Goal: Information Seeking & Learning: Learn about a topic

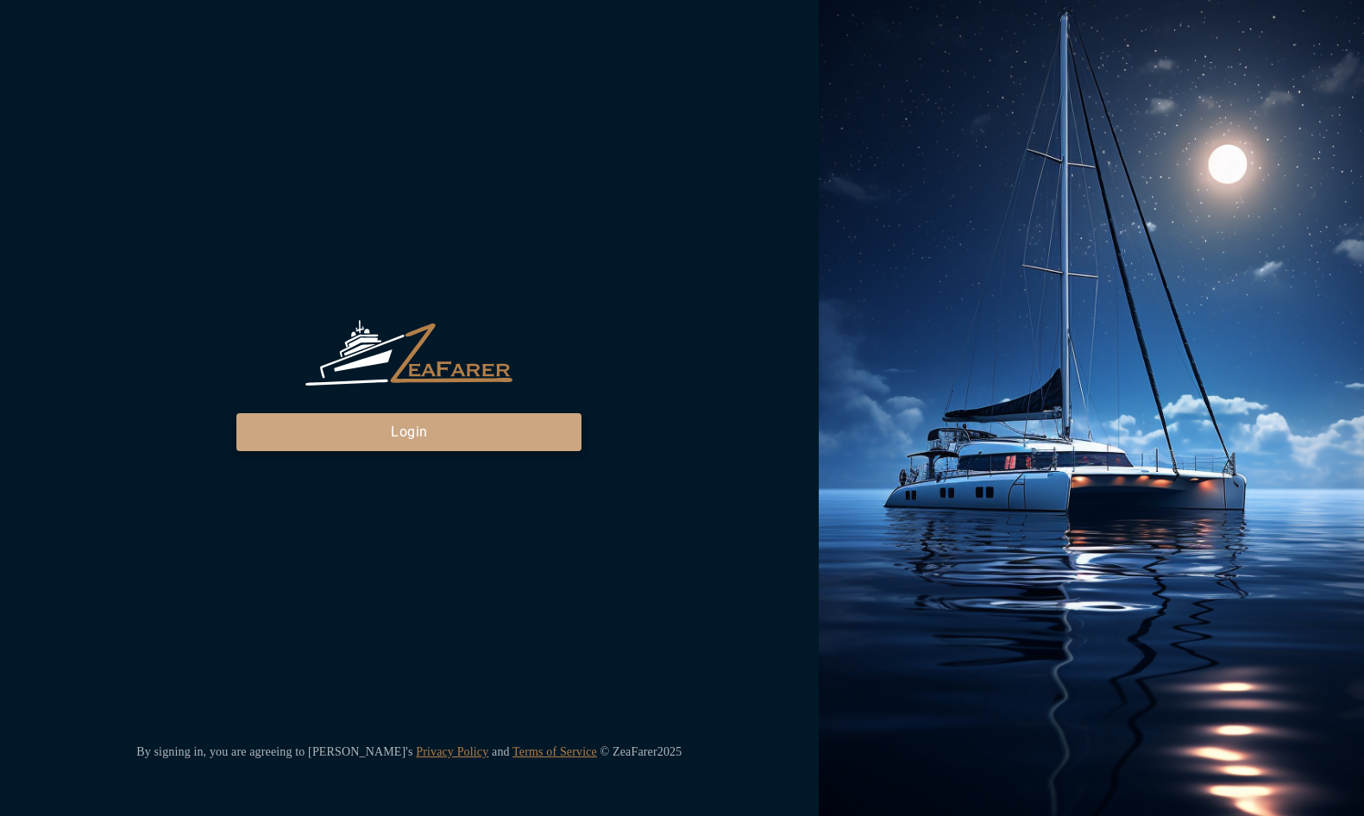
click at [452, 419] on button "Login" at bounding box center [408, 432] width 345 height 38
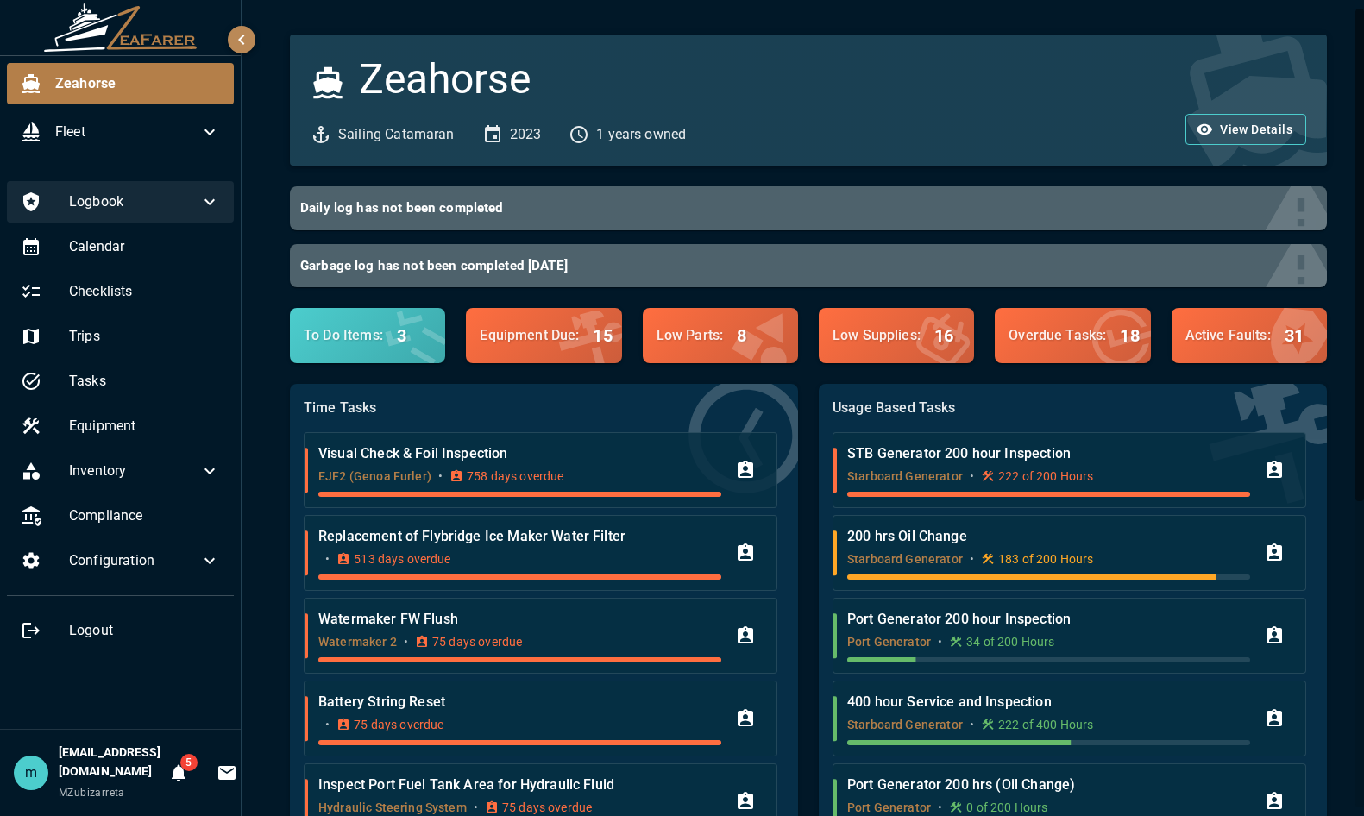
click at [185, 210] on span "Logbook" at bounding box center [134, 202] width 130 height 21
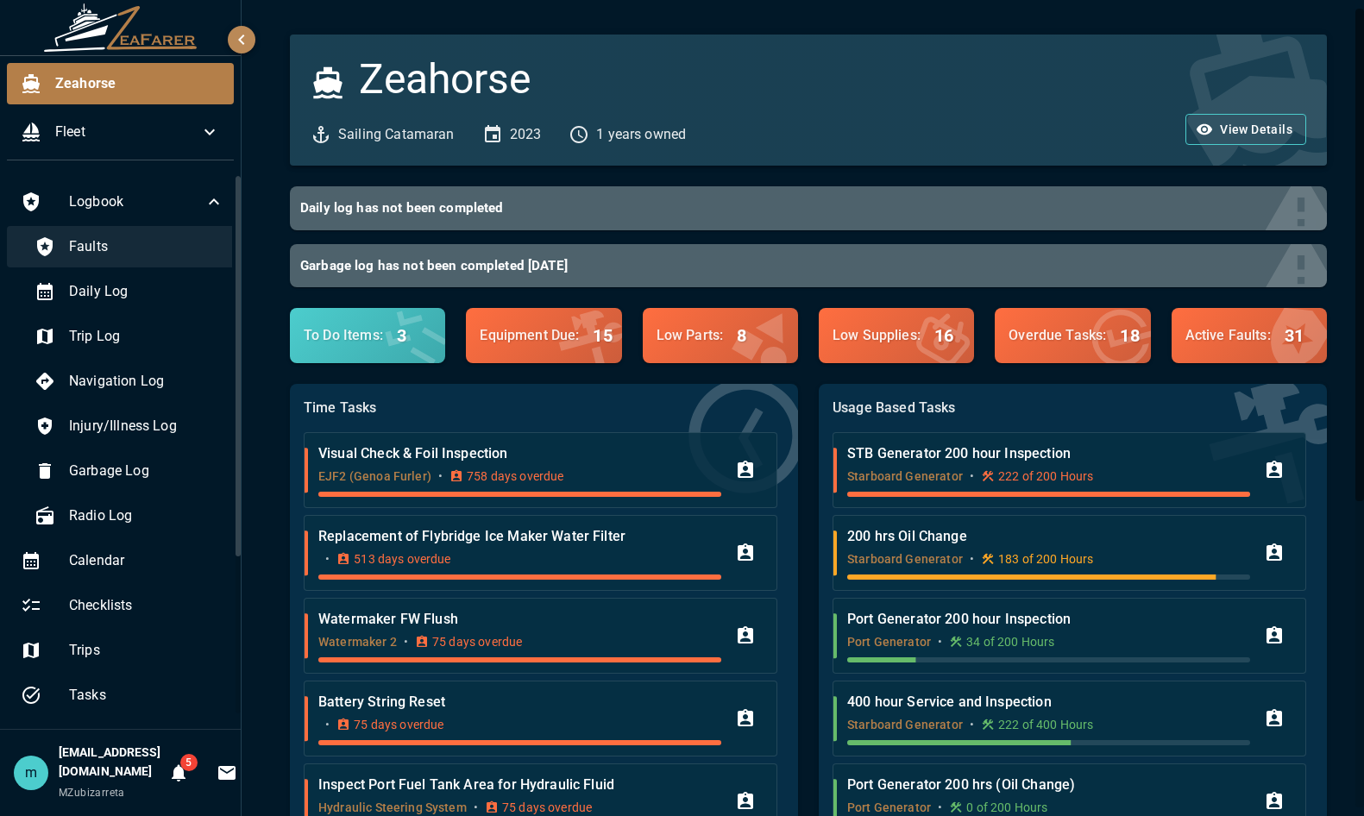
click at [164, 243] on span "Faults" at bounding box center [146, 246] width 155 height 21
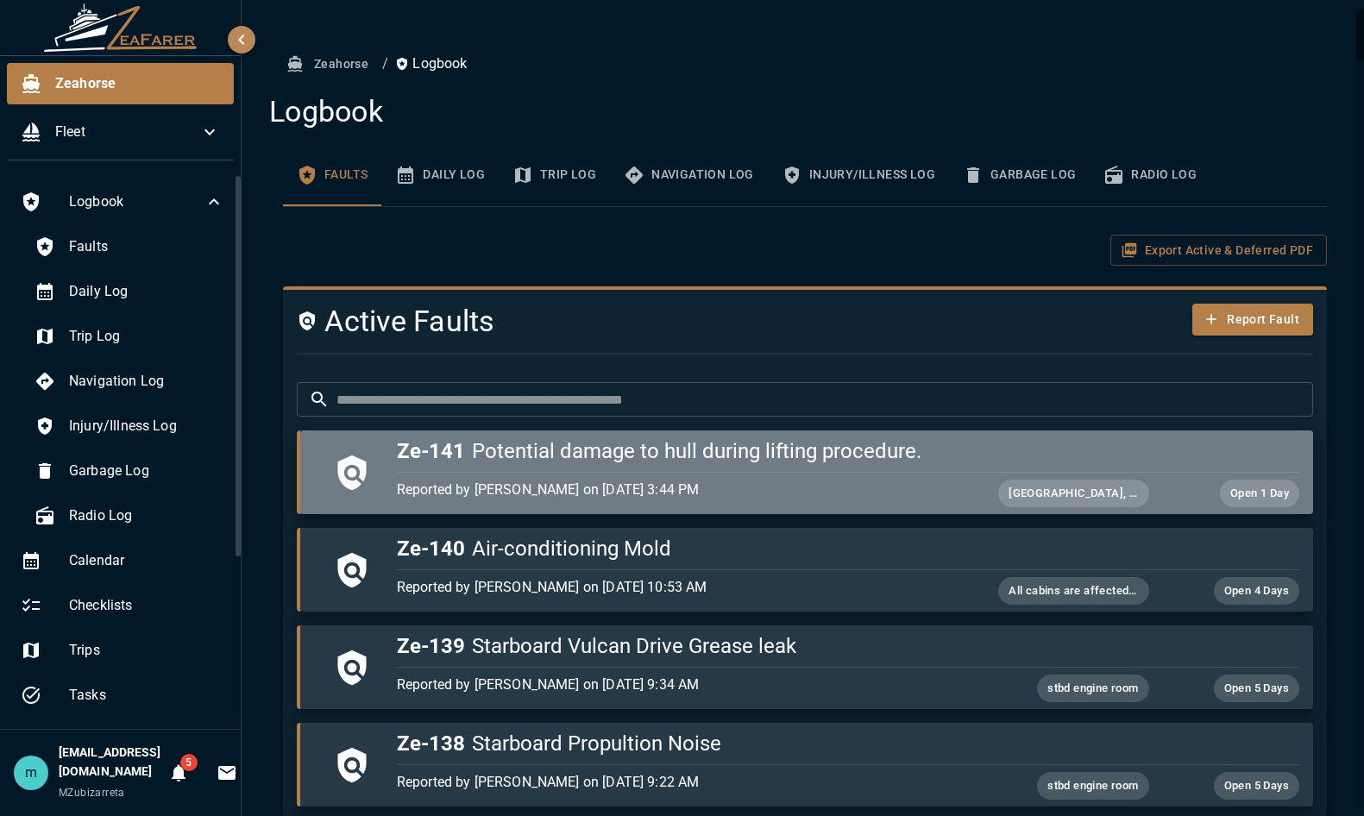
click at [854, 459] on h5 "Ze-141 Potential damage to hull during lifting procedure." at bounding box center [848, 452] width 903 height 28
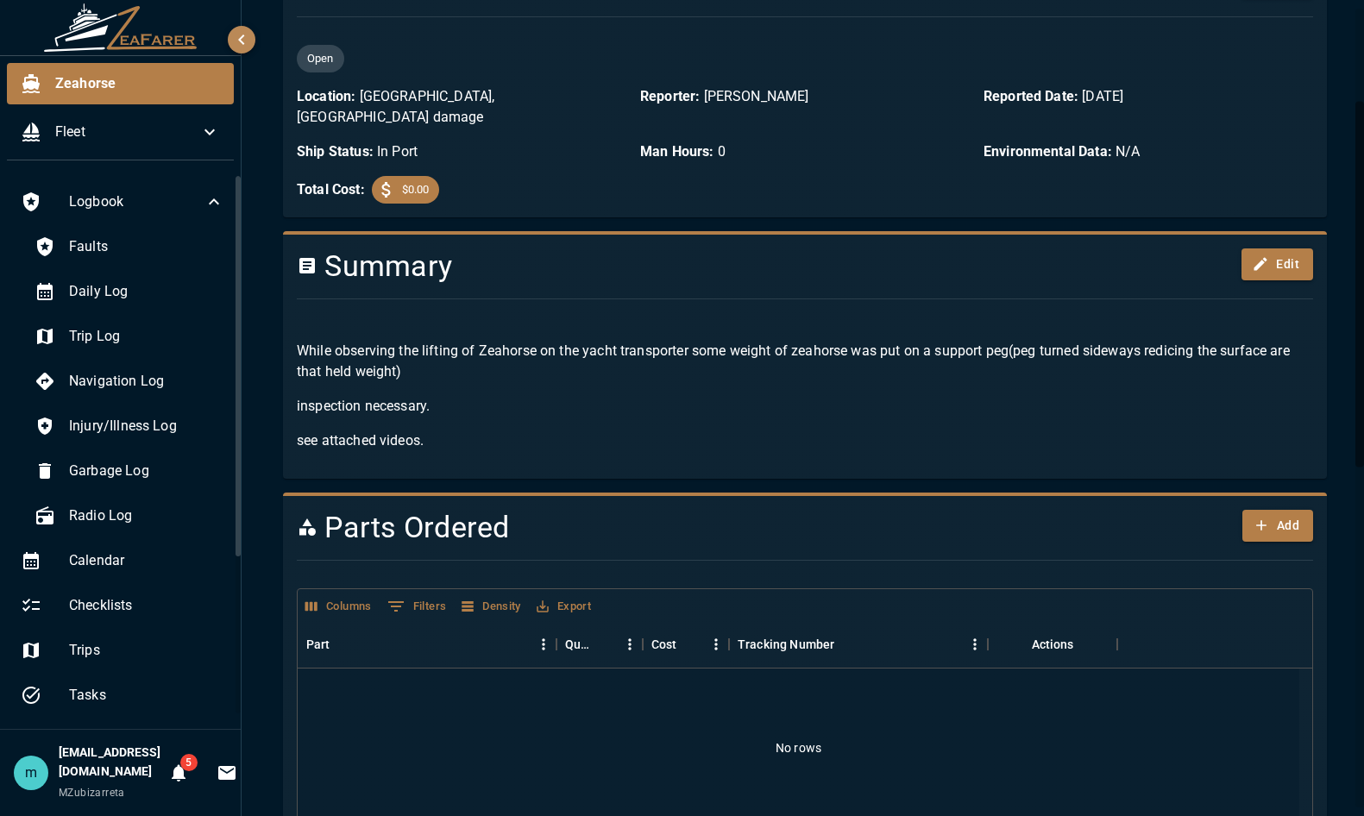
scroll to position [207, 0]
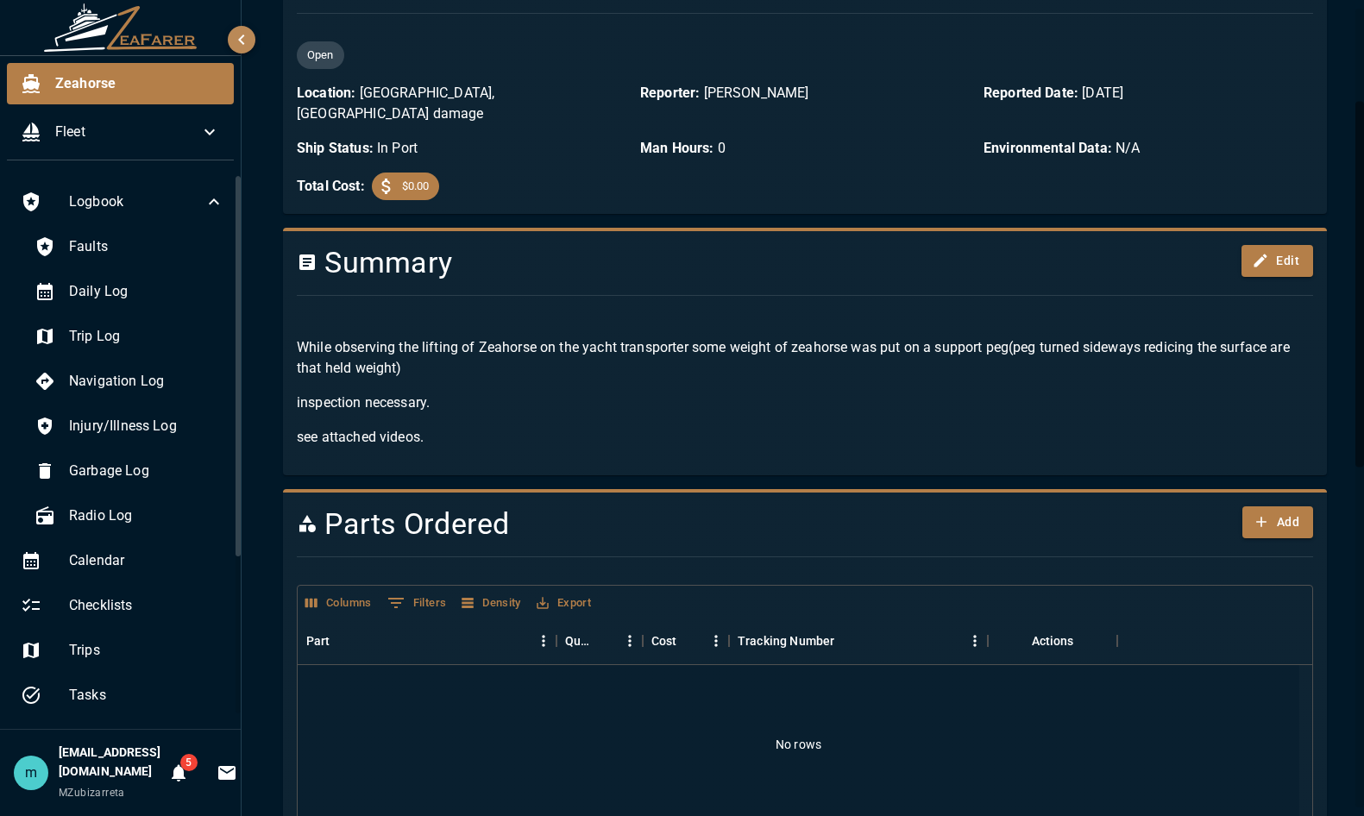
click at [1273, 337] on p "While observing the lifting of Zeahorse on the yacht transporter some weight of…" at bounding box center [805, 357] width 1017 height 41
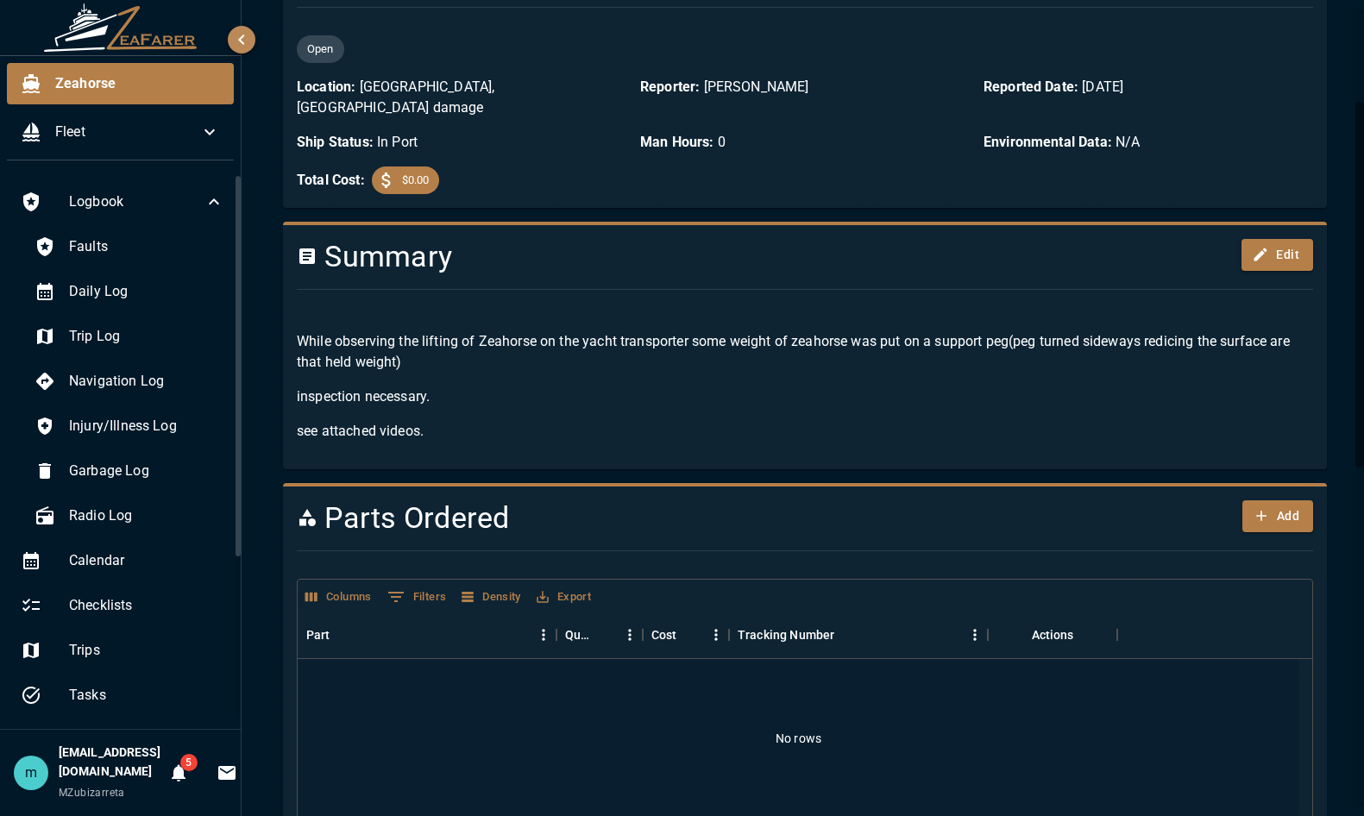
scroll to position [208, 0]
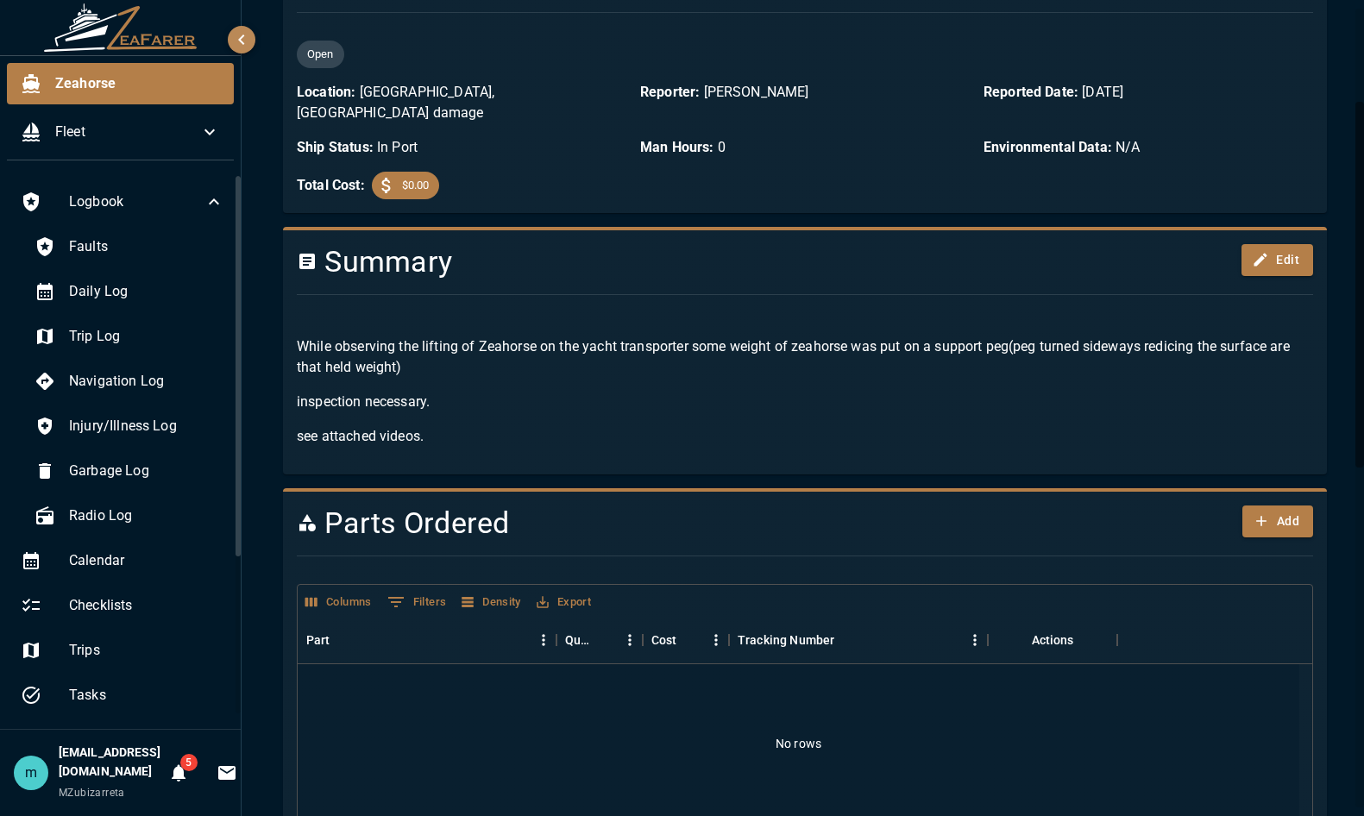
click at [827, 405] on div "While observing the lifting of Zeahorse on the yacht transporter some weight of…" at bounding box center [798, 385] width 1030 height 152
click at [669, 392] on p "inspection necessary." at bounding box center [805, 402] width 1017 height 21
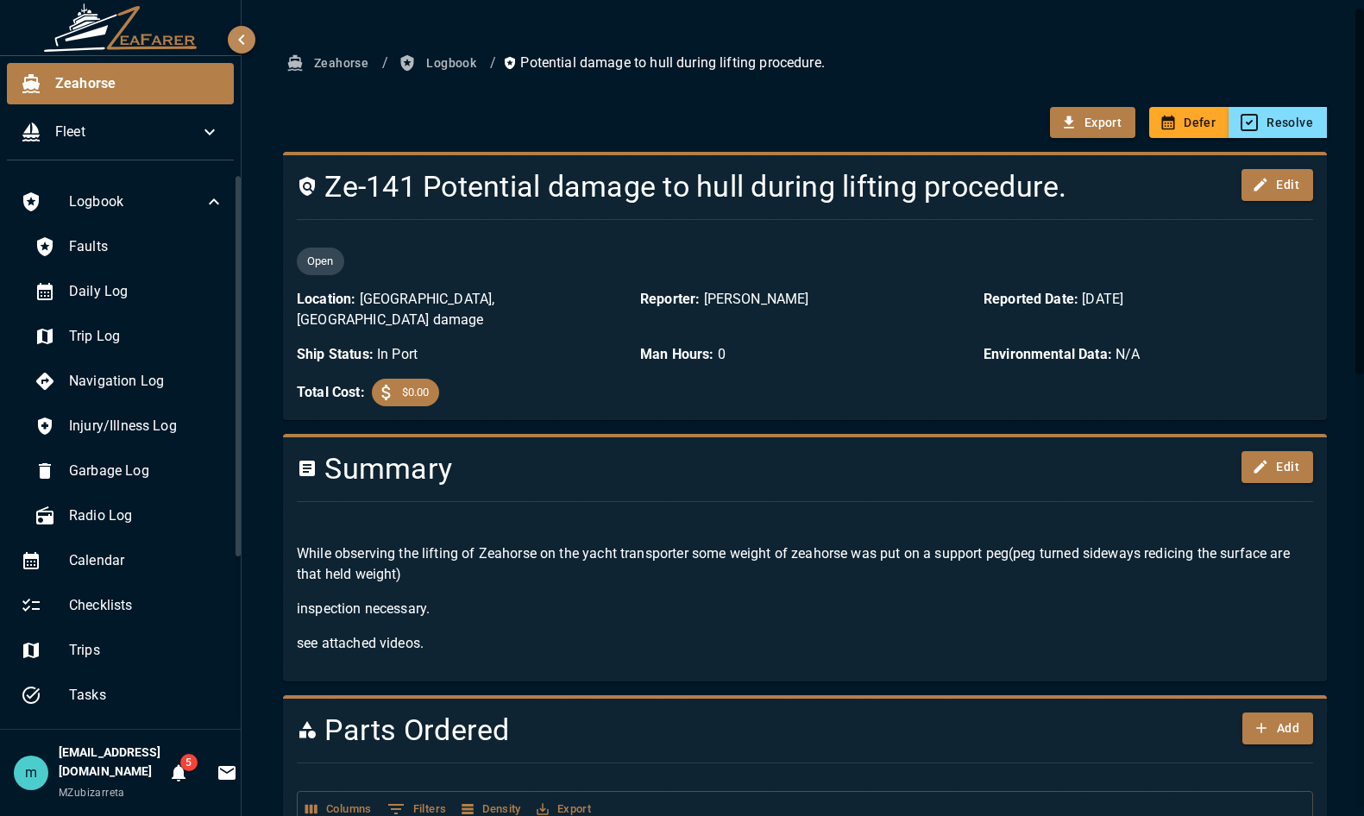
scroll to position [0, 0]
click at [578, 66] on p "Potential damage to hull during lifting procedure." at bounding box center [664, 64] width 322 height 21
click at [449, 68] on button "Logbook" at bounding box center [439, 64] width 88 height 32
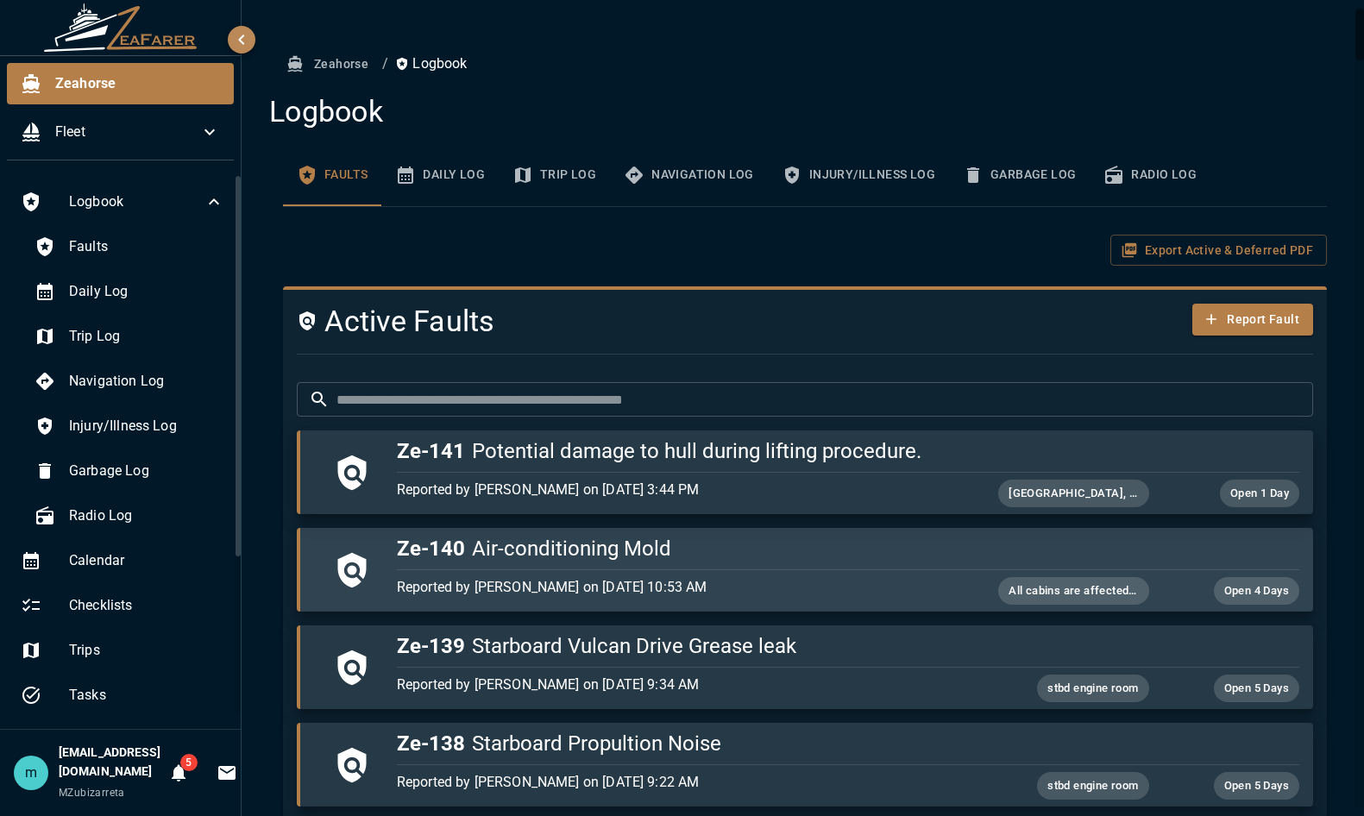
click at [592, 563] on div "button" at bounding box center [845, 567] width 910 height 8
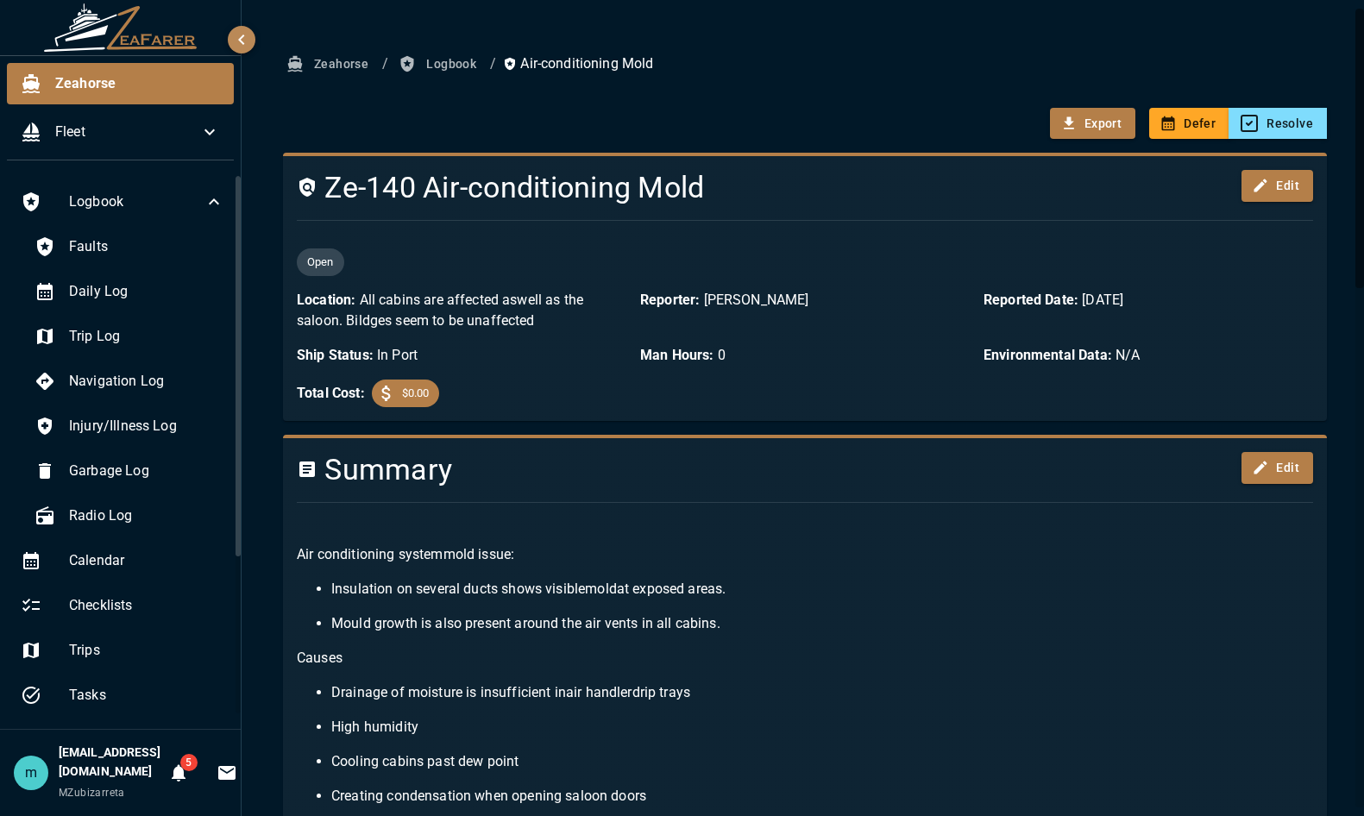
click at [759, 622] on p "Mould growth is also present around the air vents in all cabins." at bounding box center [822, 624] width 982 height 21
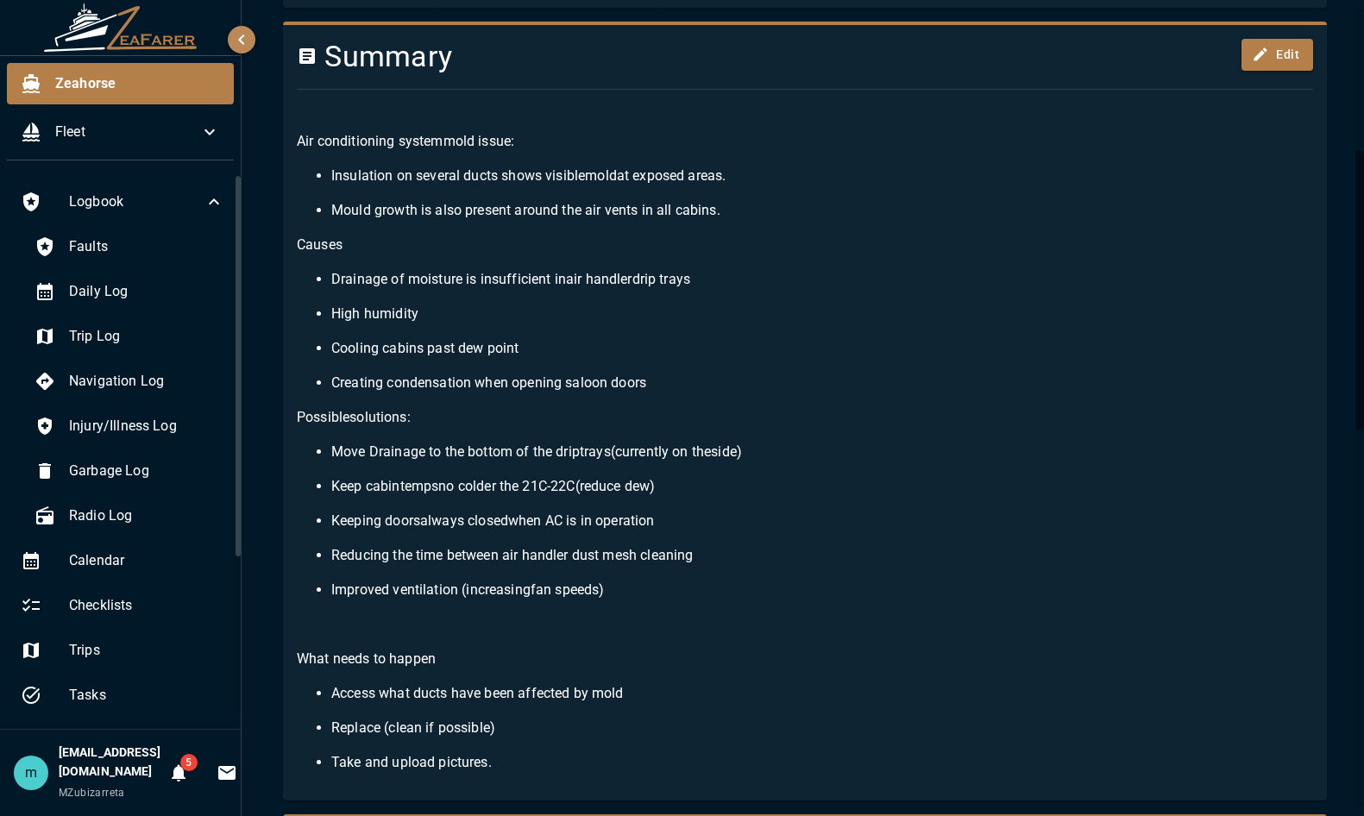
scroll to position [415, 0]
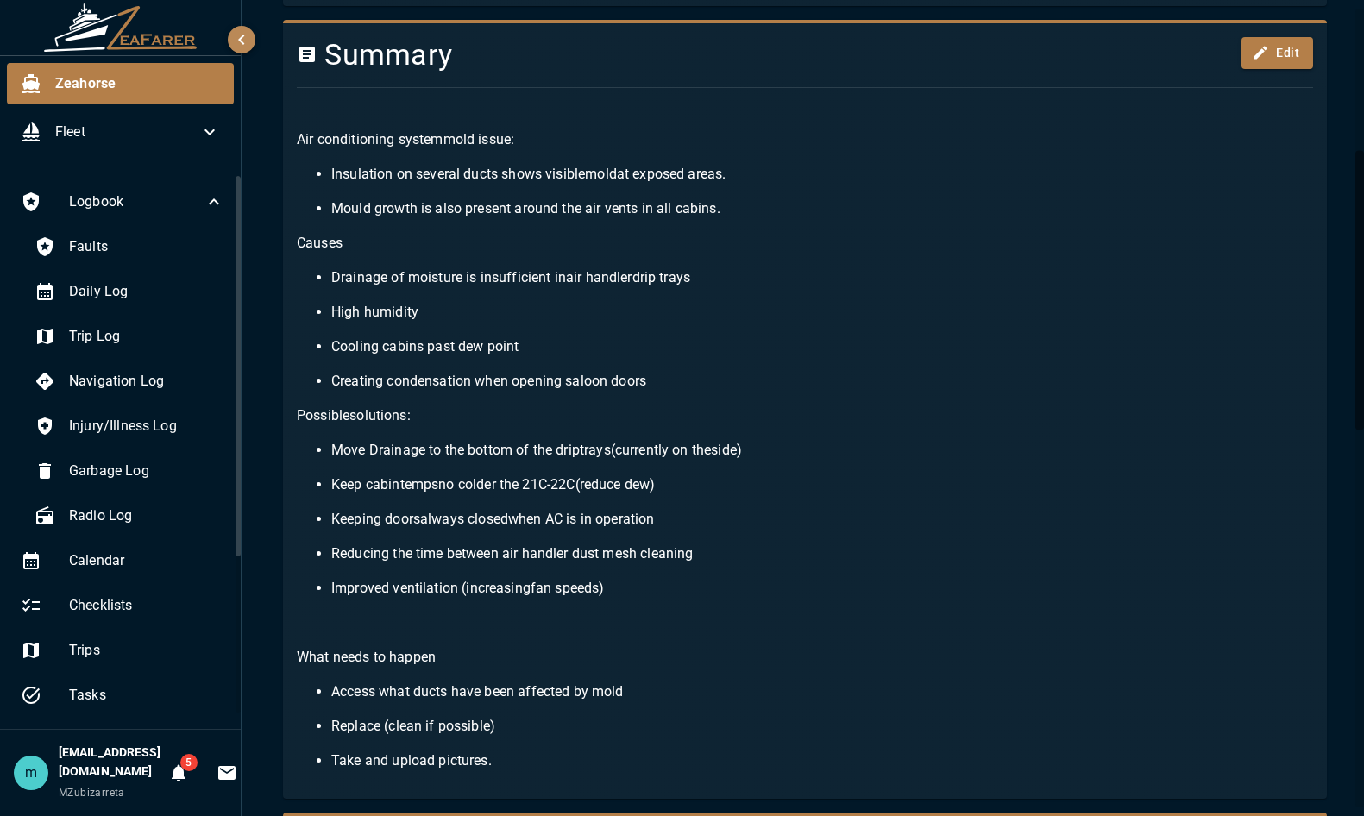
click at [921, 476] on p "Keep cabin temps no colder the 21C -22 C ( reduce dew )" at bounding box center [822, 485] width 982 height 21
click at [1339, 336] on div "Zeahorse / Logbook / Air-conditioning Mold Export Defer Resolve Ze-140 Air-cond…" at bounding box center [805, 753] width 1127 height 2336
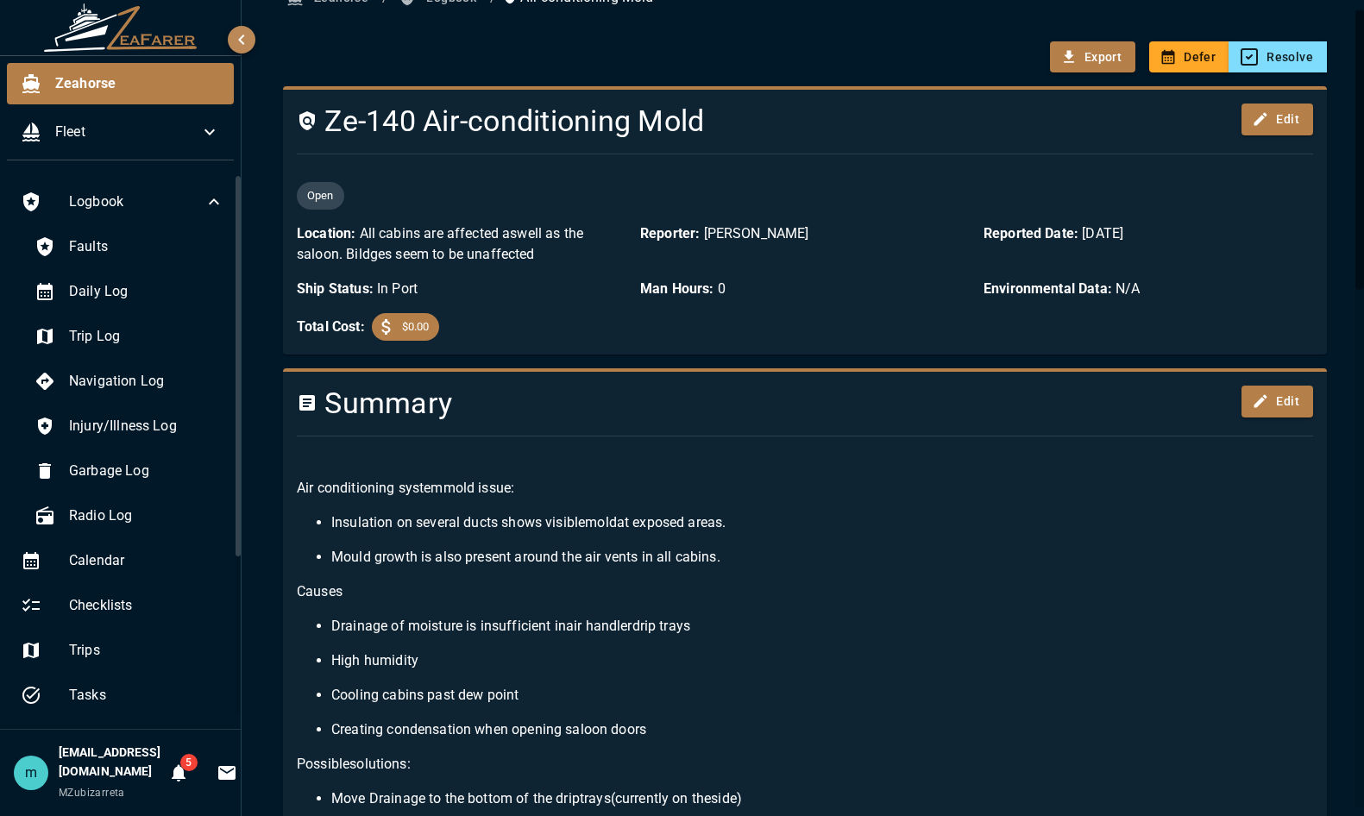
scroll to position [0, 0]
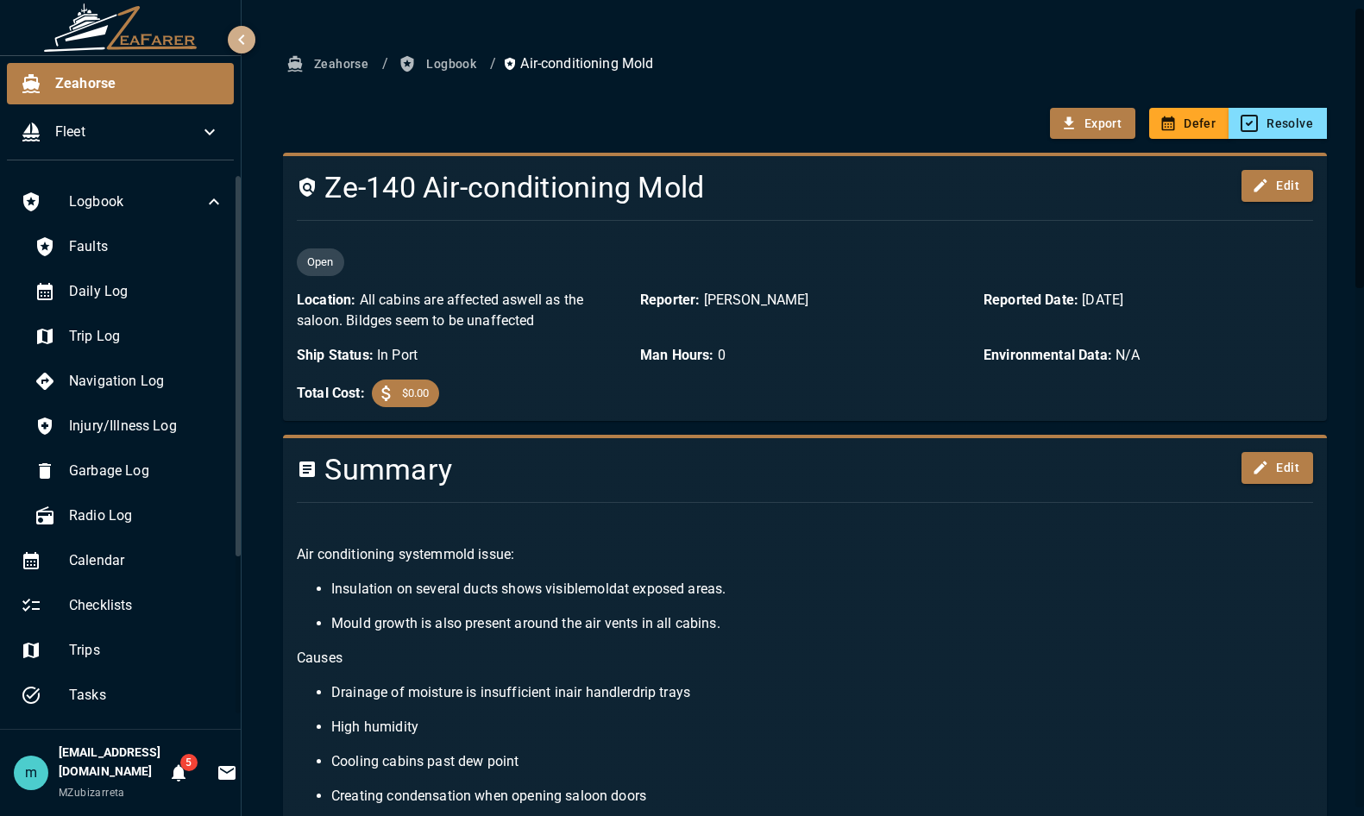
click at [252, 35] on button "button" at bounding box center [242, 40] width 28 height 28
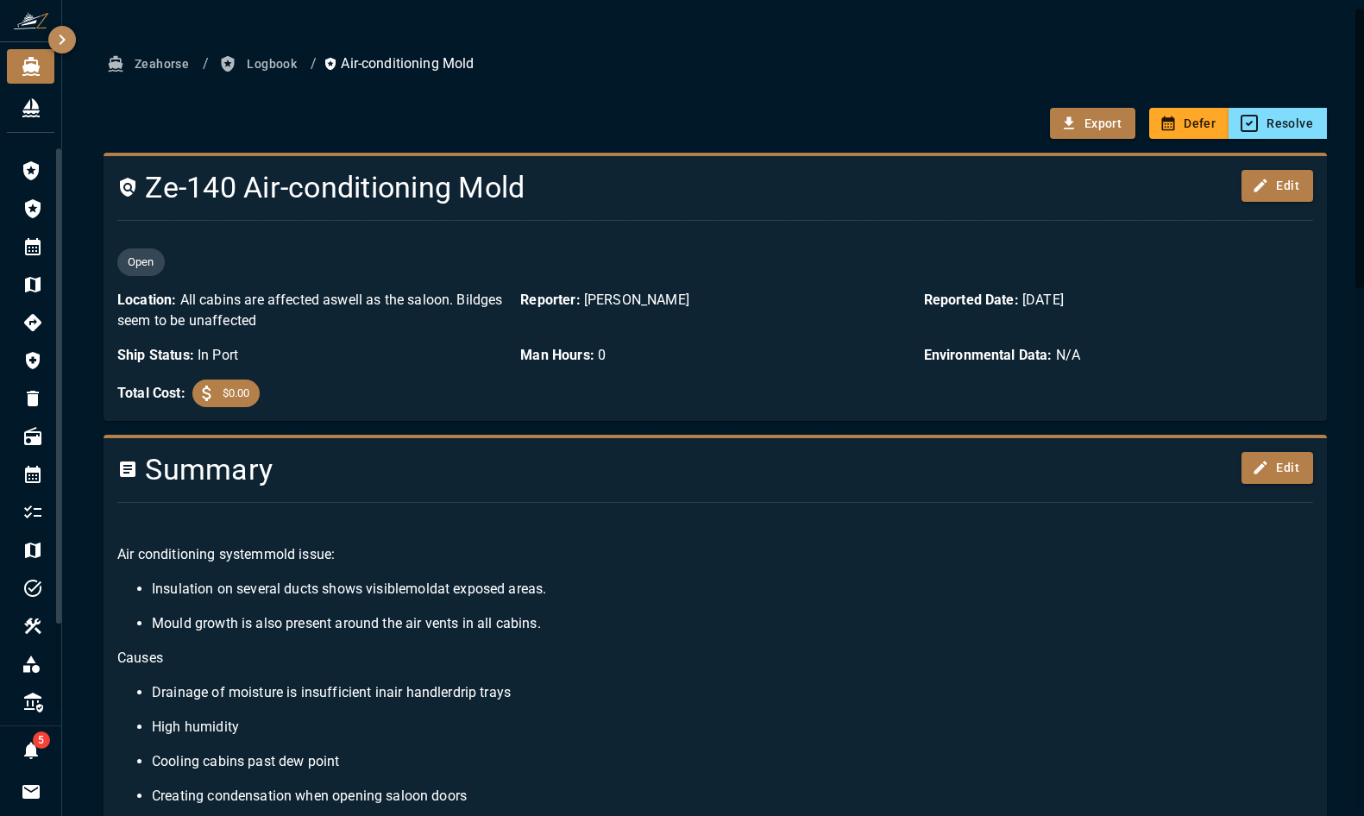
click at [67, 40] on icon "button" at bounding box center [62, 39] width 21 height 21
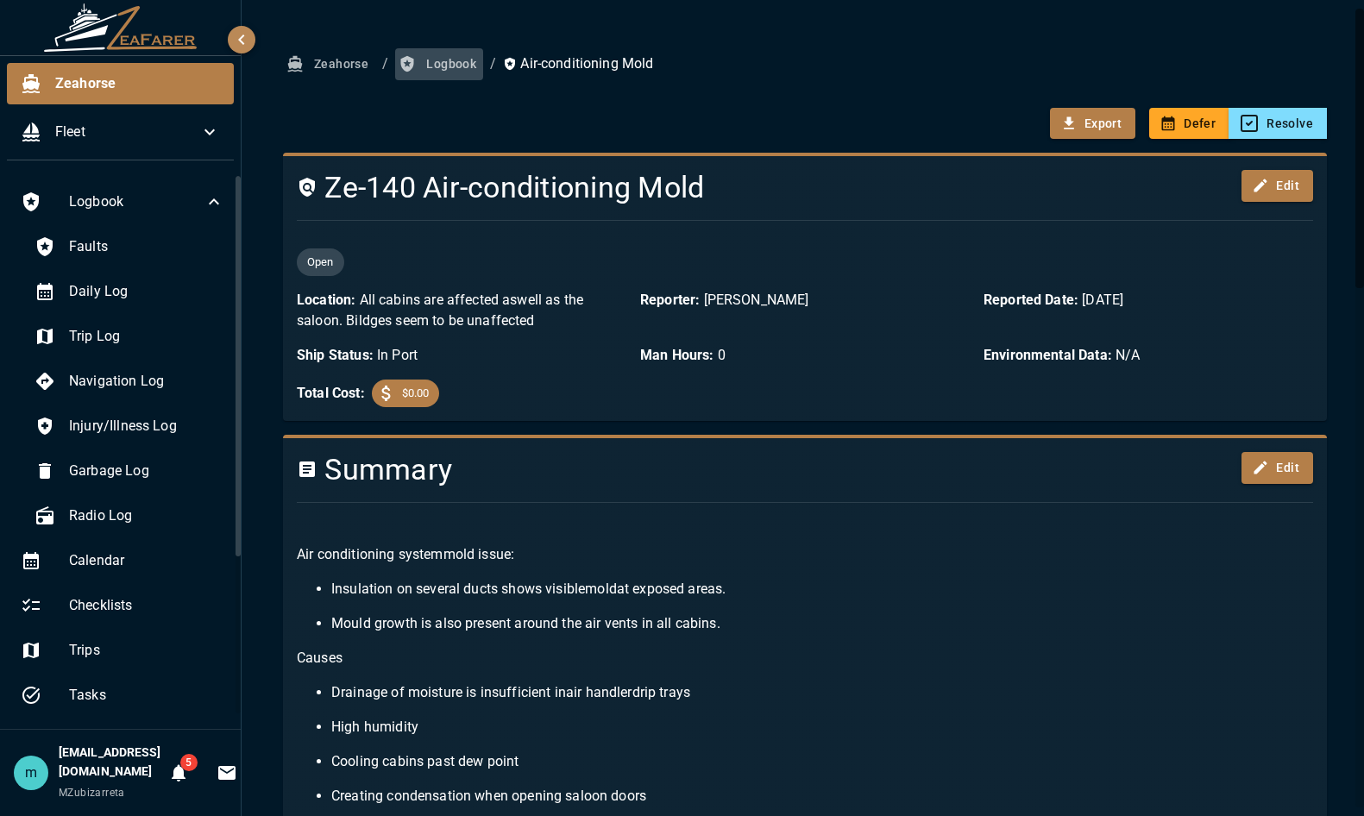
click at [460, 60] on button "Logbook" at bounding box center [439, 64] width 88 height 32
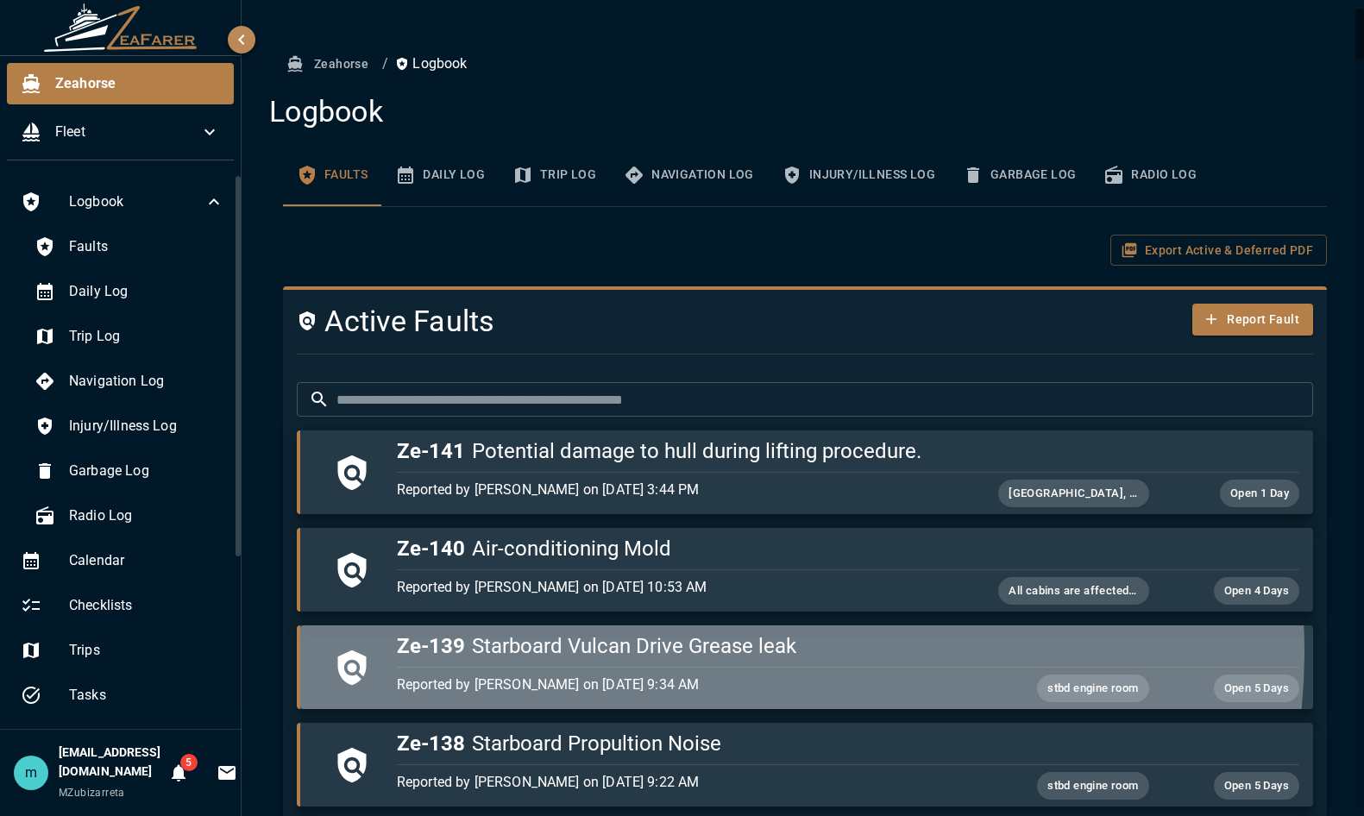
click at [732, 652] on h5 "Ze-139 Starboard Vulcan Drive Grease leak" at bounding box center [848, 647] width 903 height 28
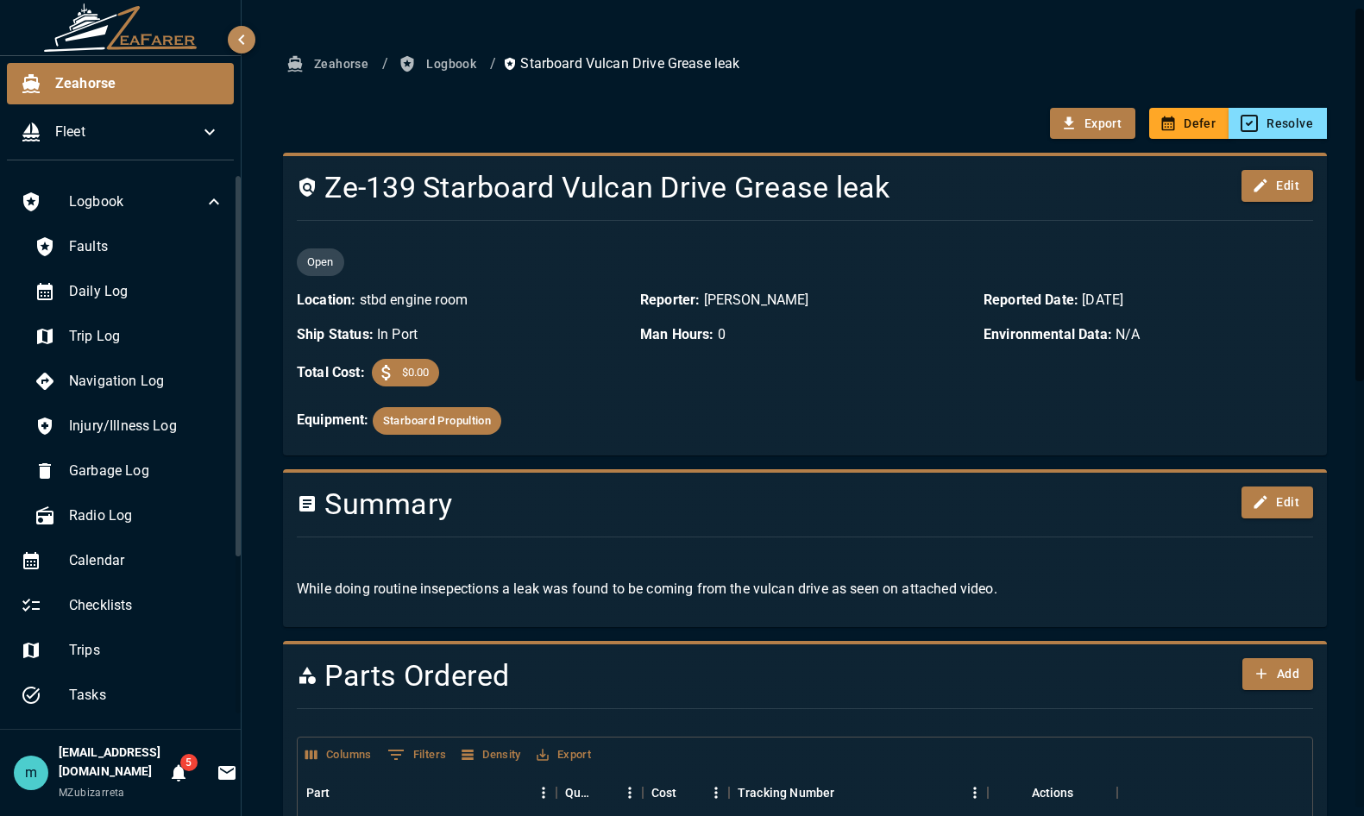
click at [111, 234] on div "Faults" at bounding box center [129, 246] width 217 height 41
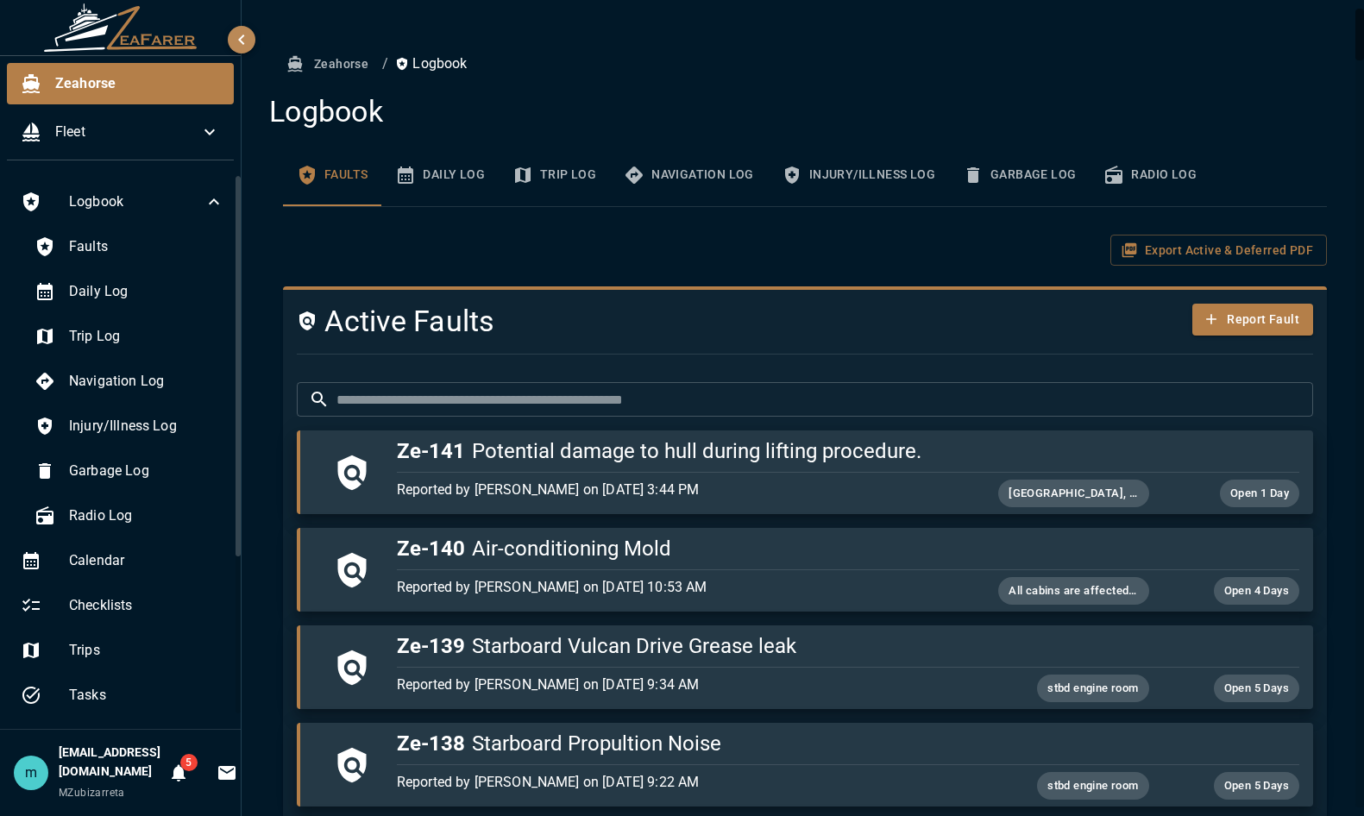
click at [1358, 747] on div at bounding box center [1360, 408] width 9 height 799
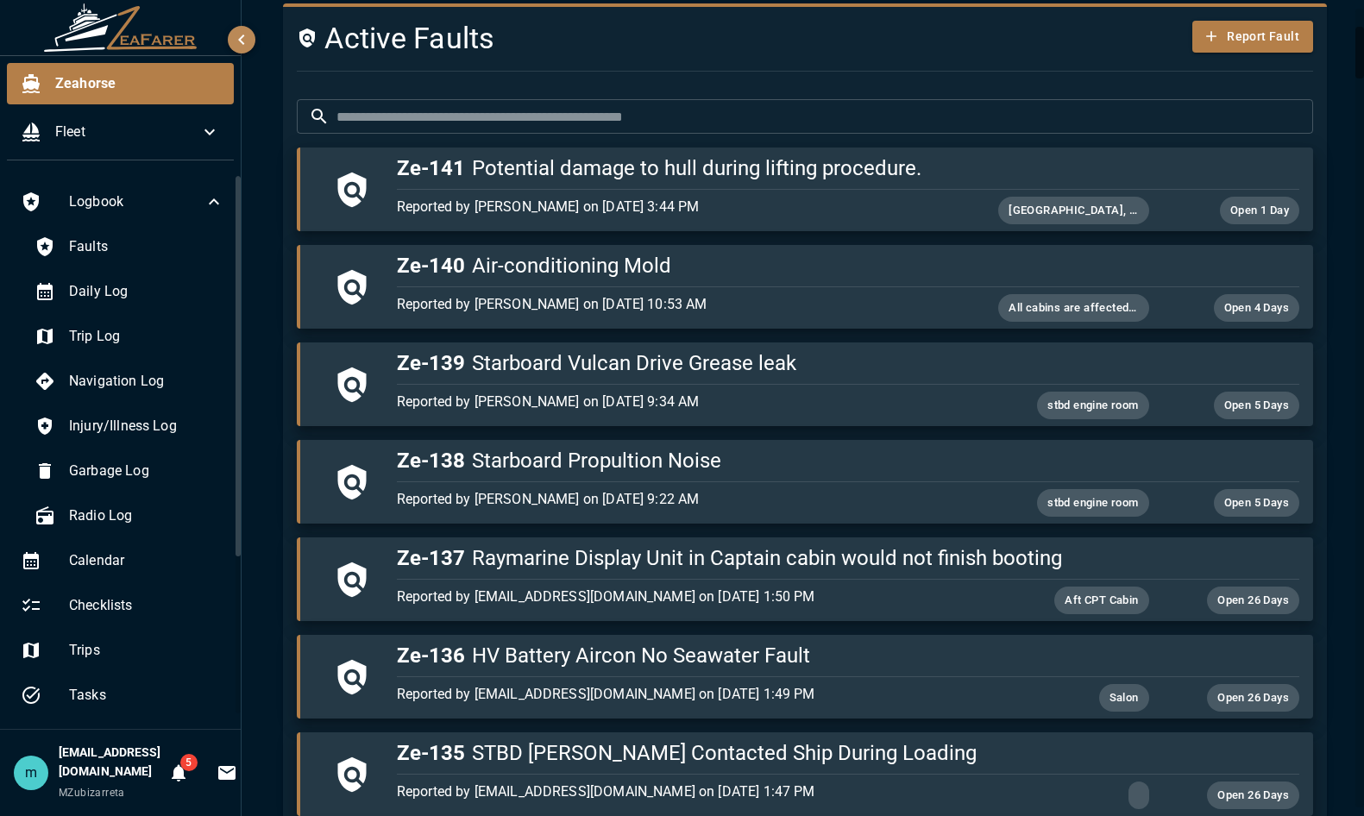
scroll to position [286, 0]
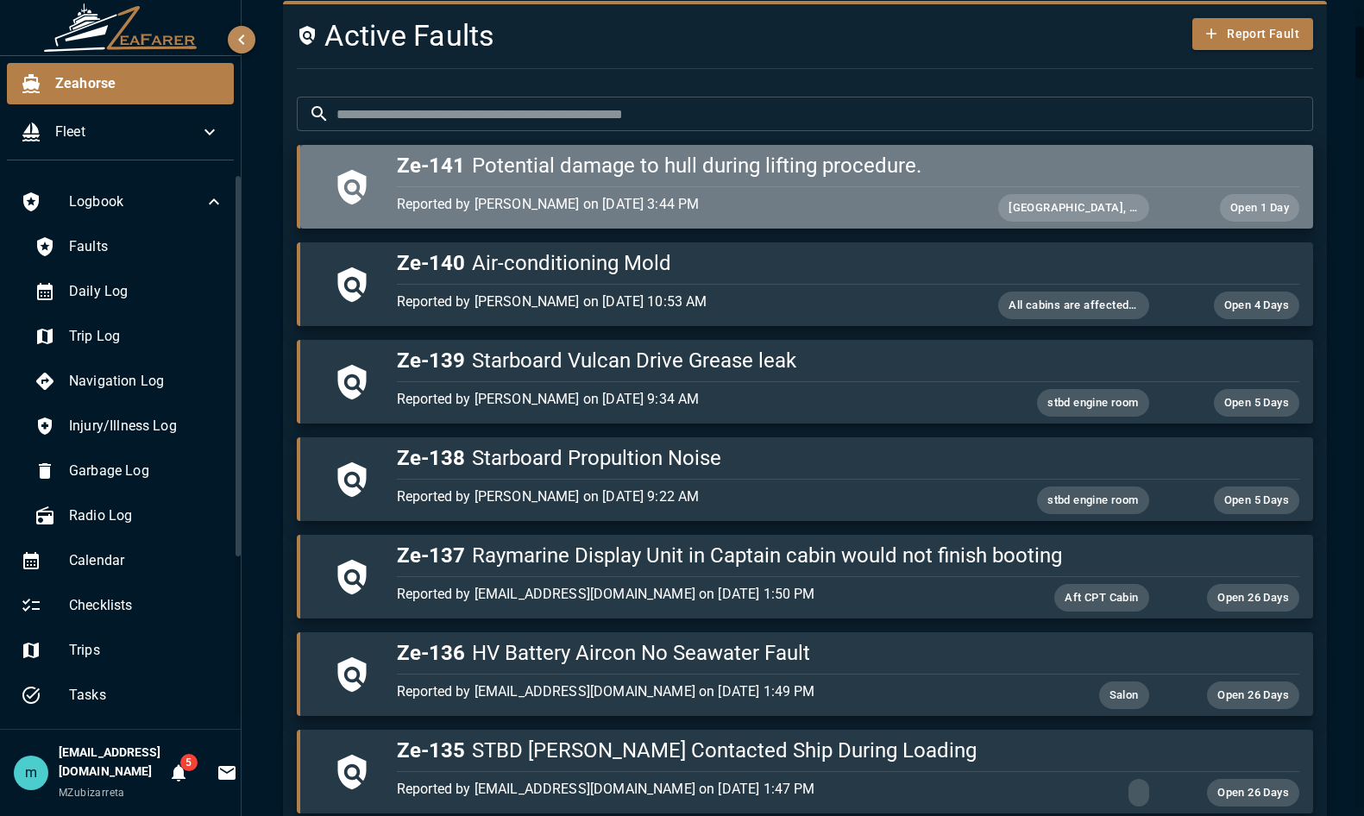
click at [1065, 206] on span "Port bow, hull damage" at bounding box center [1074, 208] width 150 height 20
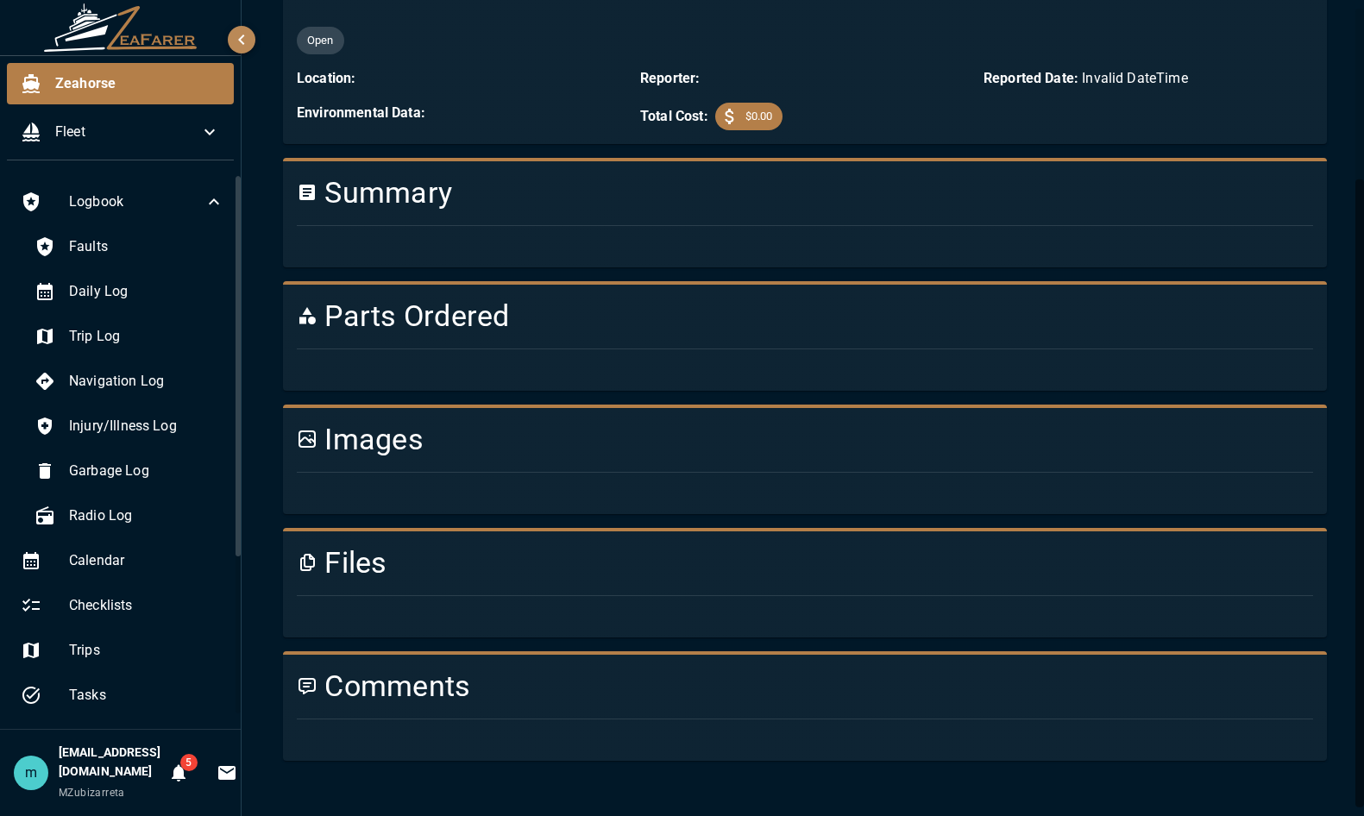
scroll to position [286, 0]
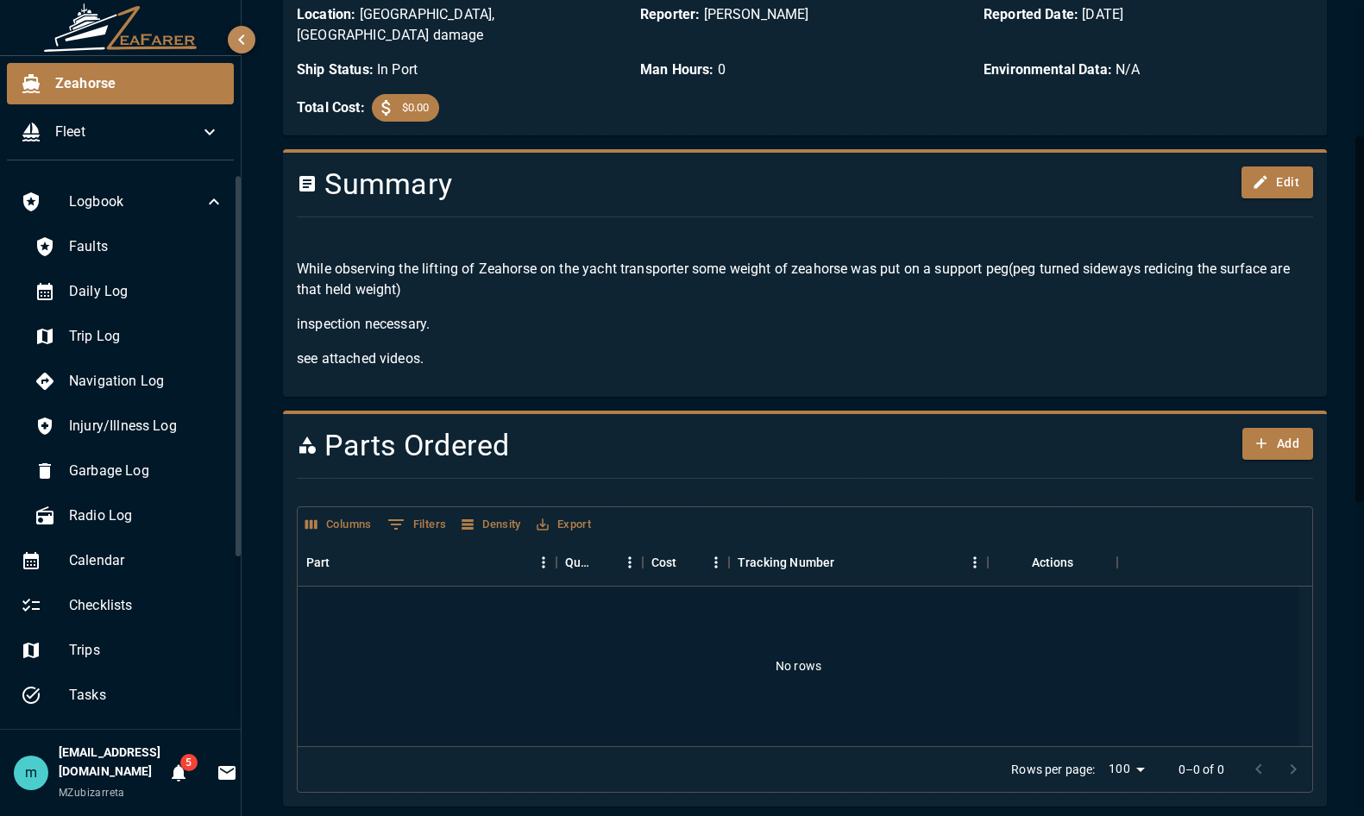
click at [1333, 536] on div "Zeahorse / Logbook / Potential damage to hull during lifting procedure. Export …" at bounding box center [805, 631] width 1086 height 1736
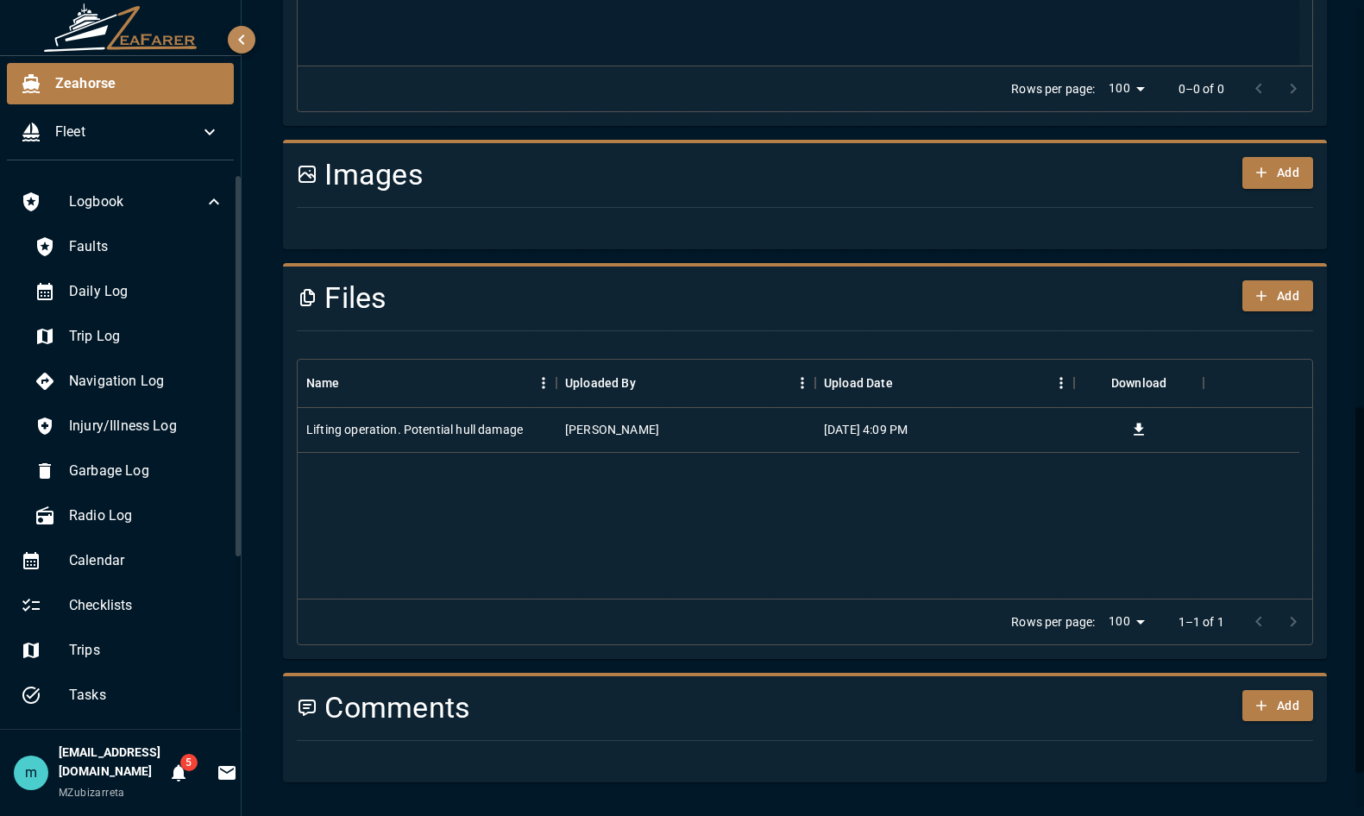
scroll to position [967, 0]
click at [911, 156] on h4 "Images" at bounding box center [719, 174] width 845 height 36
click at [311, 163] on icon at bounding box center [307, 173] width 21 height 21
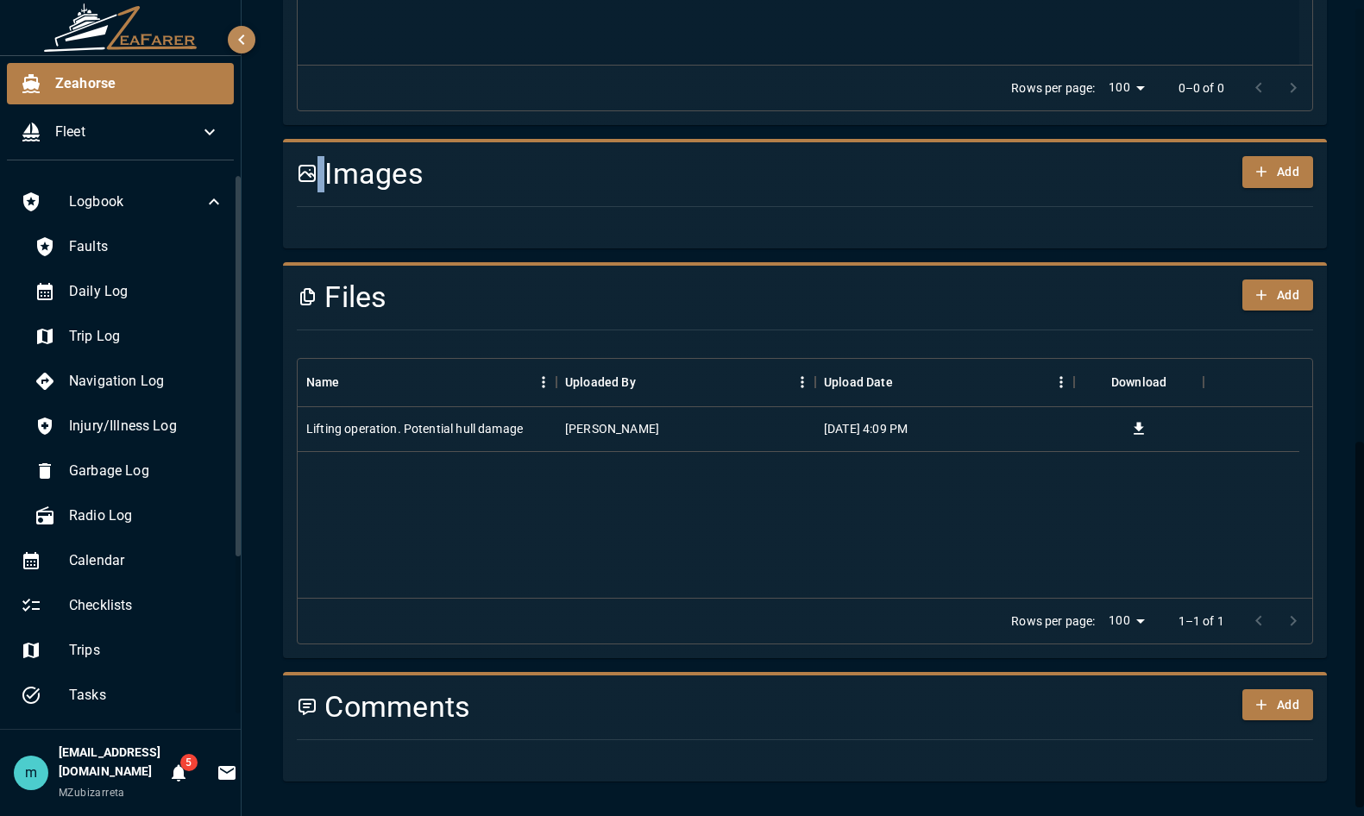
click at [311, 163] on icon at bounding box center [307, 173] width 21 height 21
click at [355, 221] on div "0 image(s)" at bounding box center [798, 228] width 1030 height 14
drag, startPoint x: 1330, startPoint y: 299, endPoint x: 1336, endPoint y: 85, distance: 213.3
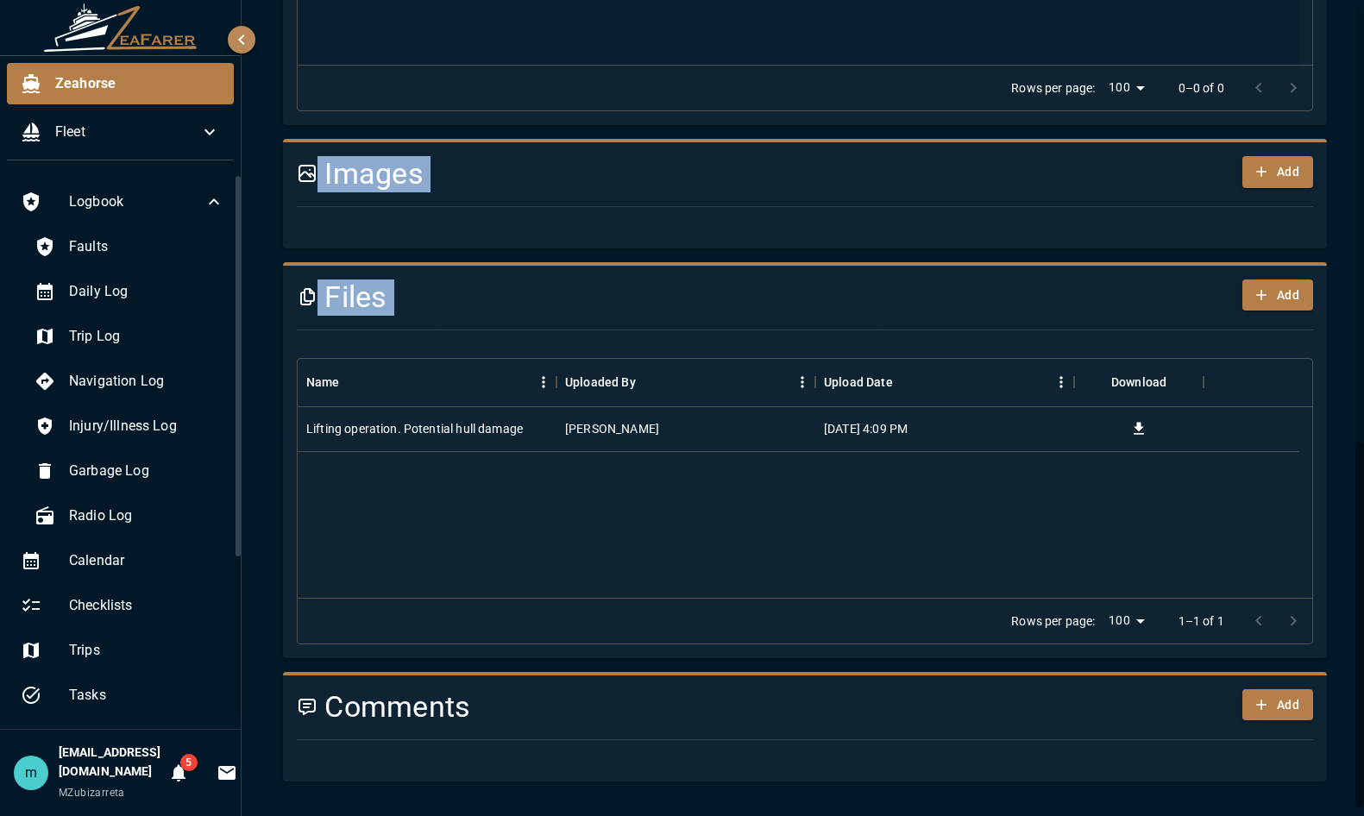
drag, startPoint x: 1336, startPoint y: 85, endPoint x: 1314, endPoint y: 117, distance: 38.5
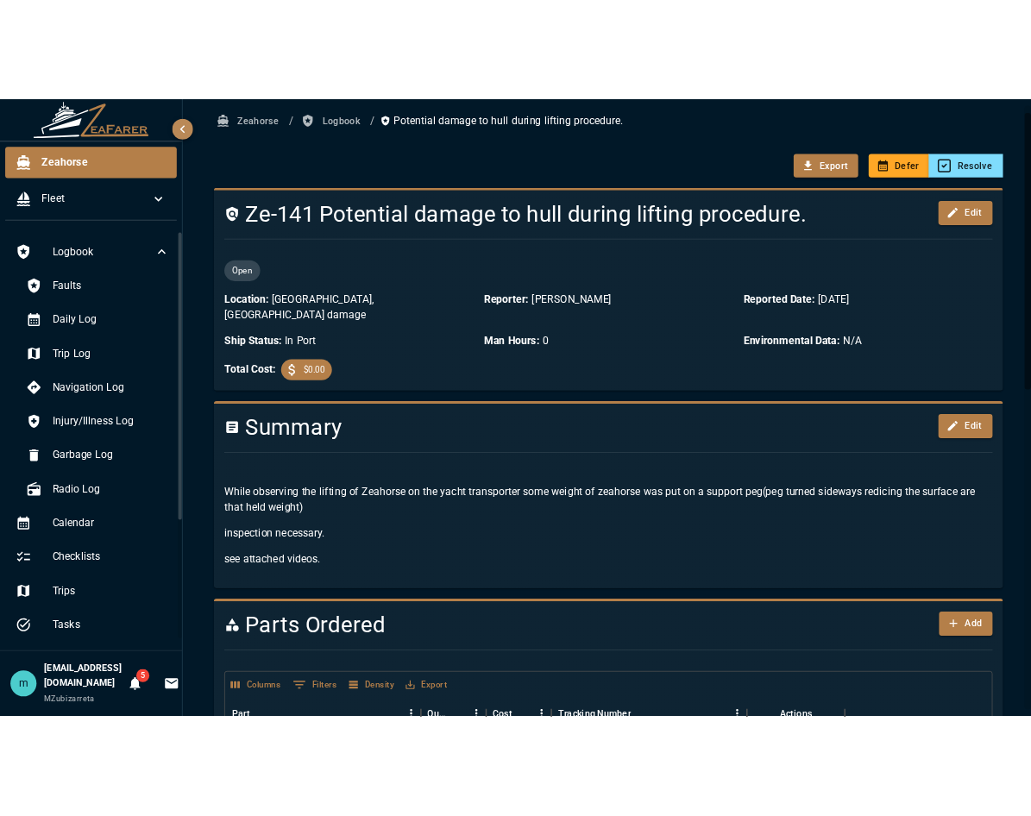
scroll to position [1, 0]
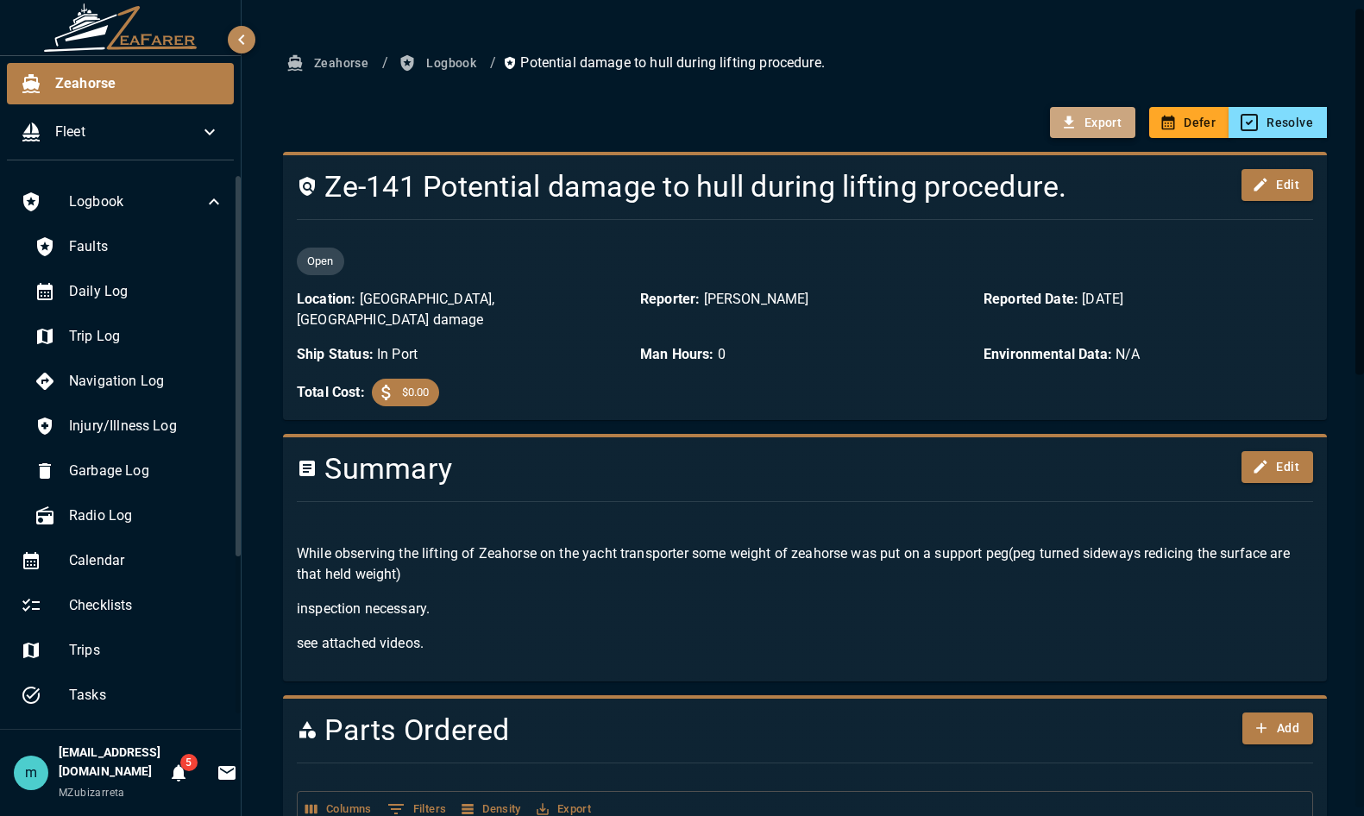
click at [1093, 121] on button "Export" at bounding box center [1092, 123] width 85 height 32
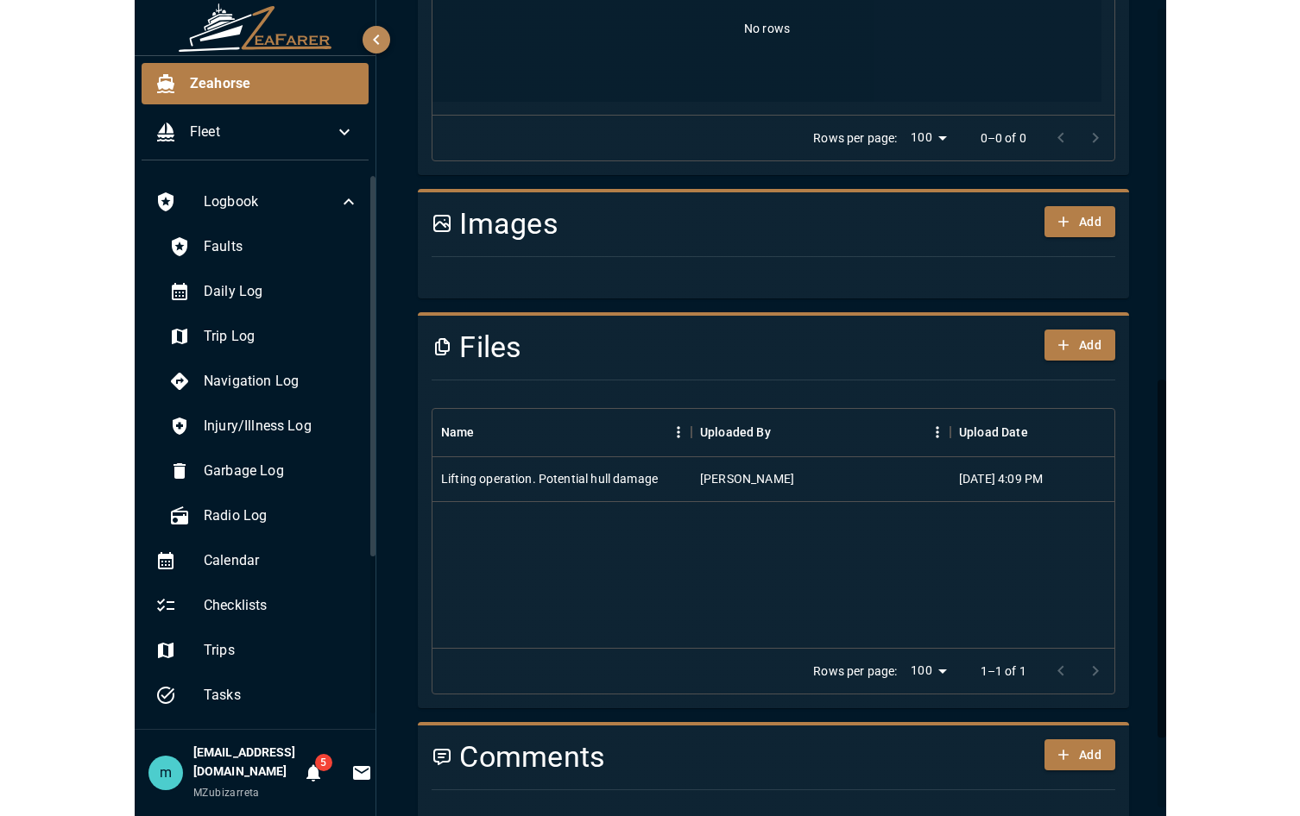
scroll to position [967, 0]
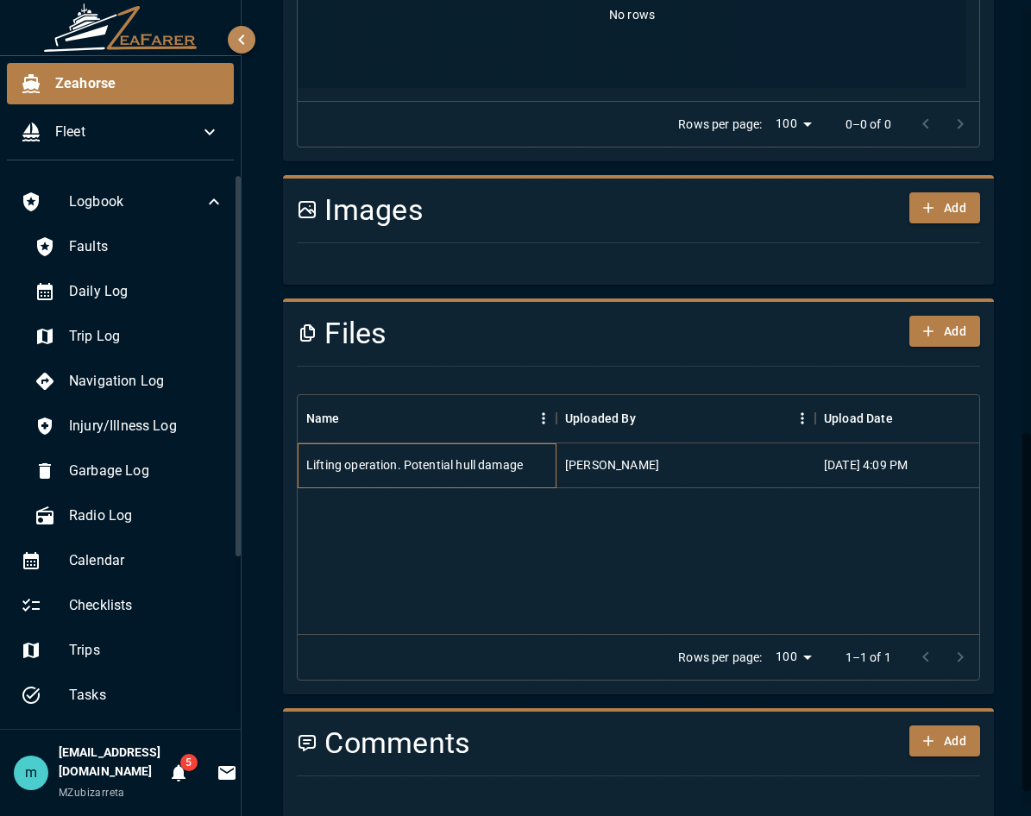
click at [456, 444] on div "Lifting operation. Potential hull damage" at bounding box center [427, 466] width 259 height 45
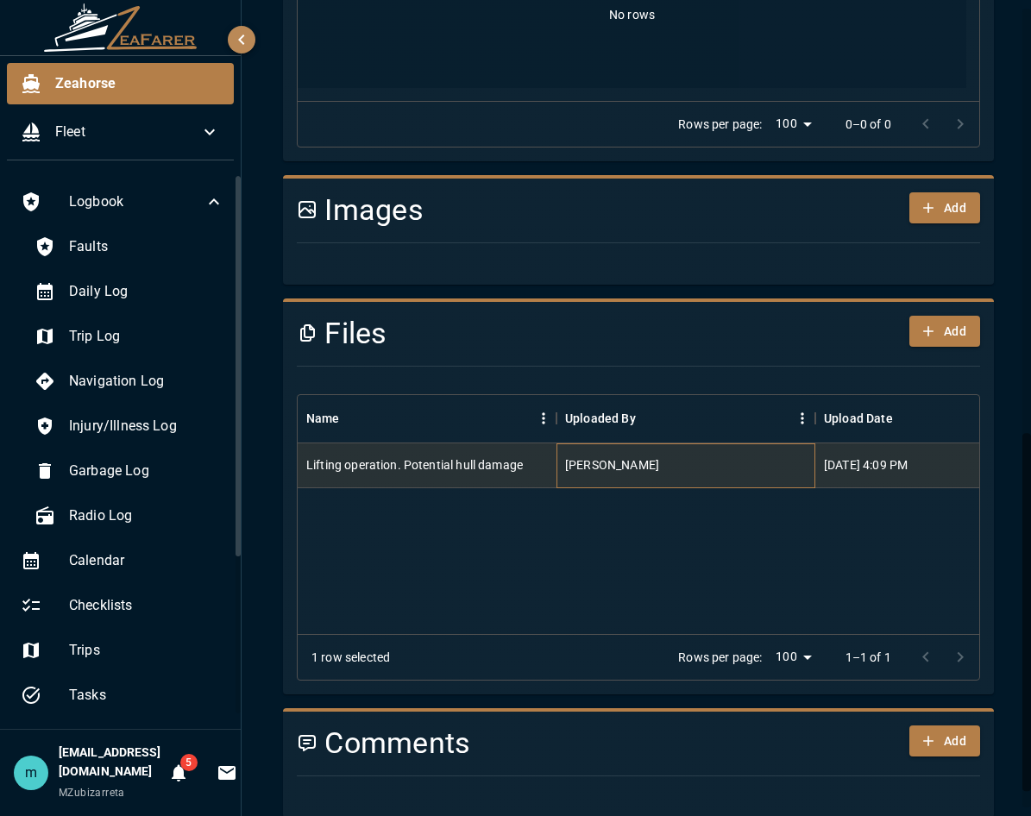
click at [714, 444] on div "Anrich Nothnagel" at bounding box center [686, 466] width 259 height 45
click at [873, 457] on div "8/27/2025, 4:09 PM" at bounding box center [866, 465] width 84 height 17
click at [477, 457] on div "Lifting operation. Potential hull damage" at bounding box center [414, 465] width 217 height 17
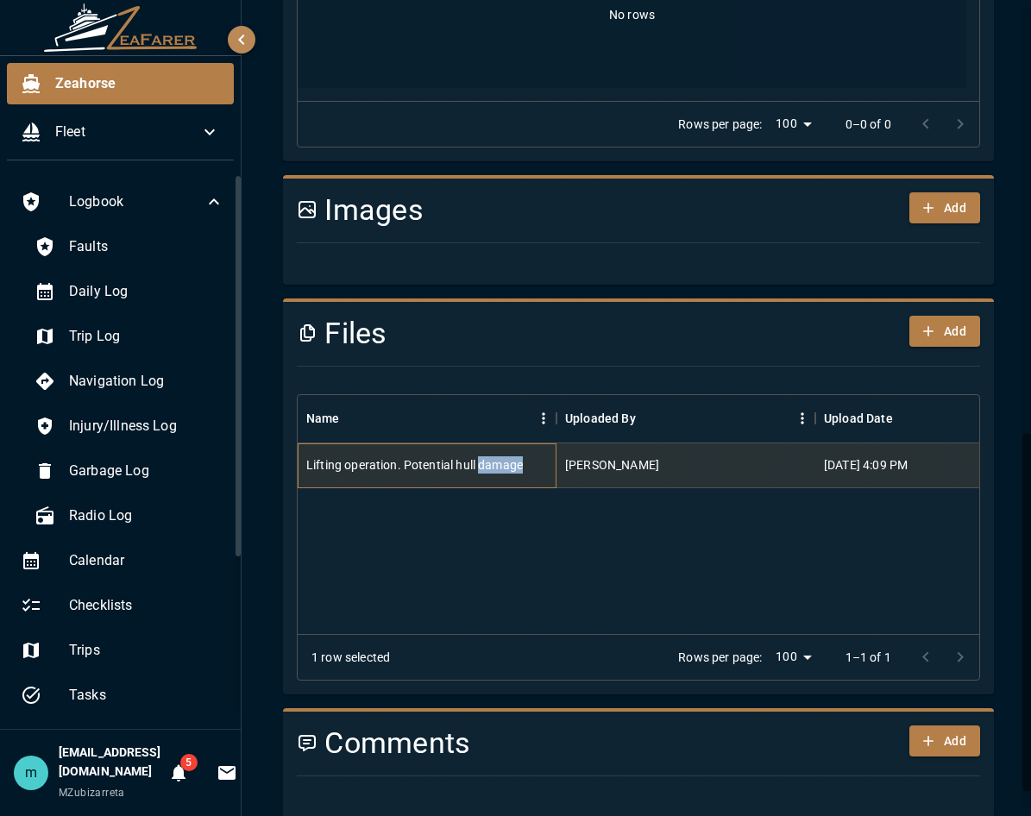
click at [477, 457] on div "Lifting operation. Potential hull damage" at bounding box center [414, 465] width 217 height 17
drag, startPoint x: 477, startPoint y: 439, endPoint x: 431, endPoint y: 455, distance: 49.1
click at [431, 455] on div "Lifting operation. Potential hull damage" at bounding box center [427, 466] width 259 height 45
drag, startPoint x: 431, startPoint y: 455, endPoint x: 715, endPoint y: 434, distance: 284.7
click at [715, 444] on div "Anrich Nothnagel" at bounding box center [686, 466] width 259 height 45
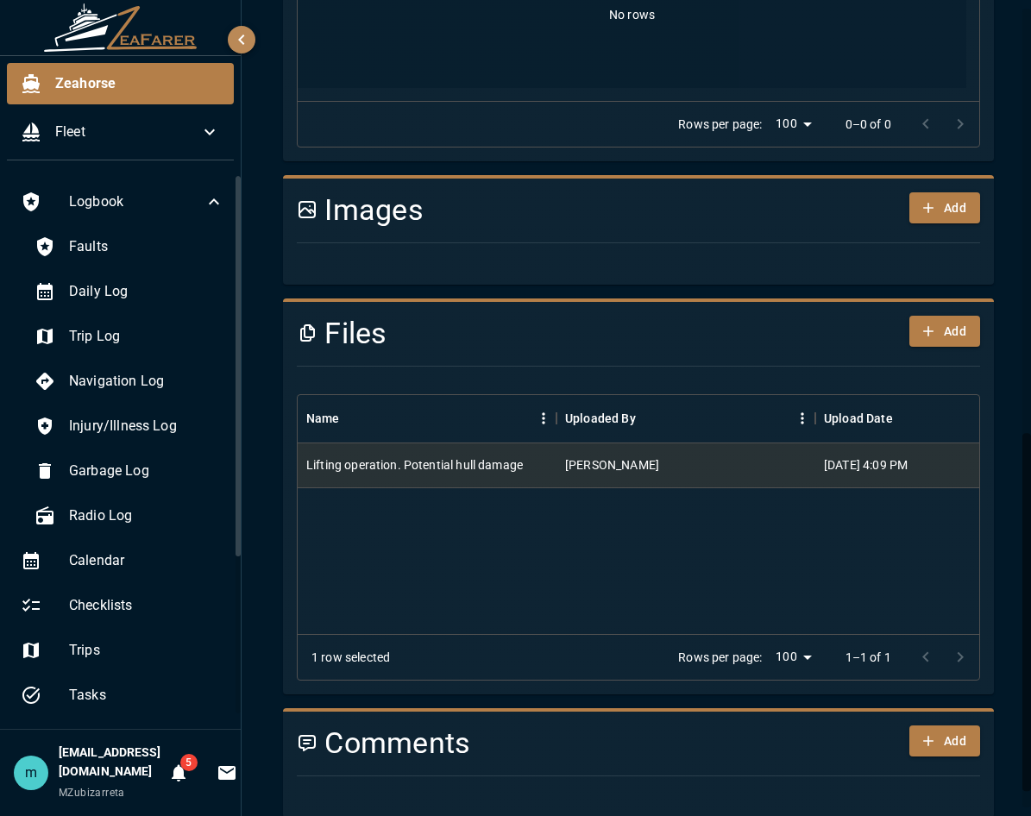
drag, startPoint x: 715, startPoint y: 434, endPoint x: 661, endPoint y: 518, distance: 99.4
click at [661, 518] on div "Lifting operation. Potential hull damage Anrich Nothnagel 8/27/2025, 4:09 PM" at bounding box center [751, 539] width 906 height 191
click at [865, 457] on div "8/27/2025, 4:09 PM" at bounding box center [866, 465] width 84 height 17
click at [897, 457] on div "8/27/2025, 4:09 PM" at bounding box center [866, 465] width 84 height 17
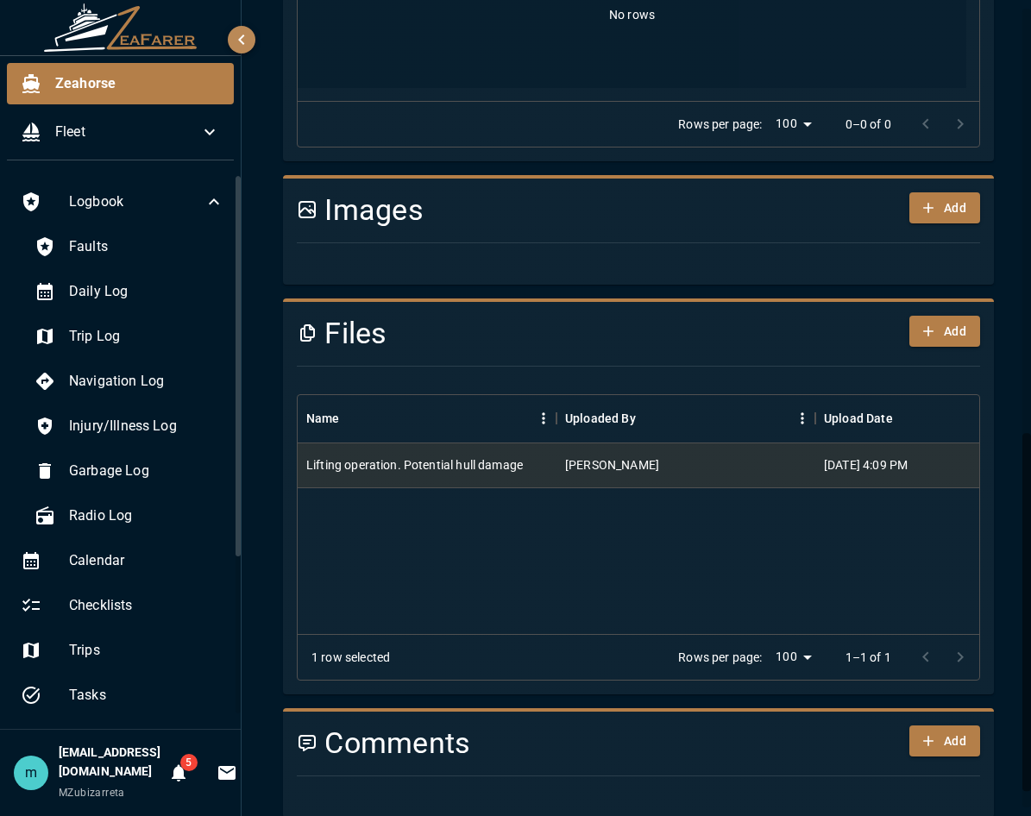
drag, startPoint x: 897, startPoint y: 439, endPoint x: 932, endPoint y: 496, distance: 67.1
click at [932, 496] on div "Lifting operation. Potential hull damage Anrich Nothnagel 8/27/2025, 4:09 PM" at bounding box center [751, 539] width 906 height 191
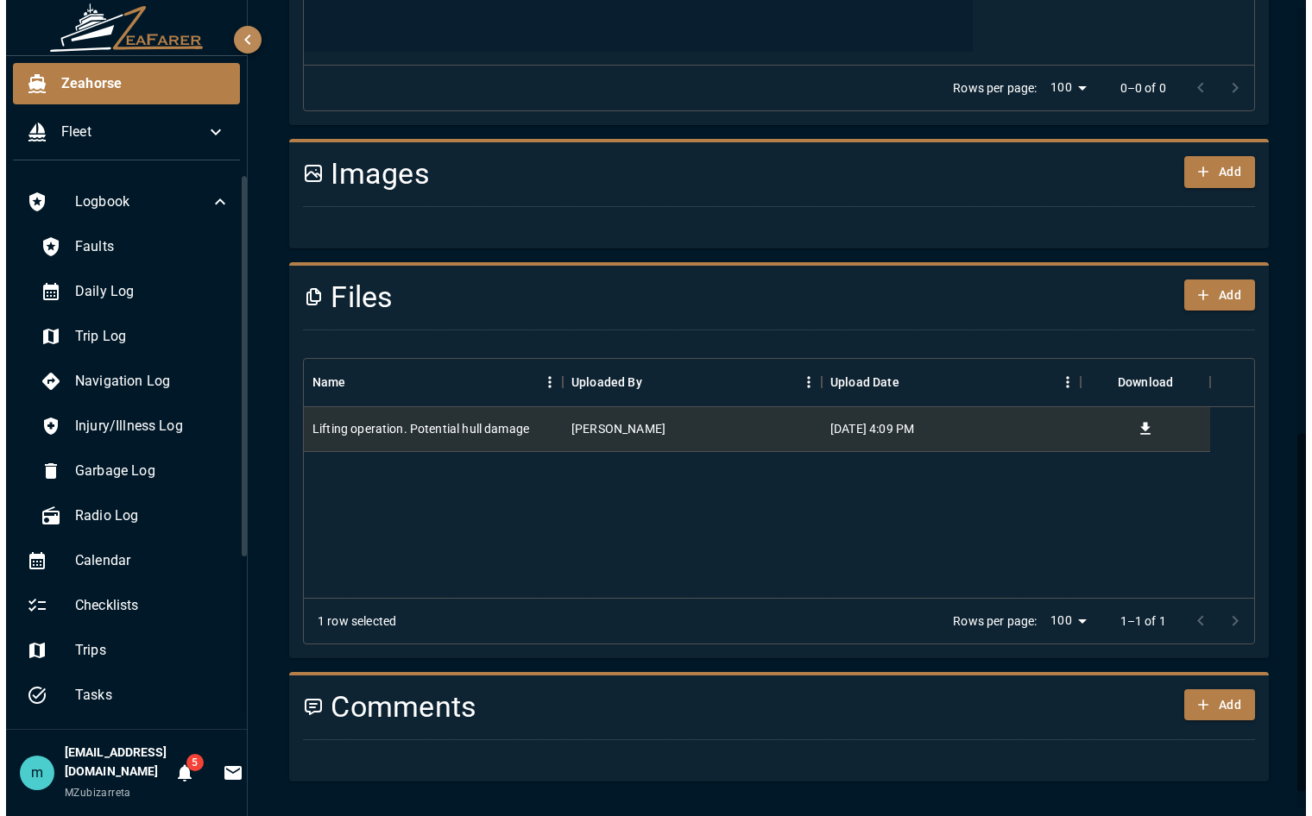
scroll to position [931, 0]
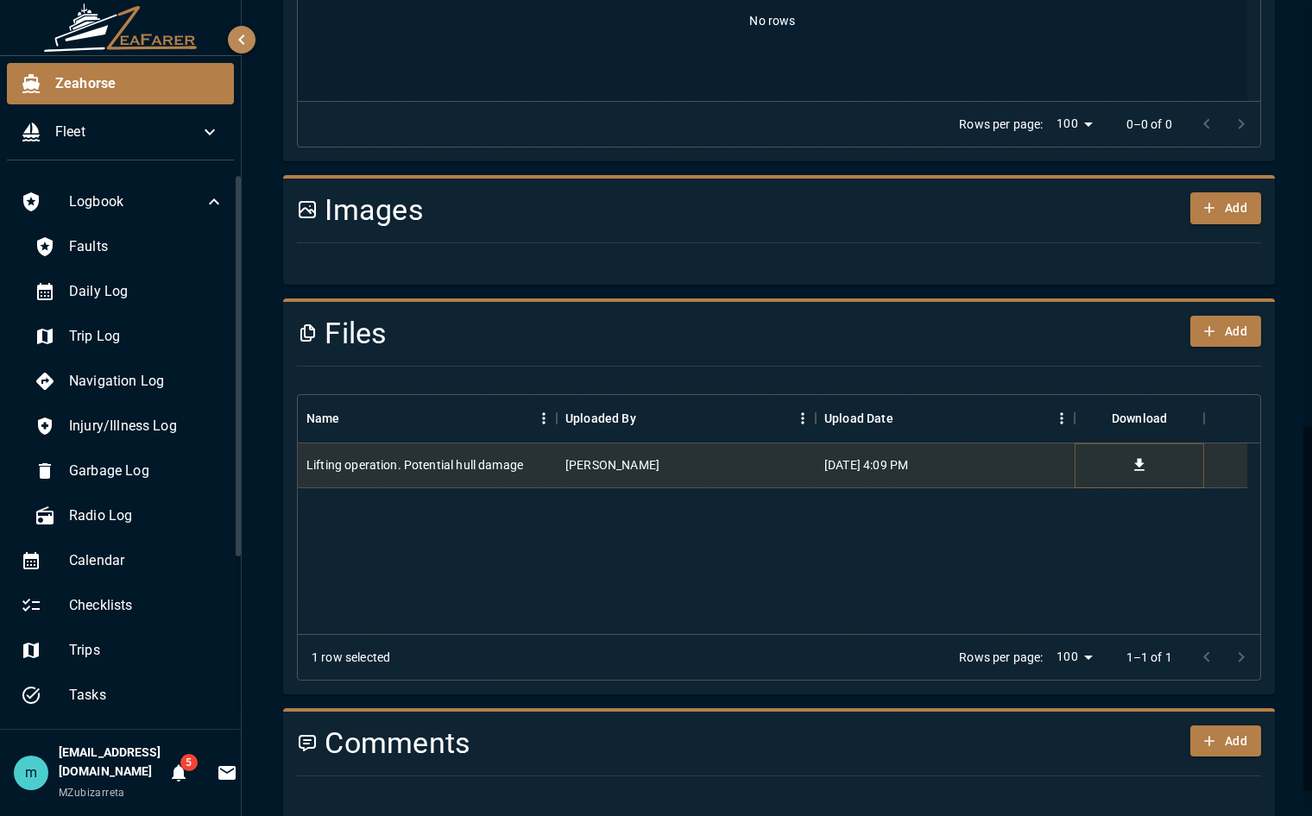
click at [1133, 457] on icon "Download" at bounding box center [1139, 465] width 17 height 17
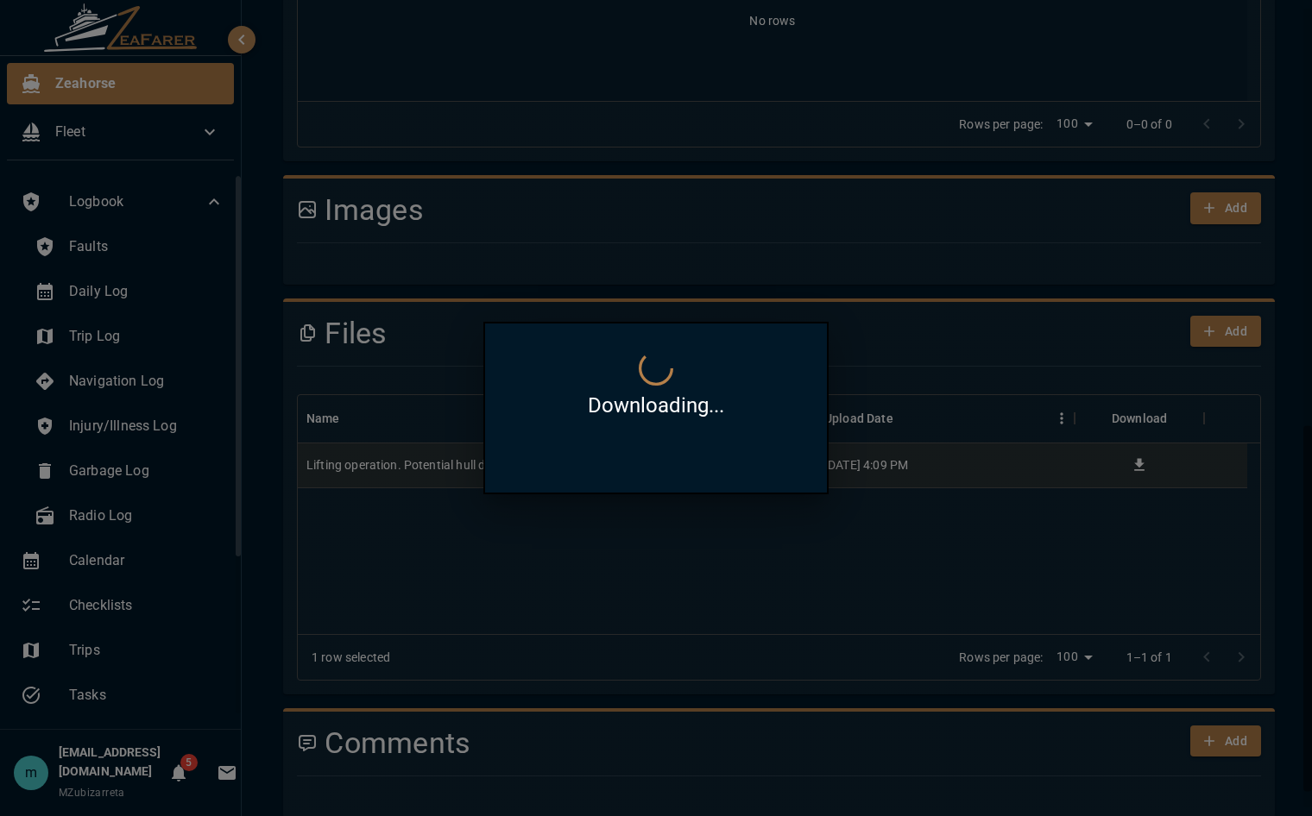
click at [1276, 366] on div at bounding box center [656, 408] width 1312 height 816
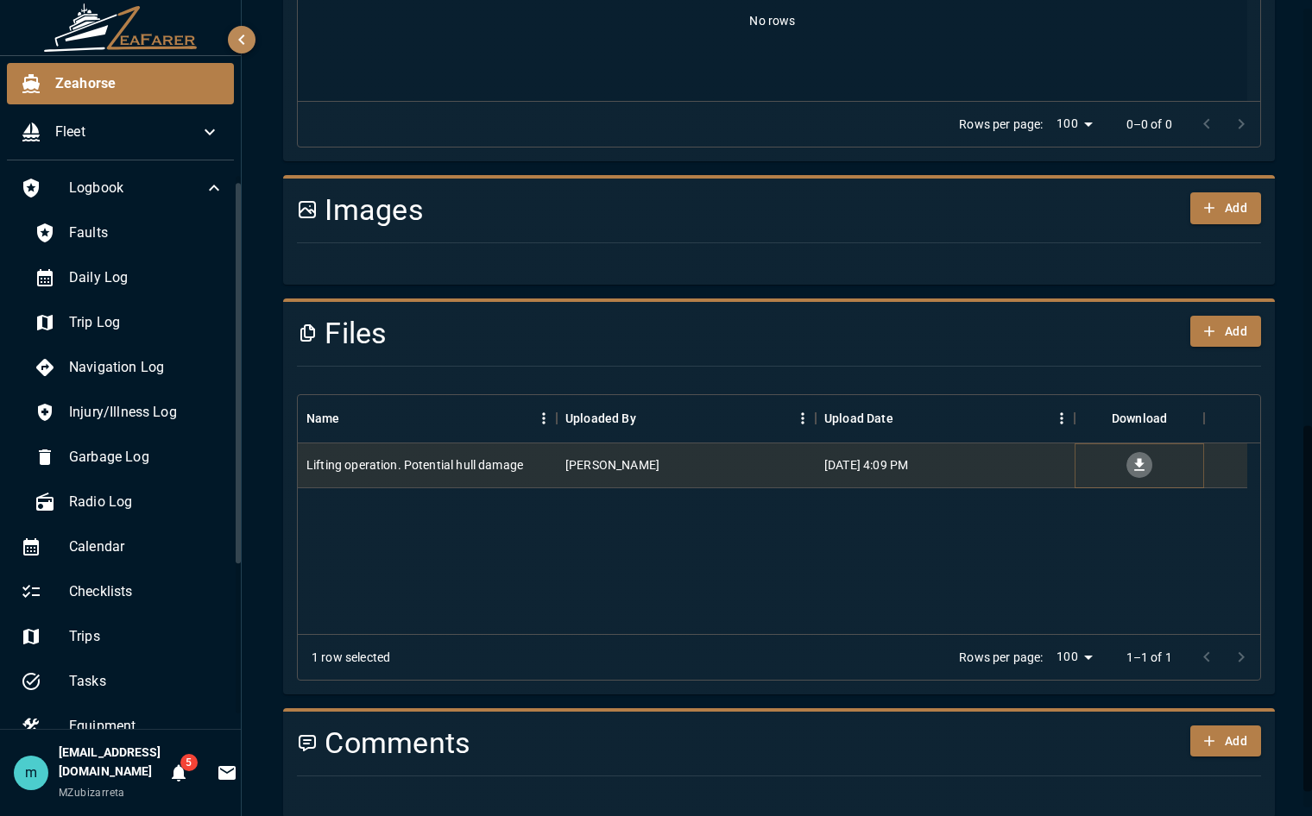
scroll to position [0, 0]
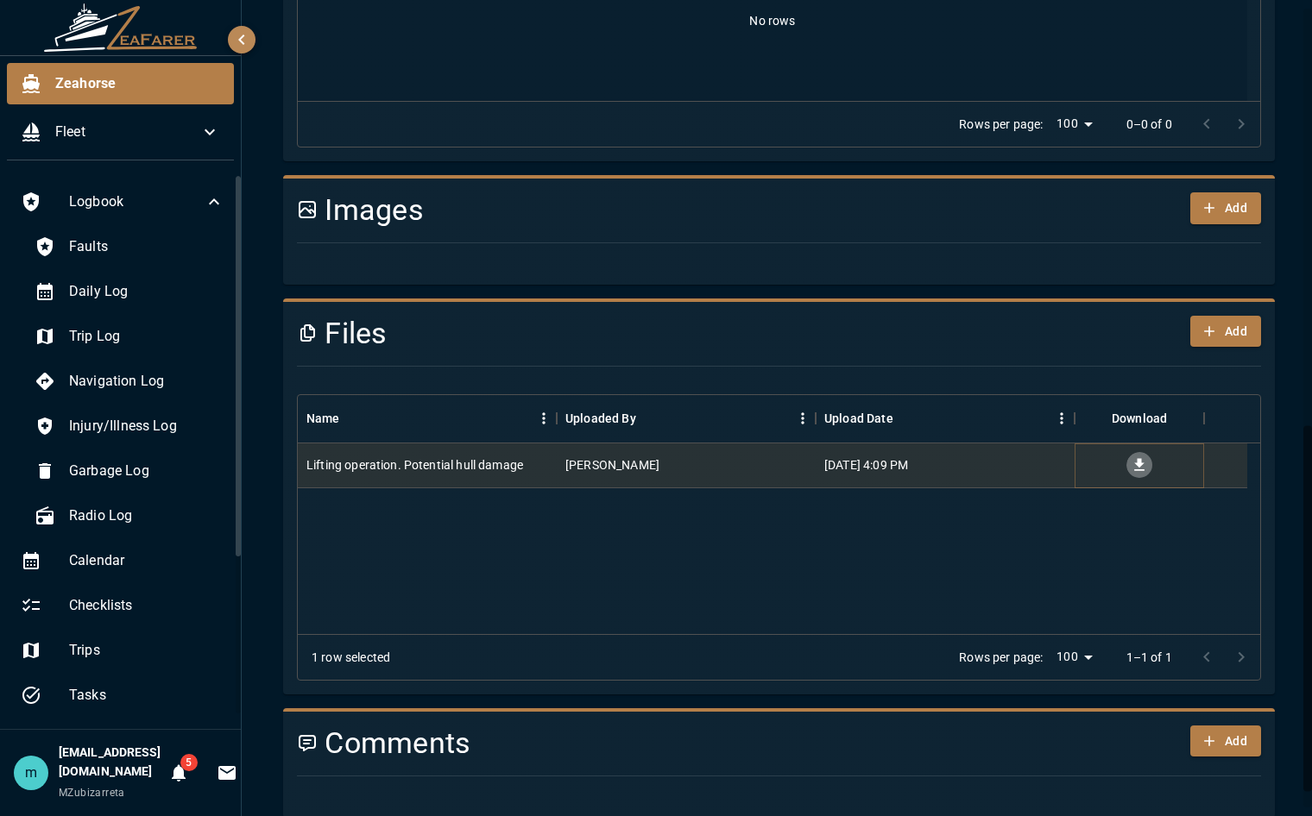
drag, startPoint x: 240, startPoint y: 419, endPoint x: 242, endPoint y: 385, distance: 34.6
click at [242, 385] on div "Zeahorse Fleet Logbook Faults Daily Log Trip Log Navigation Log Injury/Illness …" at bounding box center [656, 408] width 1312 height 816
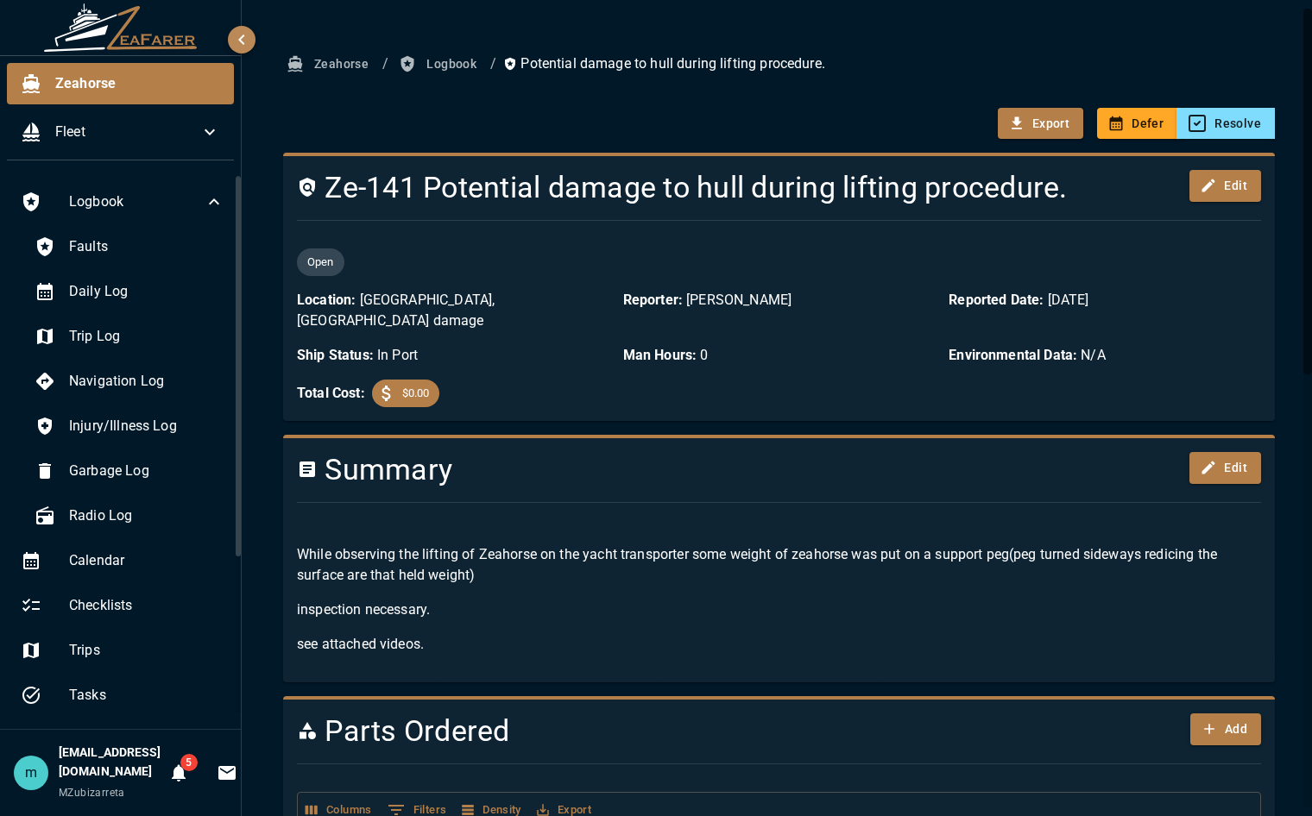
drag, startPoint x: 1138, startPoint y: 691, endPoint x: 1176, endPoint y: 53, distance: 639.8
click at [1176, 53] on ol "Zeahorse / Logbook / Potential damage to hull during lifting procedure." at bounding box center [779, 64] width 992 height 32
click at [106, 237] on span "Faults" at bounding box center [146, 246] width 155 height 21
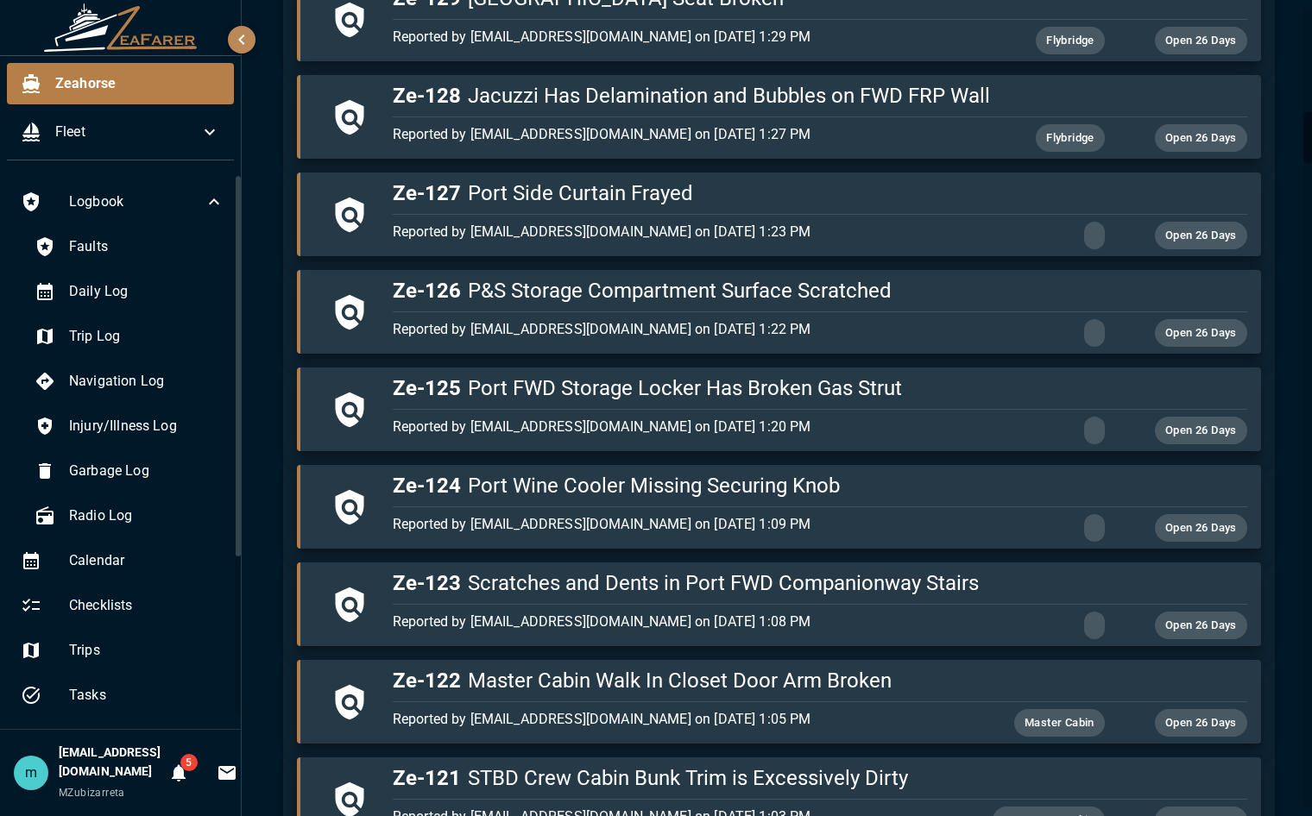
scroll to position [1623, 0]
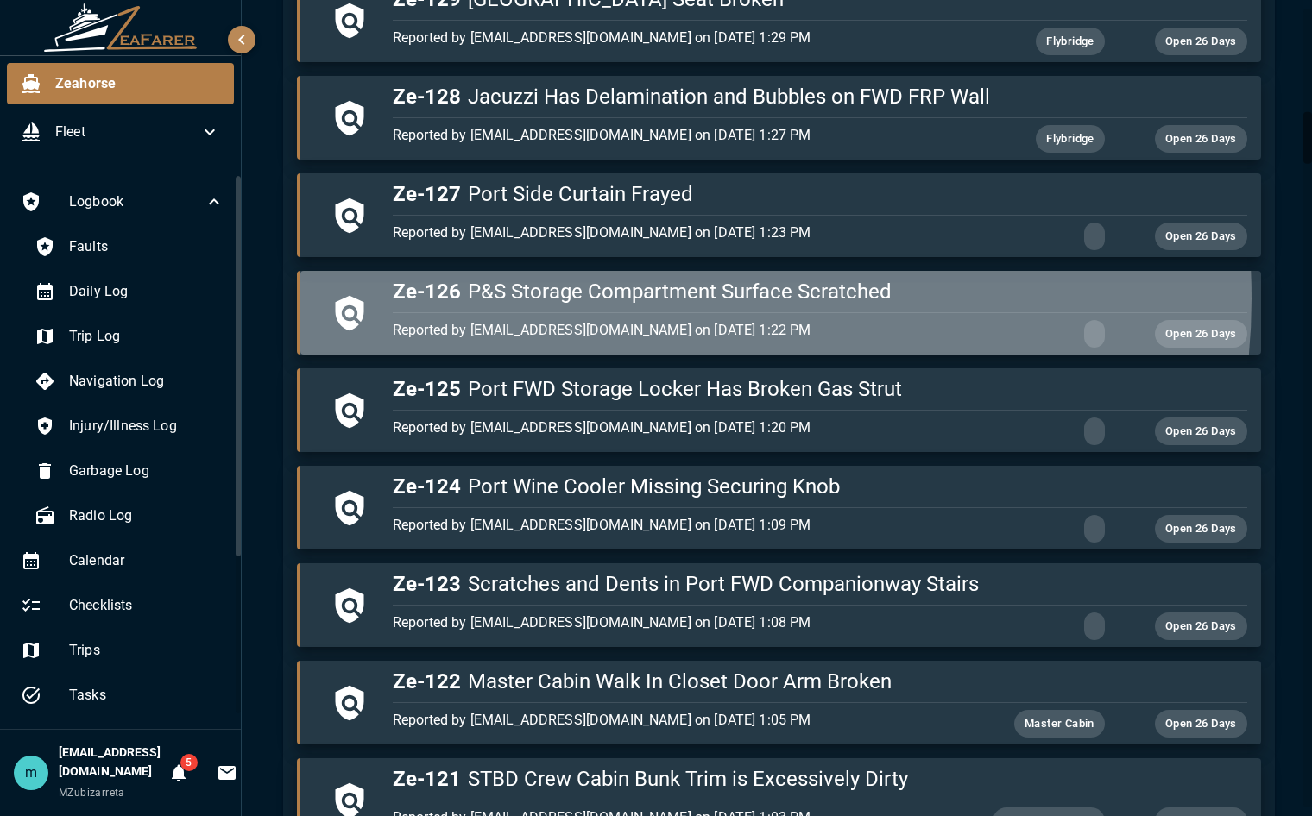
click at [658, 299] on h5 "Ze-126 P&S Storage Compartment Surface Scratched" at bounding box center [820, 292] width 854 height 28
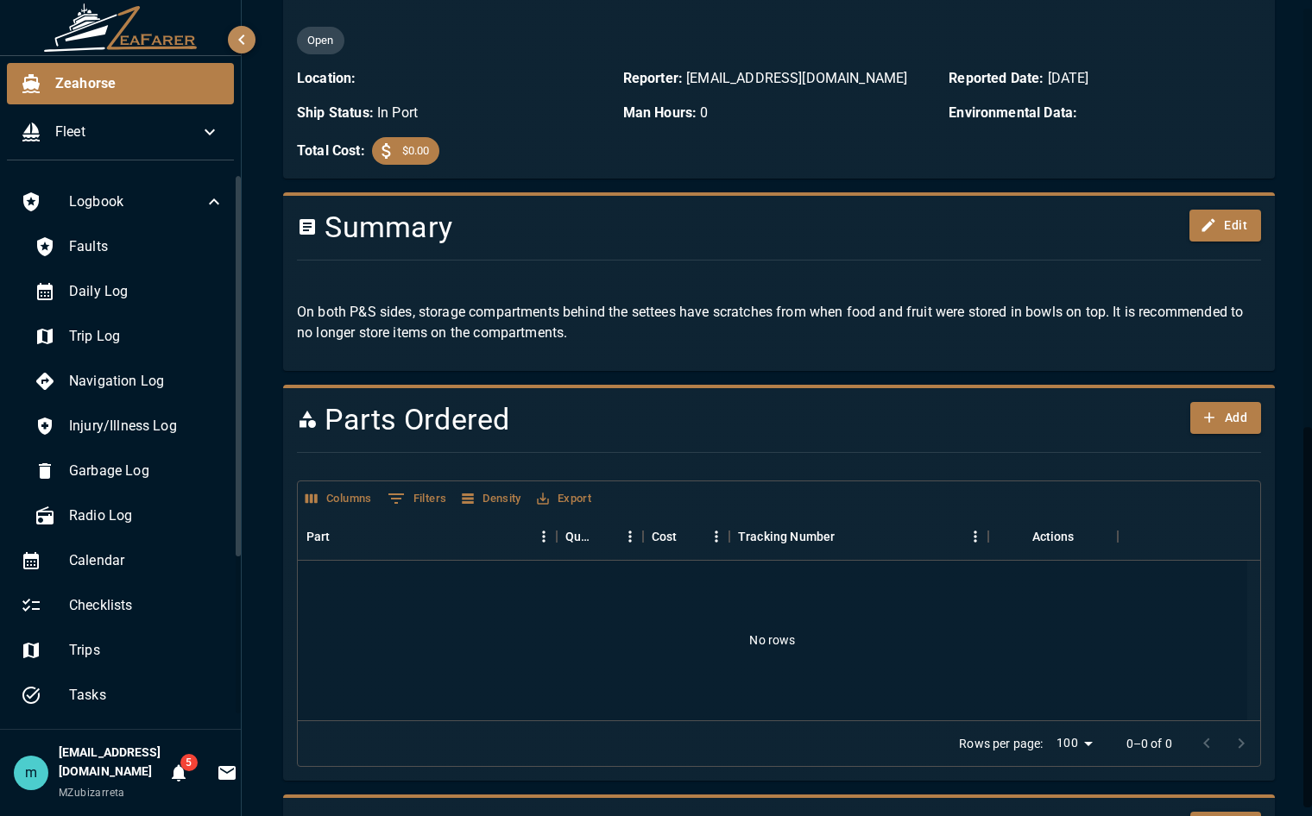
scroll to position [898, 0]
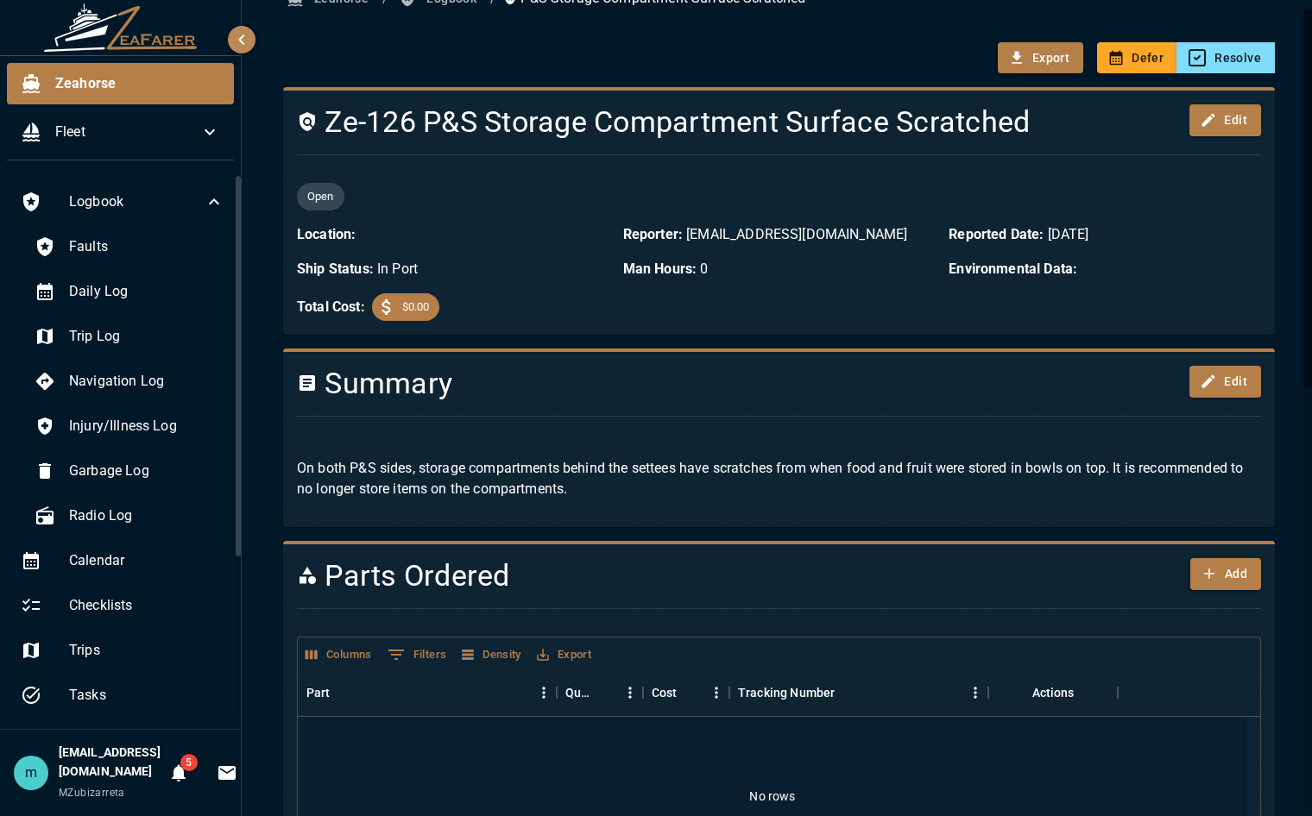
scroll to position [0, 0]
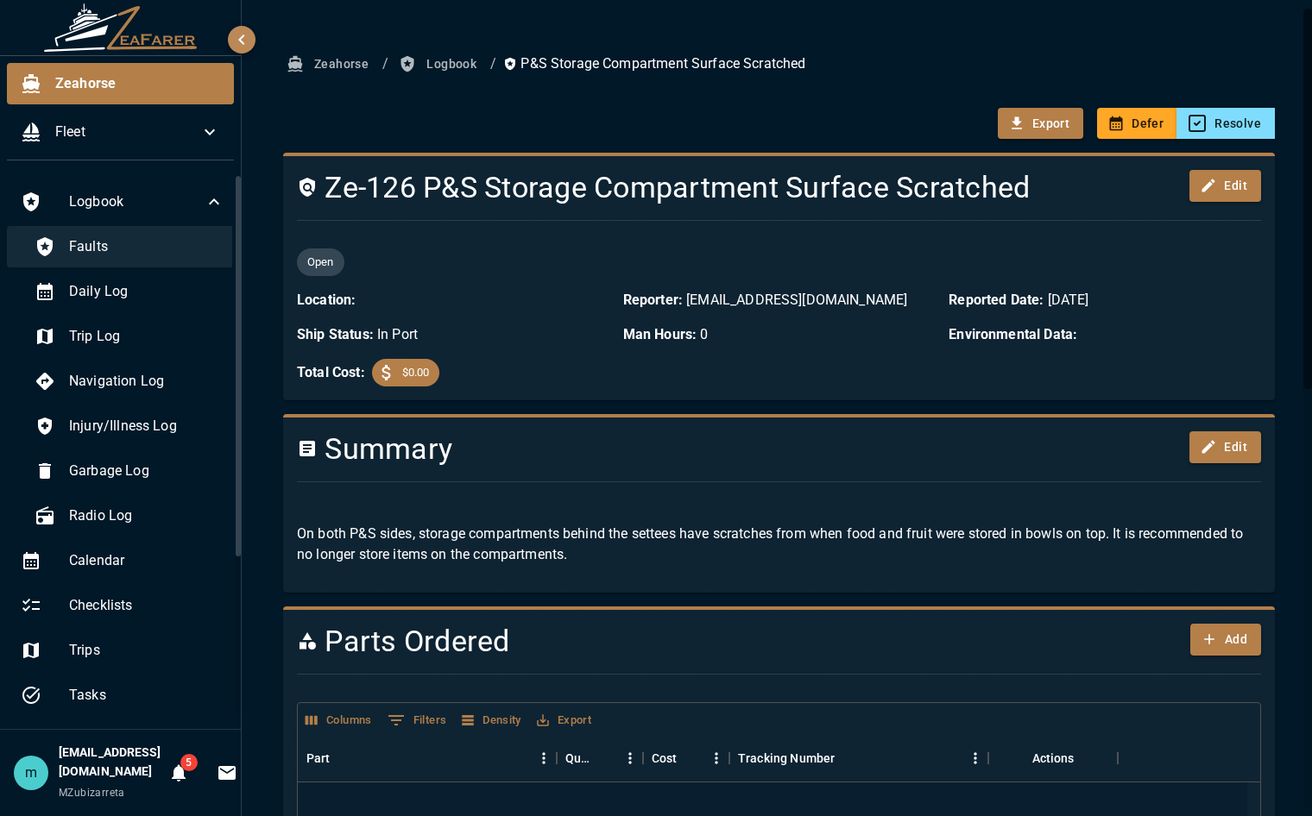
click at [123, 242] on span "Faults" at bounding box center [146, 246] width 155 height 21
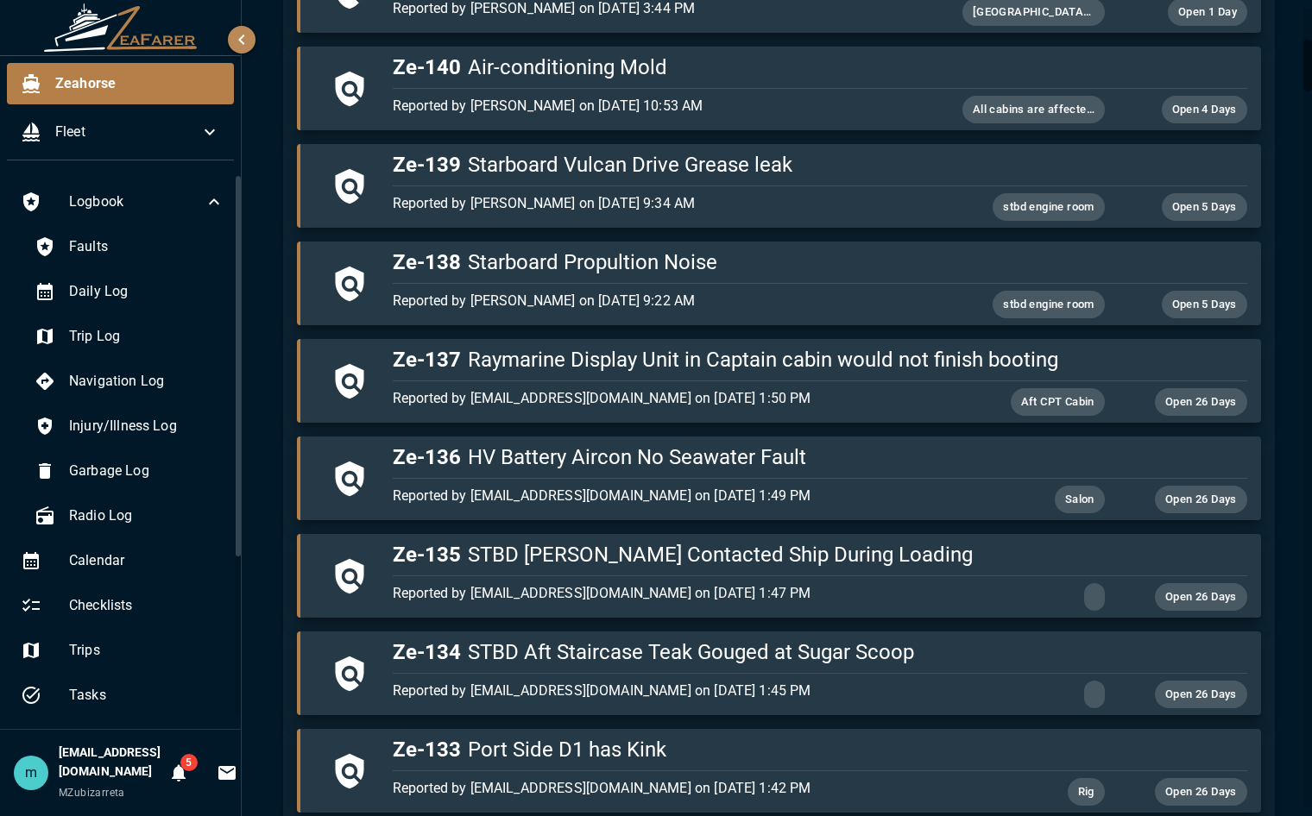
scroll to position [483, 0]
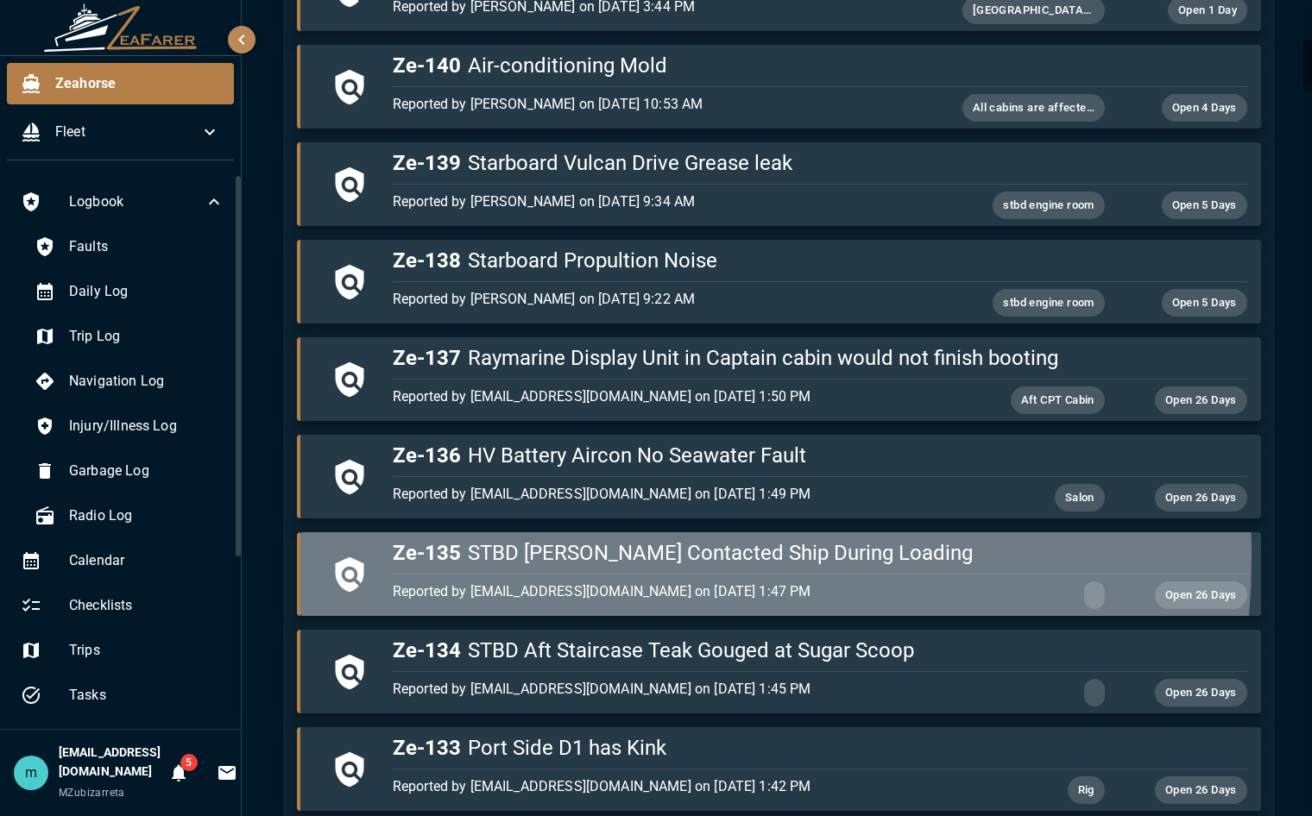
click at [571, 557] on h5 "Ze-135 STBD Stern Contacted Ship During Loading" at bounding box center [820, 553] width 854 height 28
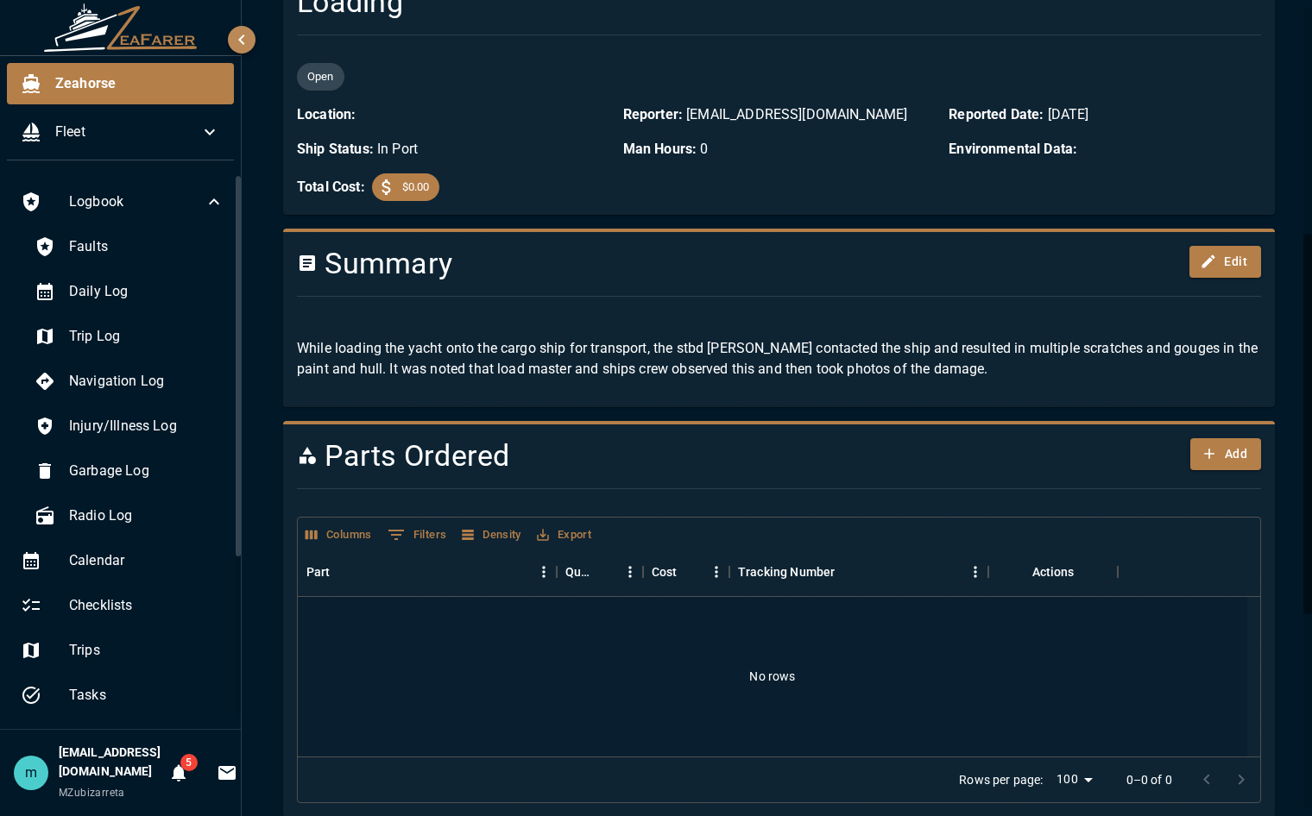
scroll to position [483, 0]
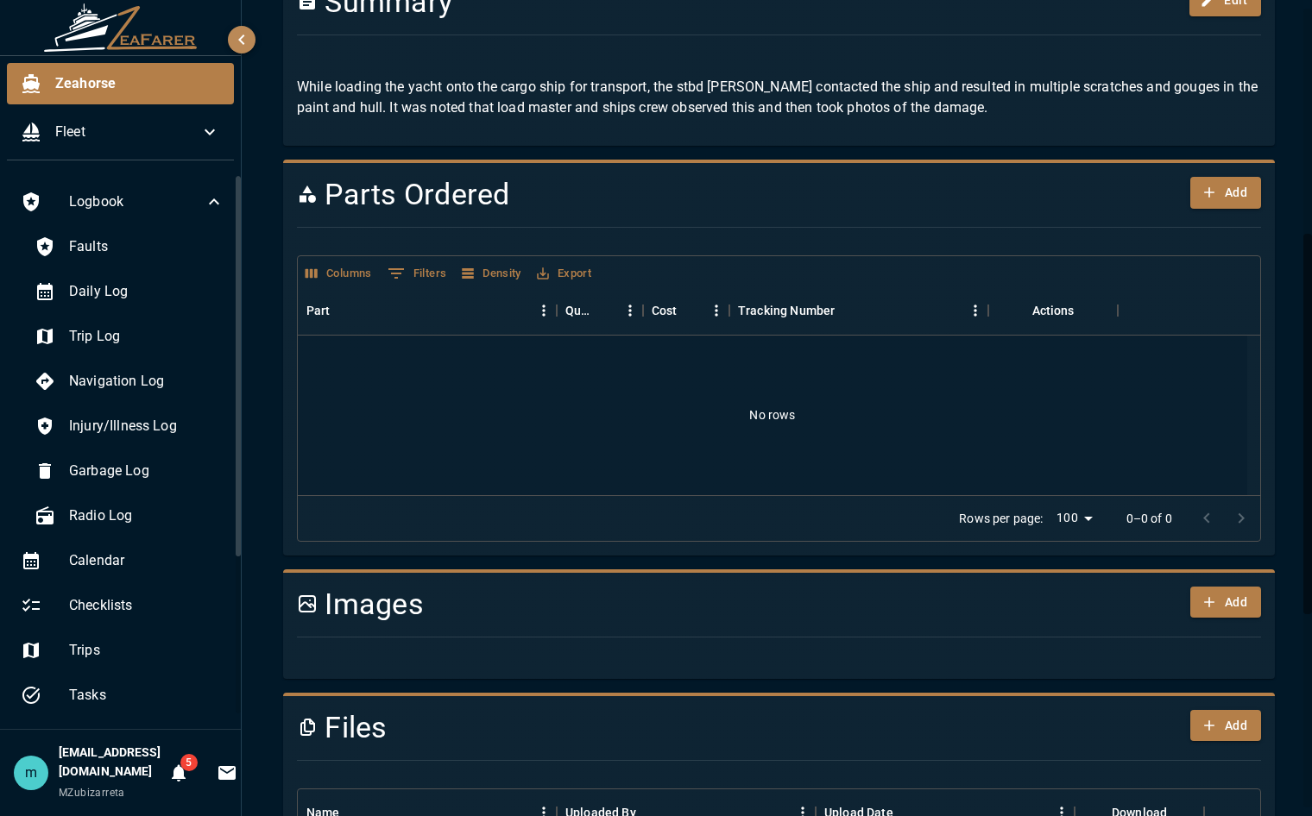
click at [1293, 428] on div "Zeahorse / Logbook / STBD Stern Contacted Ship During Loading Export Defer Reso…" at bounding box center [779, 392] width 1074 height 1751
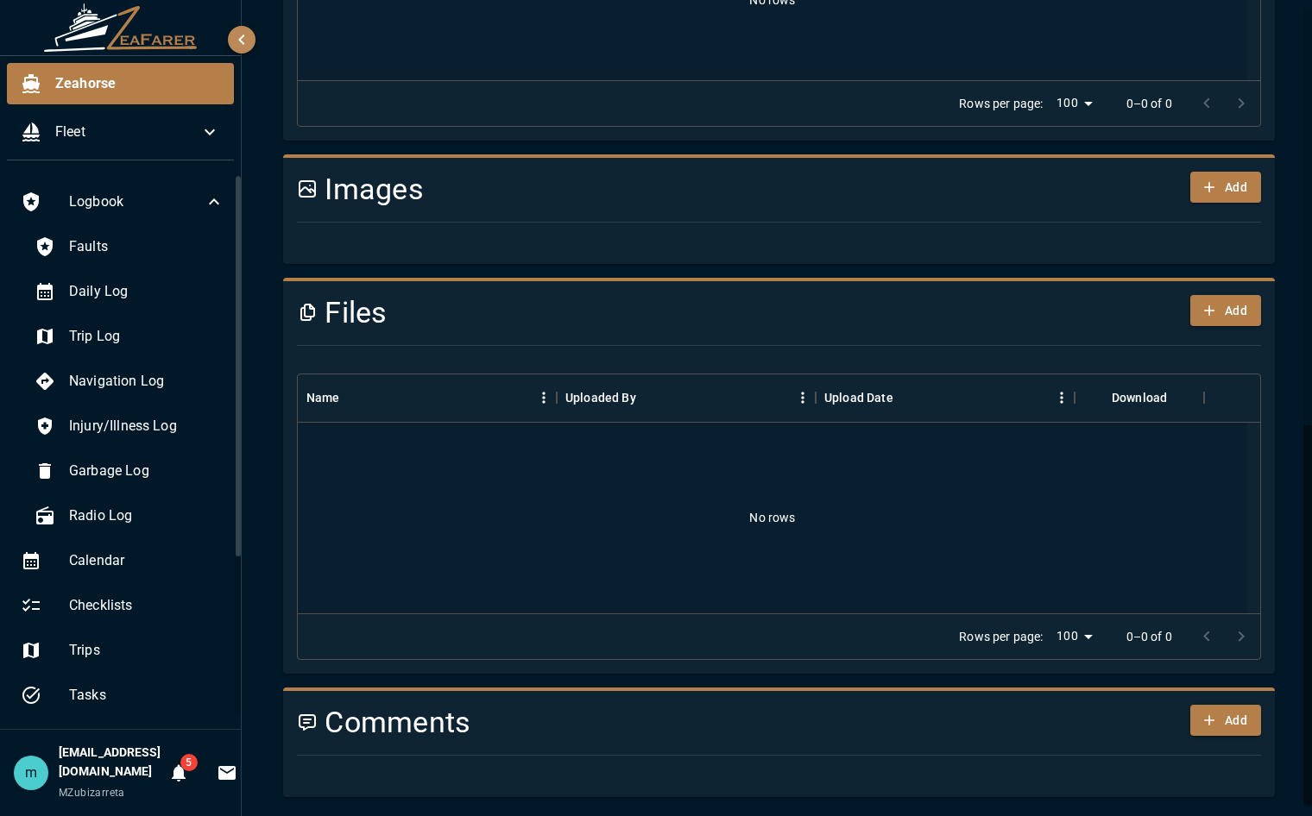
scroll to position [864, 0]
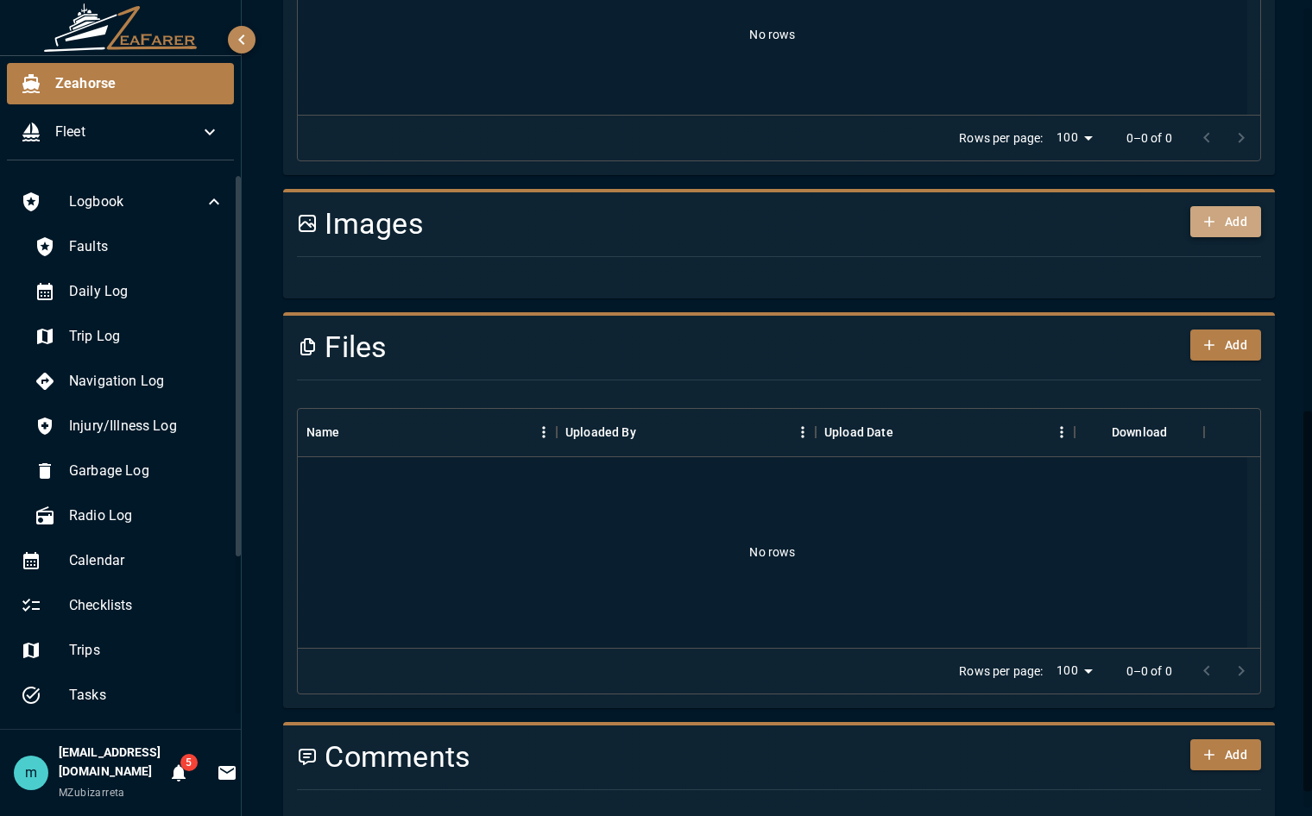
click at [1213, 206] on button "Add" at bounding box center [1225, 222] width 71 height 32
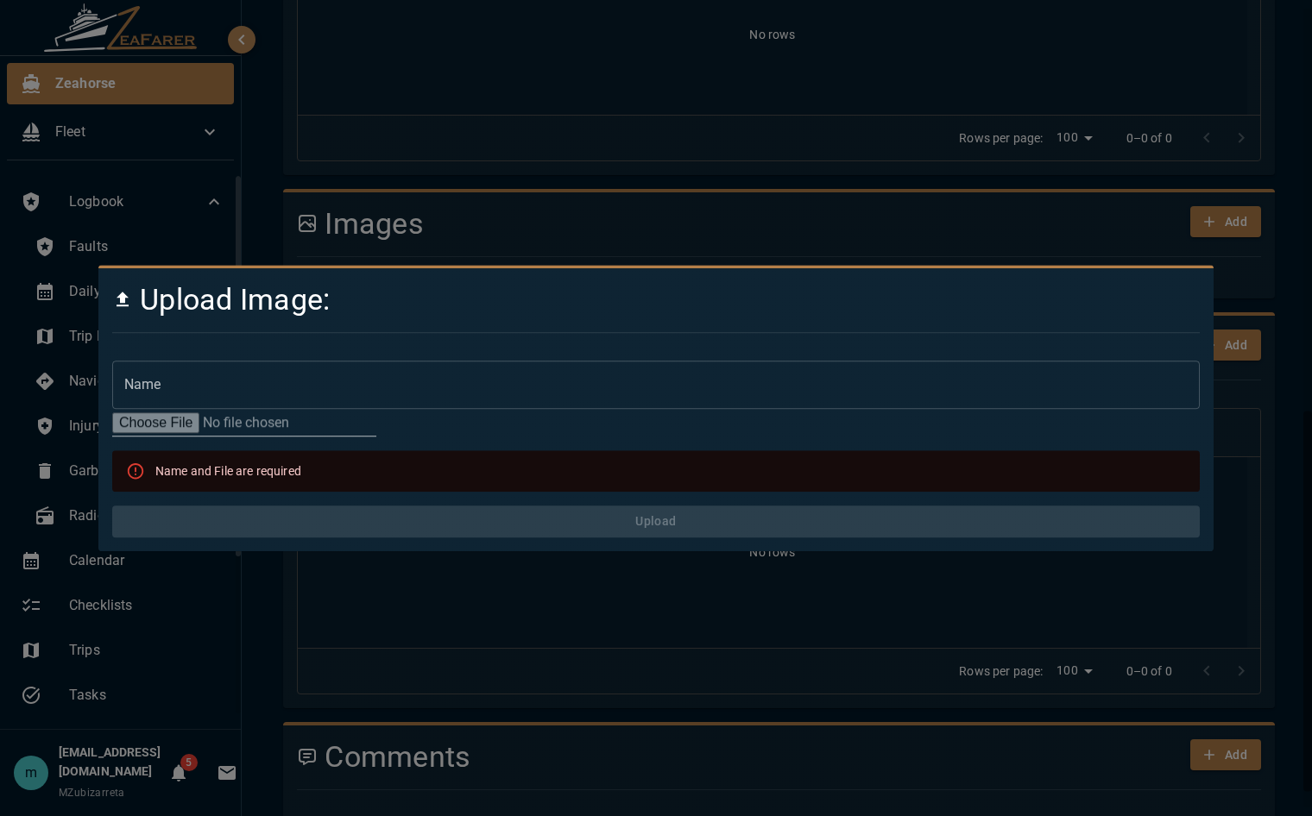
click at [257, 472] on div "Name and File are required" at bounding box center [228, 471] width 146 height 31
click at [172, 419] on input "file" at bounding box center [244, 423] width 264 height 28
type input "**********"
click at [255, 473] on div "Name and File are required" at bounding box center [228, 471] width 146 height 31
click at [157, 425] on input "file" at bounding box center [244, 423] width 264 height 28
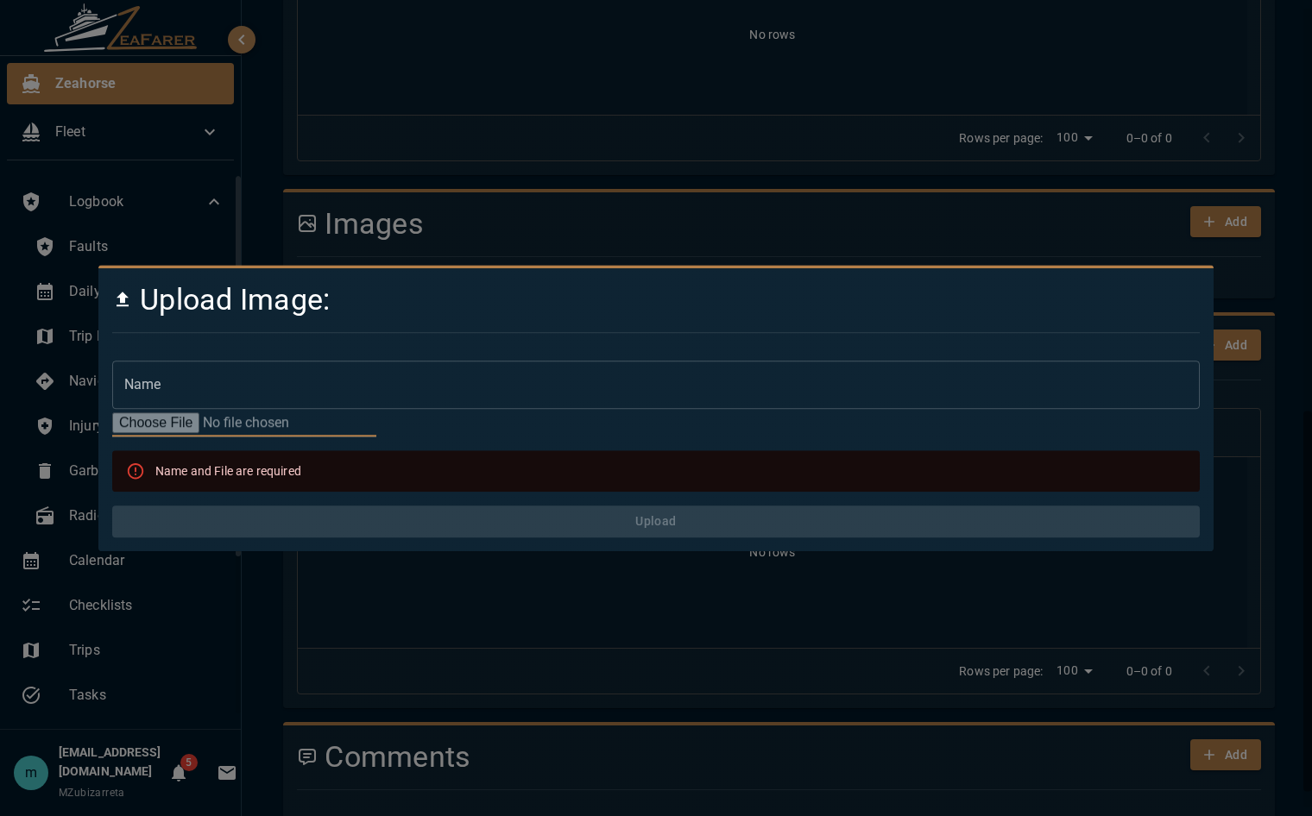
click at [151, 411] on input "file" at bounding box center [244, 423] width 264 height 28
type input "**********"
click at [140, 473] on icon at bounding box center [135, 471] width 19 height 19
click at [194, 460] on div "Name and File are required" at bounding box center [228, 471] width 146 height 31
click at [388, 417] on form "Name Name Name and File are required Upload" at bounding box center [655, 449] width 1087 height 177
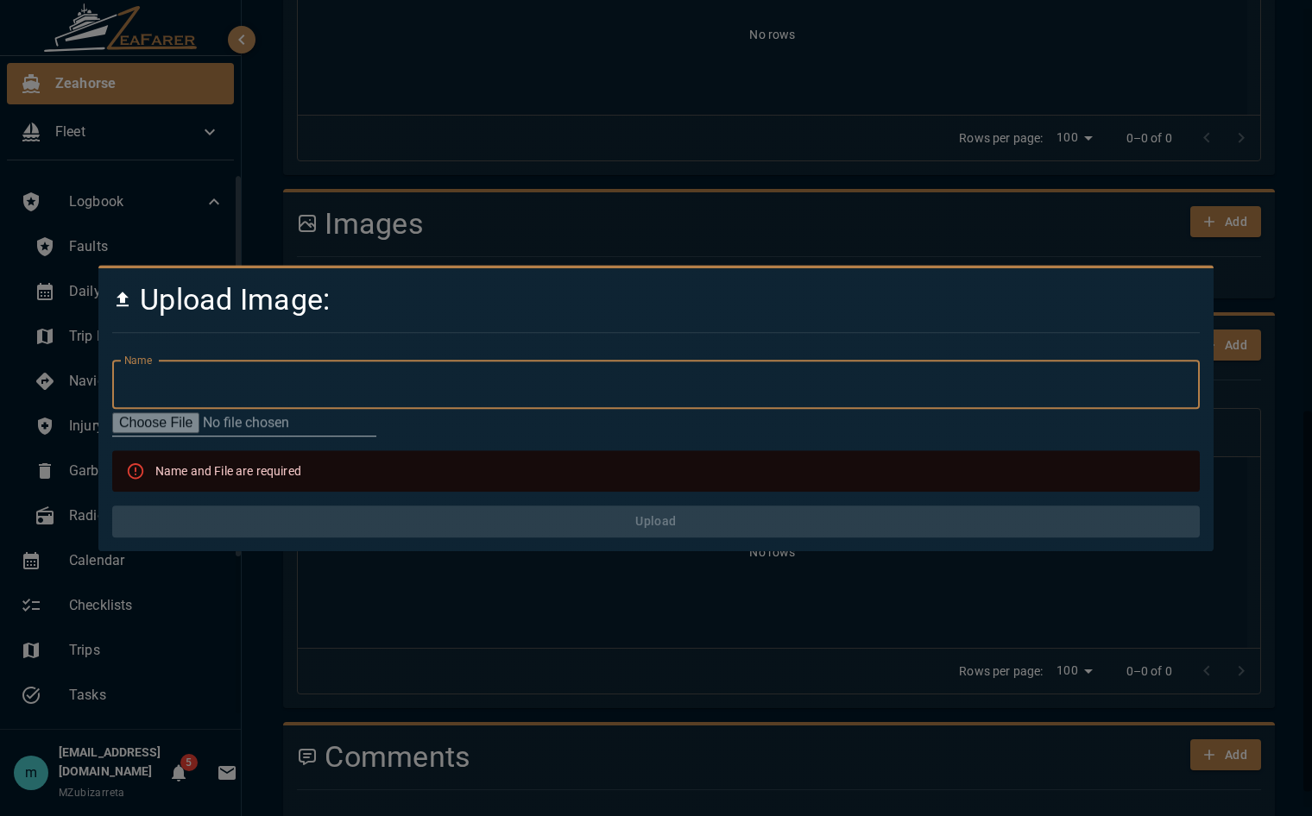
drag, startPoint x: 388, startPoint y: 417, endPoint x: 329, endPoint y: 376, distance: 71.3
click at [329, 376] on form "Name Name Name and File are required Upload" at bounding box center [655, 449] width 1087 height 177
click at [329, 376] on input "Name" at bounding box center [655, 385] width 1087 height 48
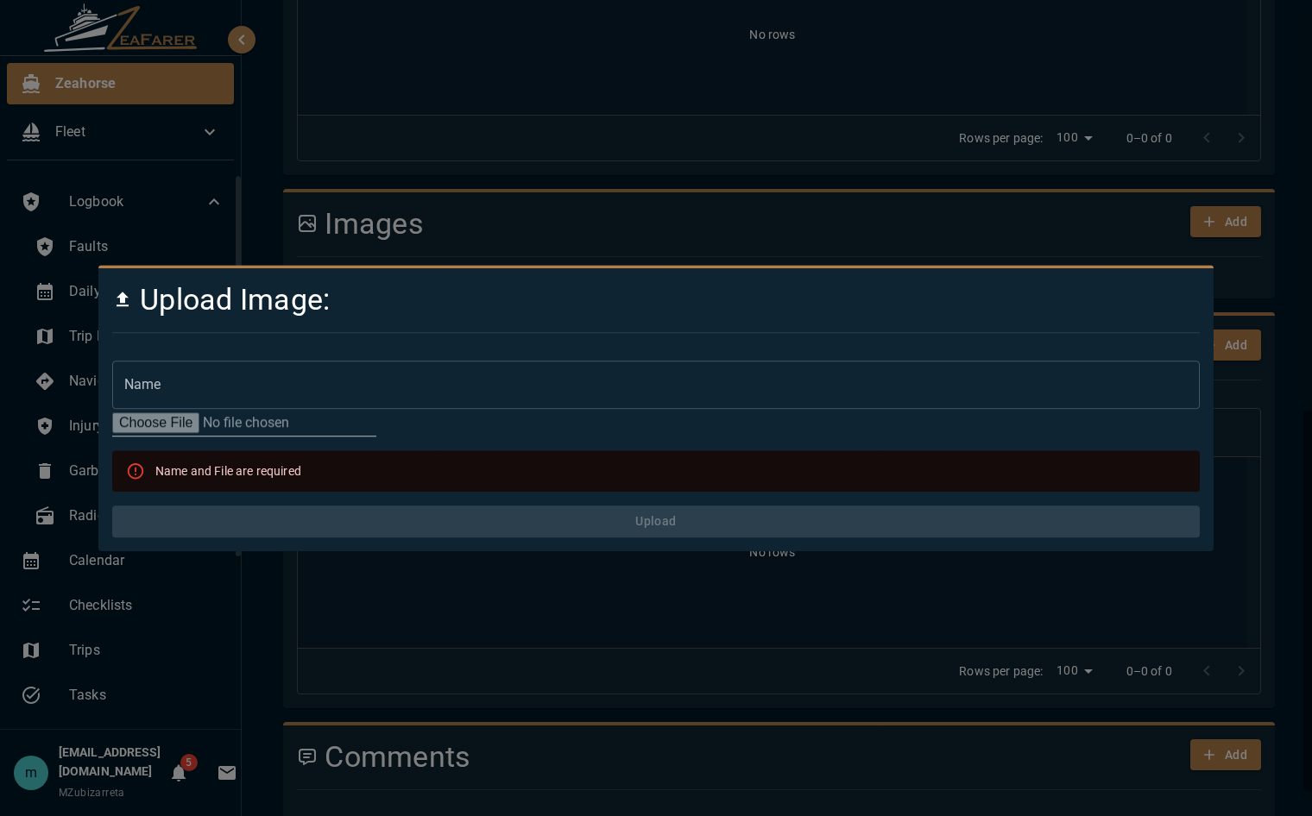
click at [687, 245] on div at bounding box center [656, 408] width 1312 height 816
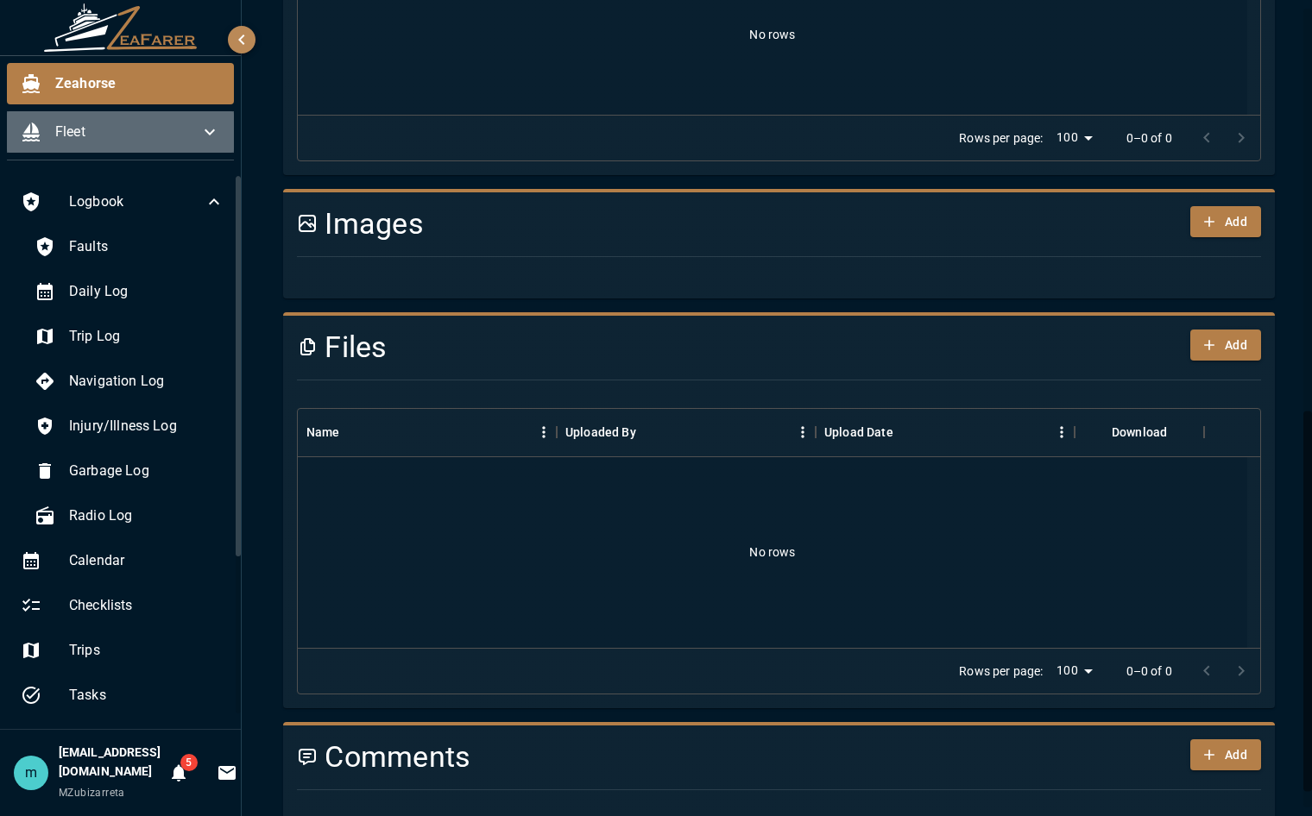
click at [92, 121] on div "Fleet" at bounding box center [120, 131] width 227 height 41
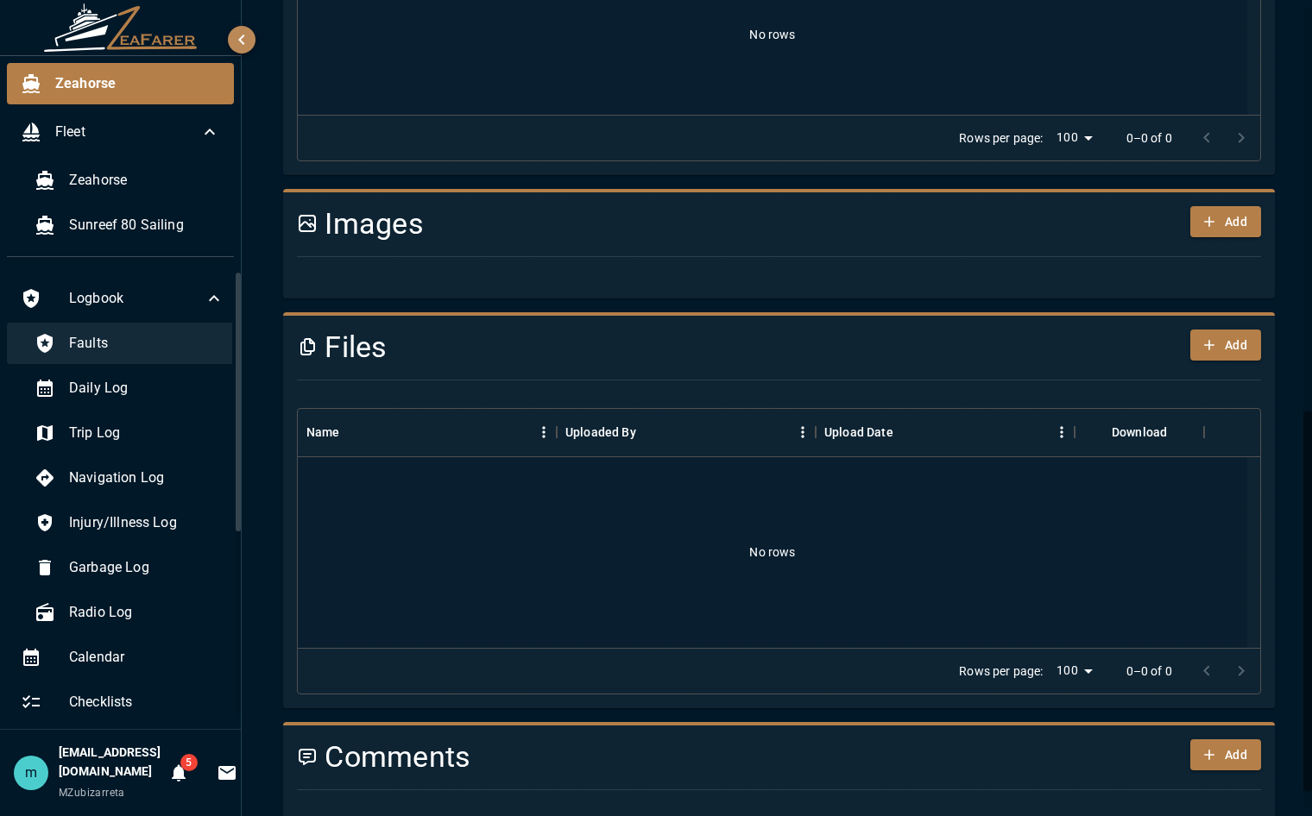
click at [101, 344] on span "Faults" at bounding box center [146, 343] width 155 height 21
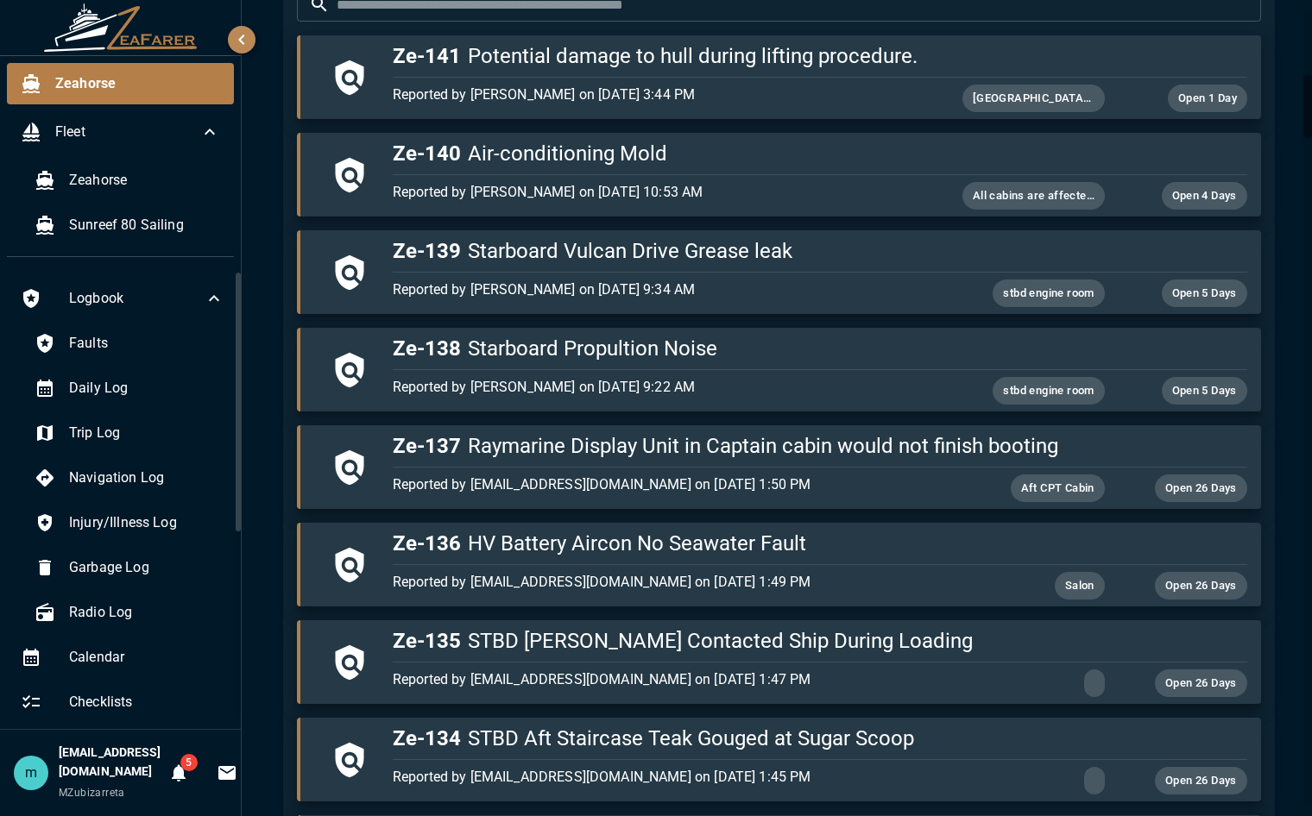
scroll to position [864, 0]
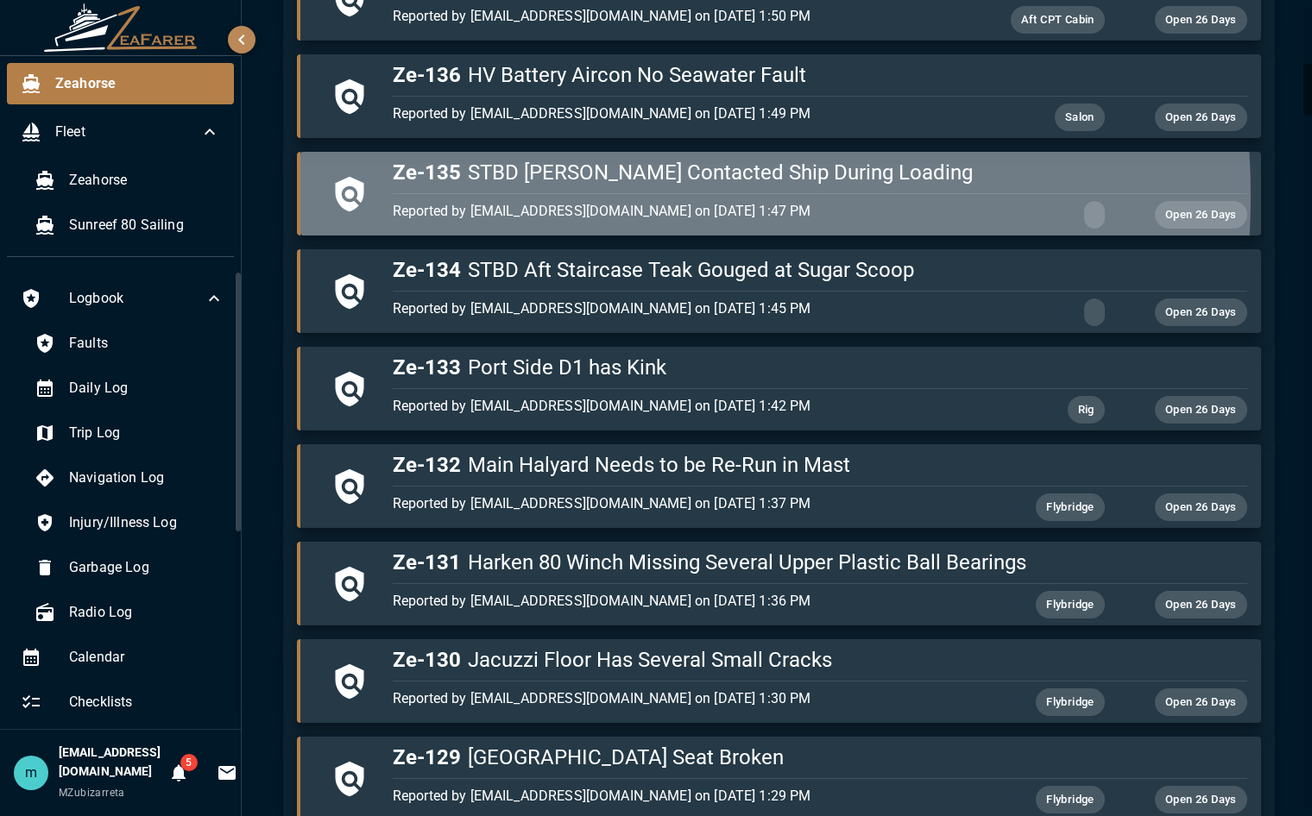
click at [547, 195] on div "Reported by jtouchton19@protonmail.com on 8/2/2025, 1:47 PM Open 26 Days" at bounding box center [816, 211] width 861 height 35
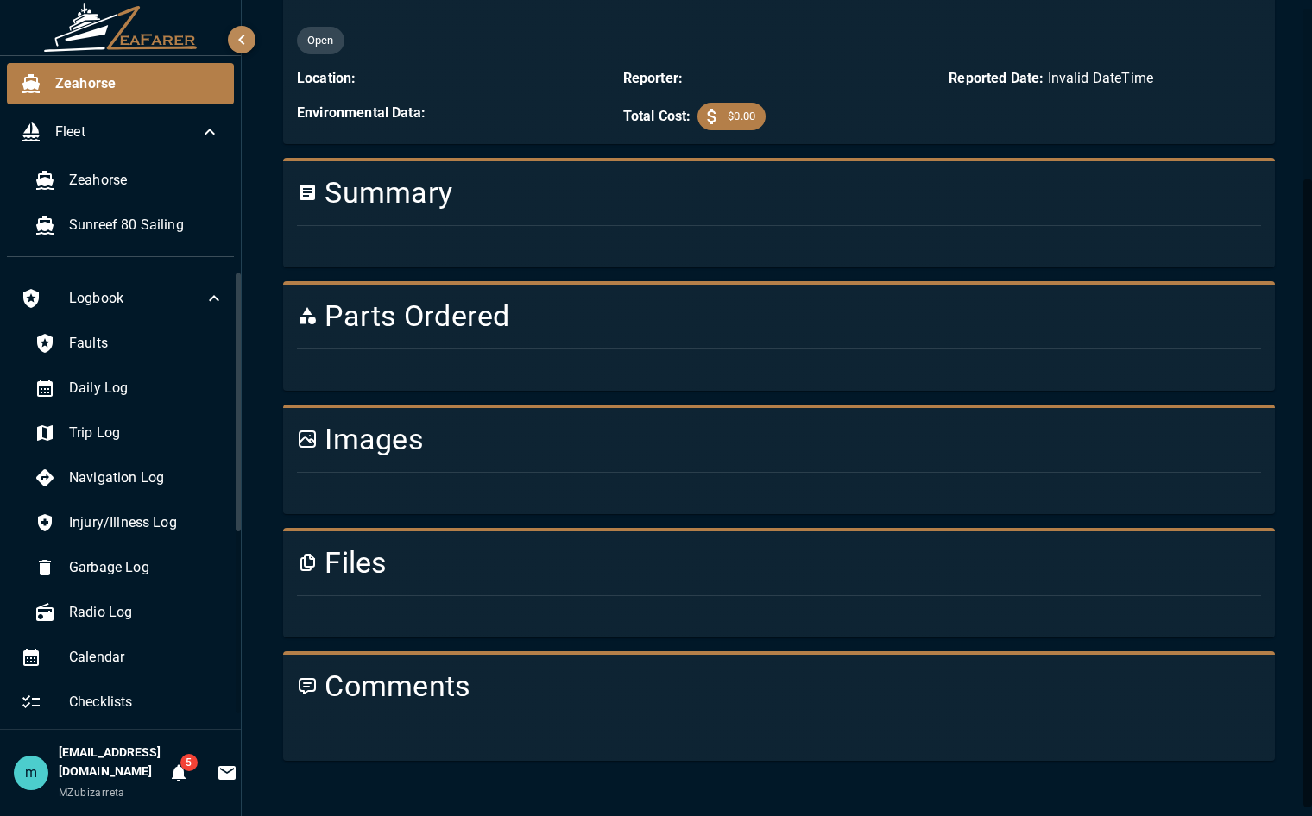
scroll to position [864, 0]
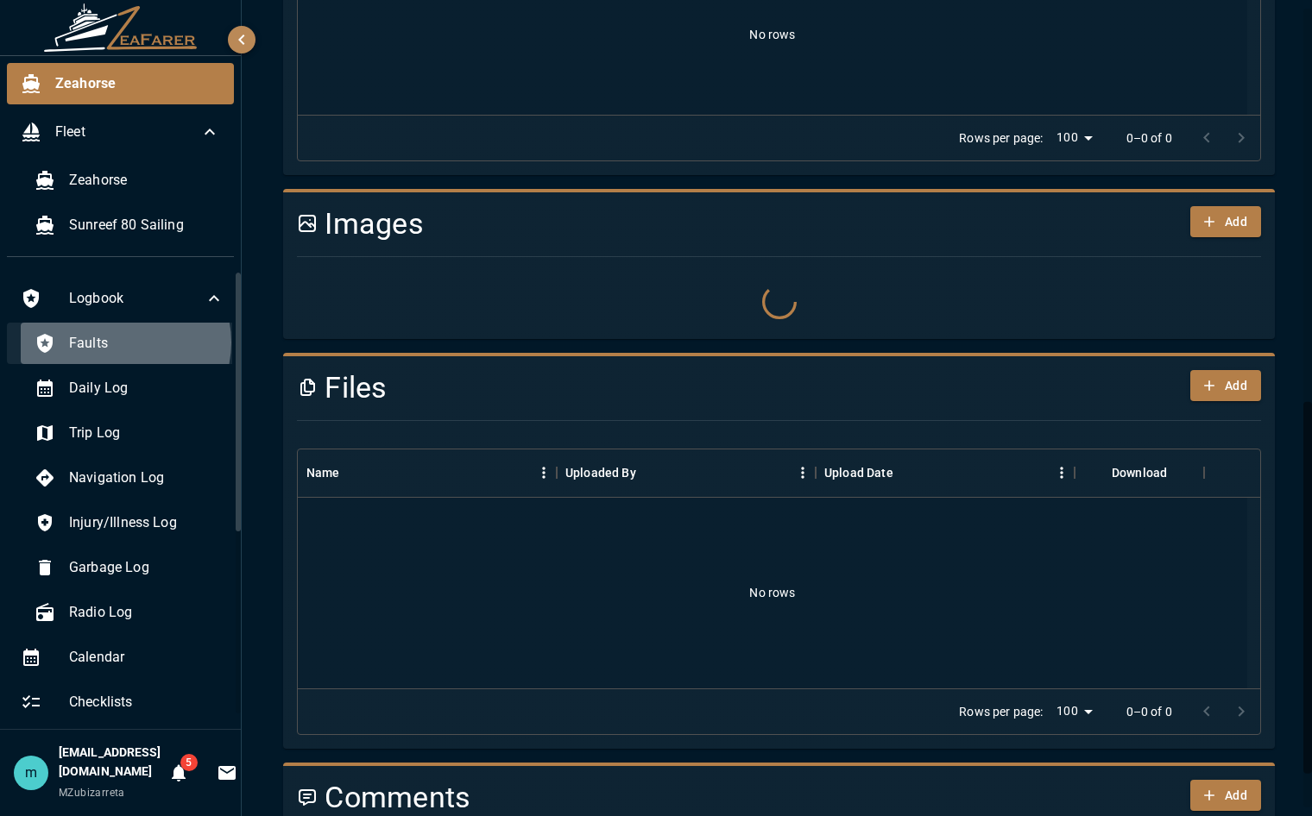
click at [124, 343] on span "Faults" at bounding box center [146, 343] width 155 height 21
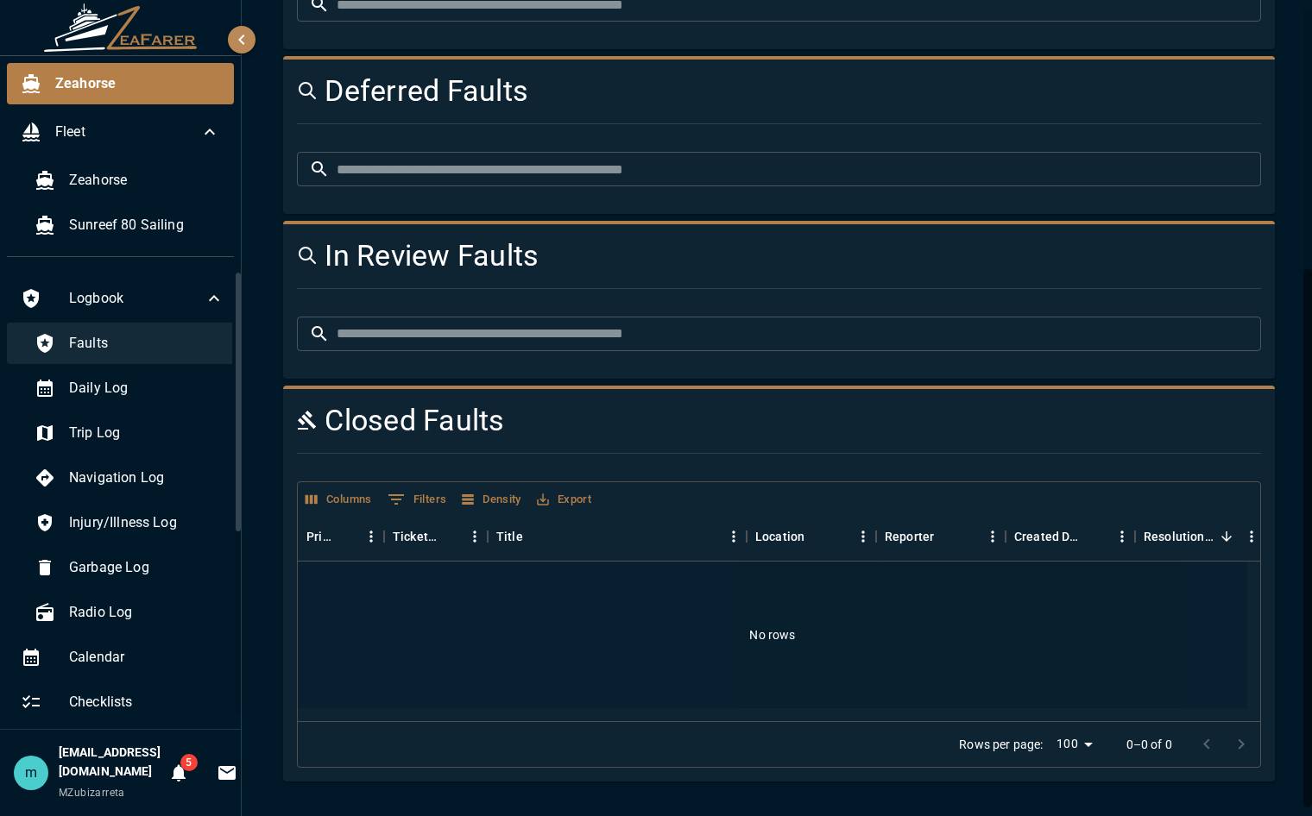
scroll to position [864, 0]
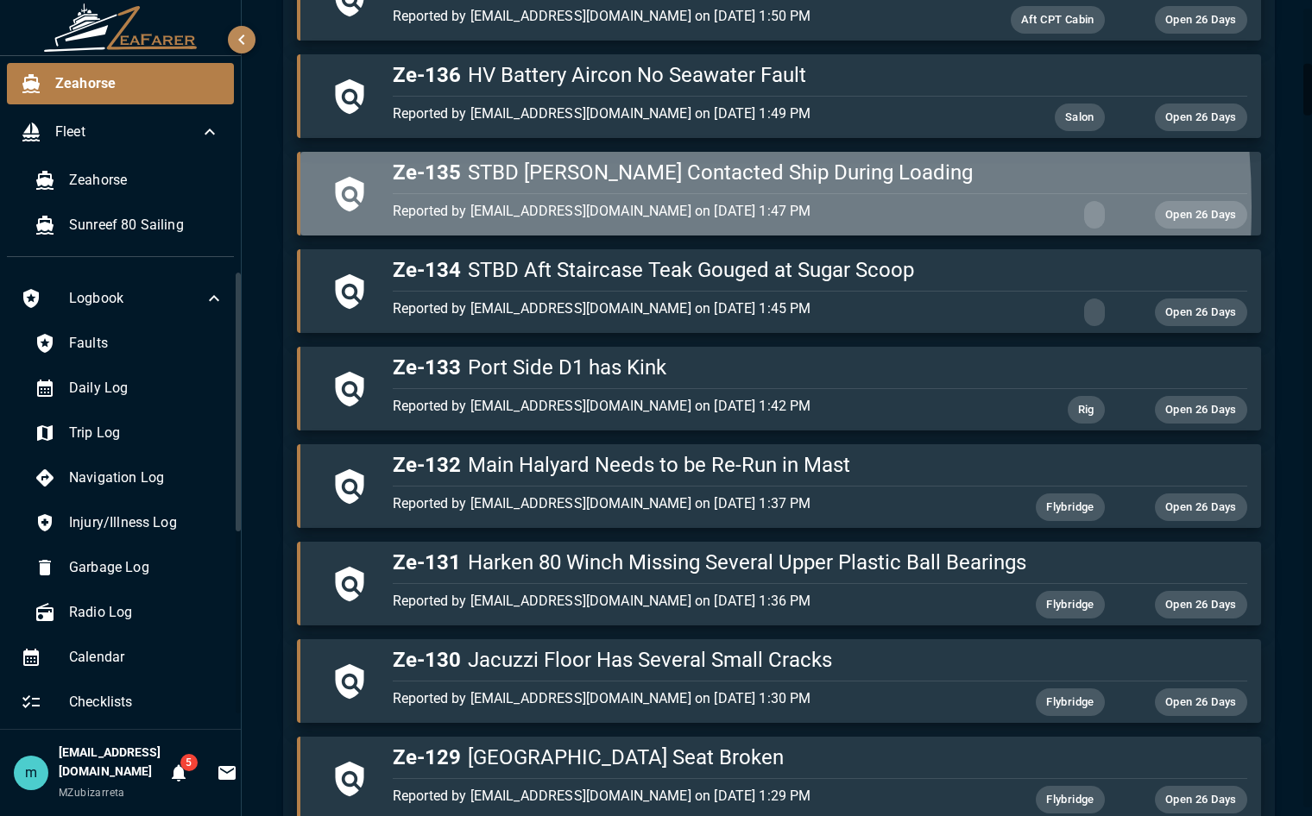
click at [572, 205] on p "Reported by jtouchton19@protonmail.com on 8/2/2025, 1:47 PM" at bounding box center [678, 211] width 570 height 21
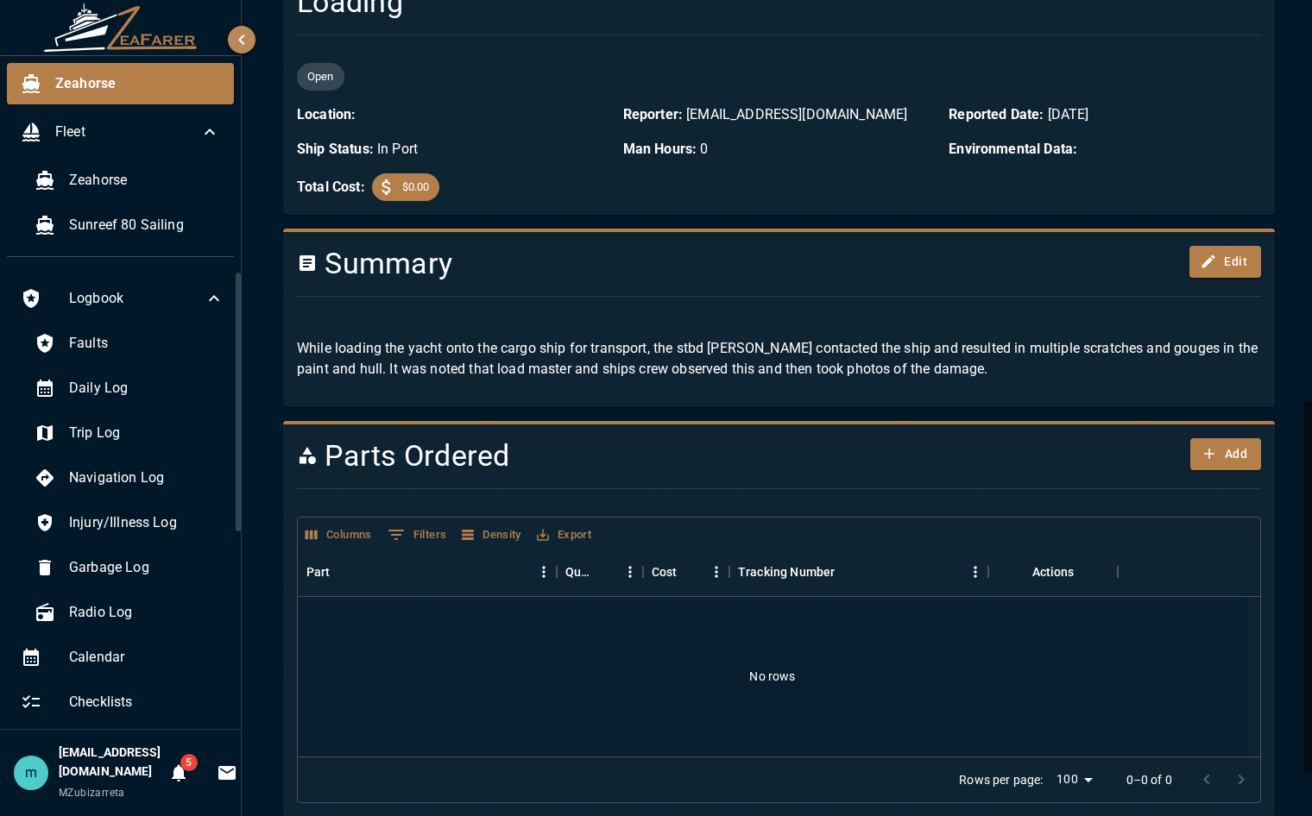
scroll to position [864, 0]
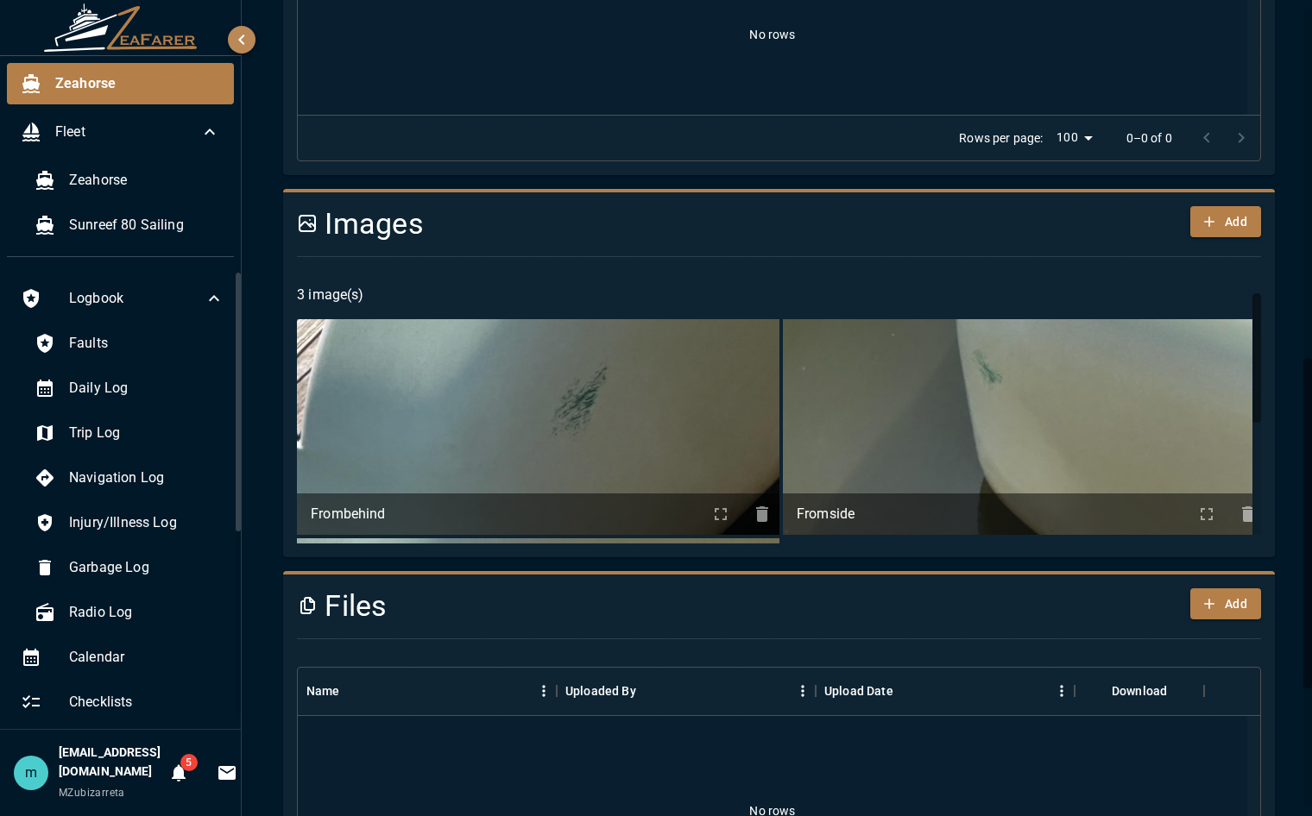
click at [1257, 342] on div "Images Add 3 image(s) Frombehind Fromside Last" at bounding box center [779, 373] width 992 height 369
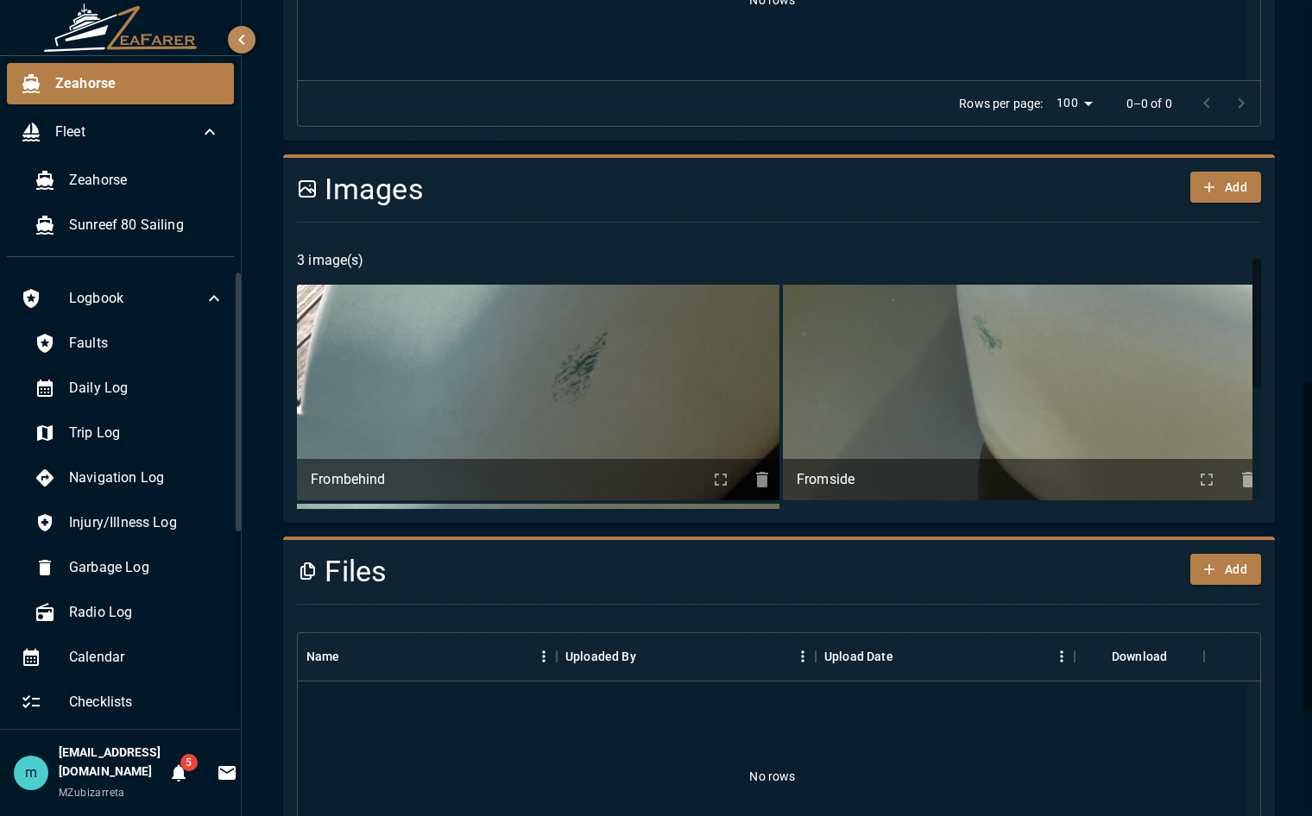
scroll to position [933, 0]
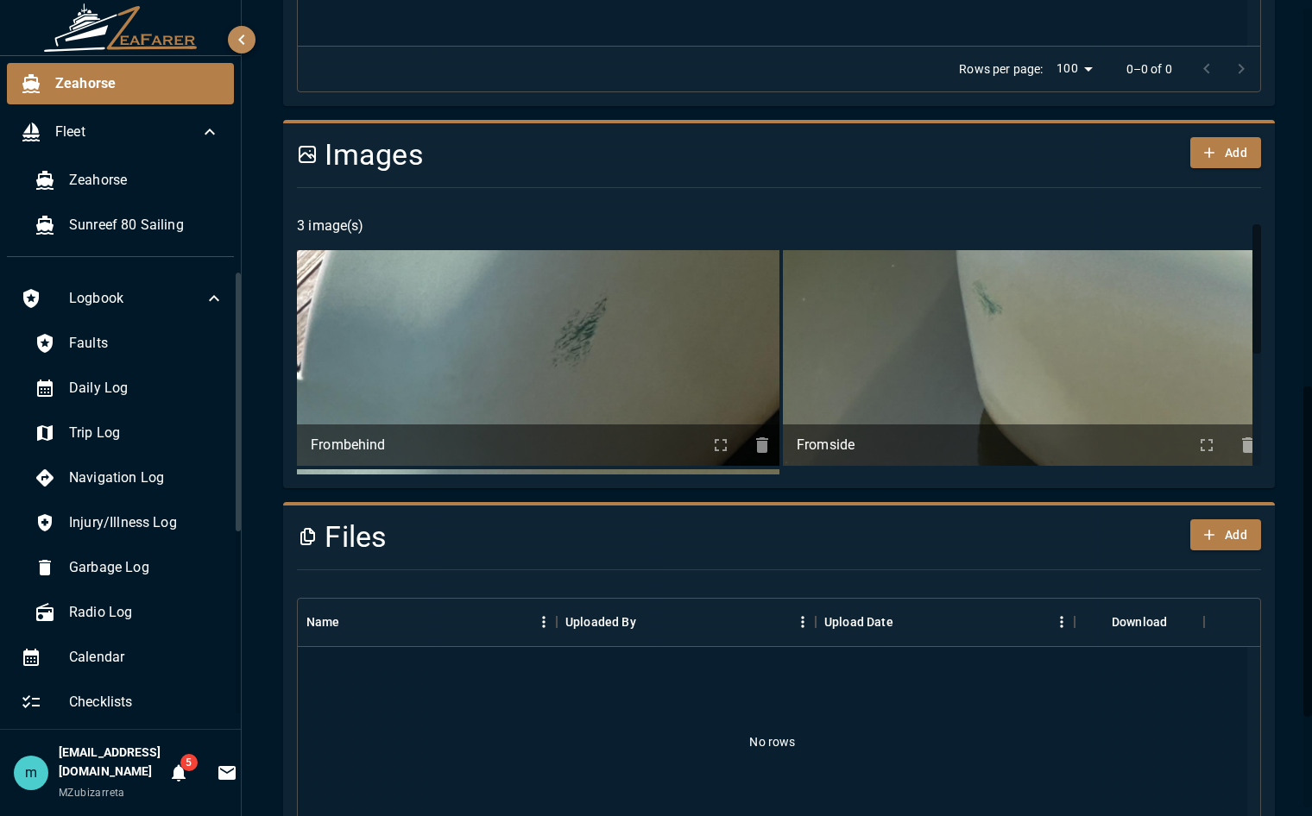
click at [920, 436] on ul "Frombehind Fromside Last" at bounding box center [781, 467] width 968 height 435
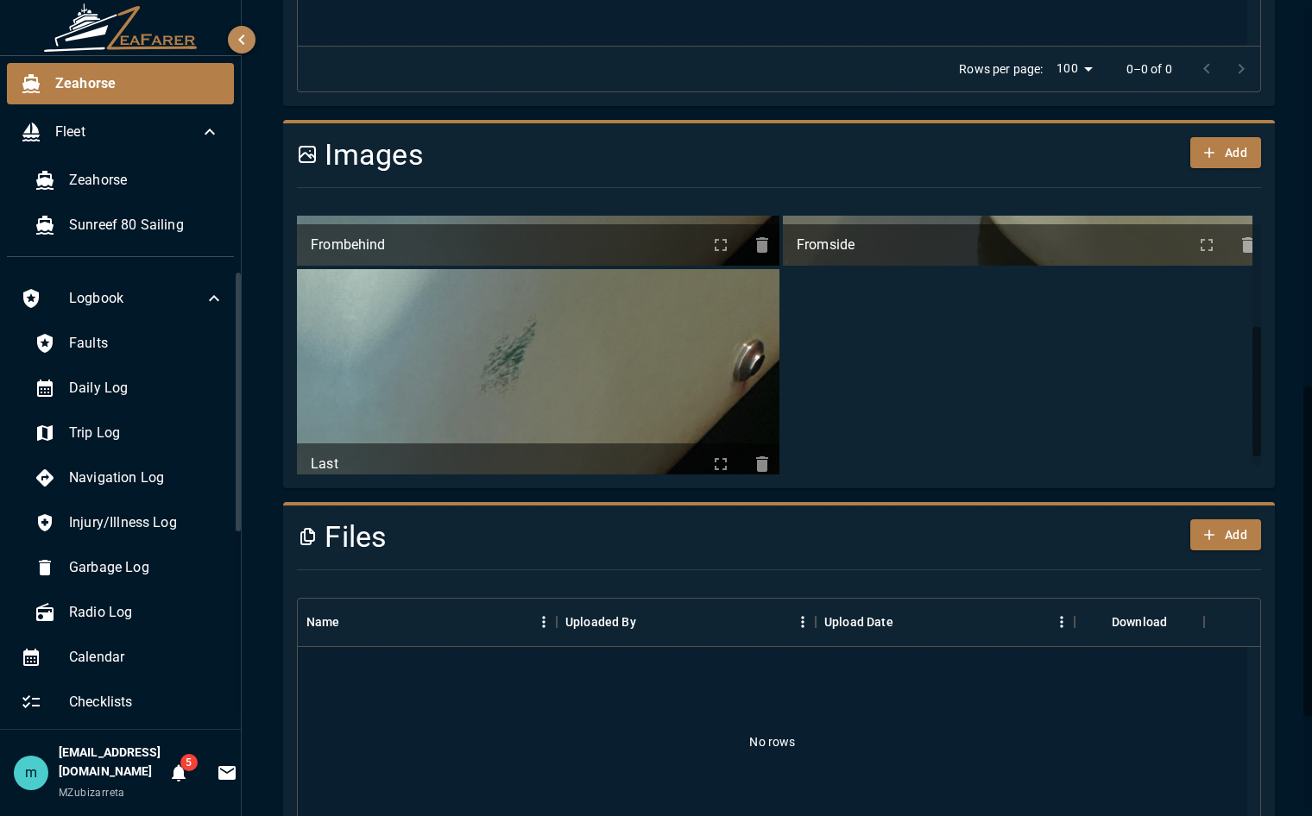
scroll to position [224, 0]
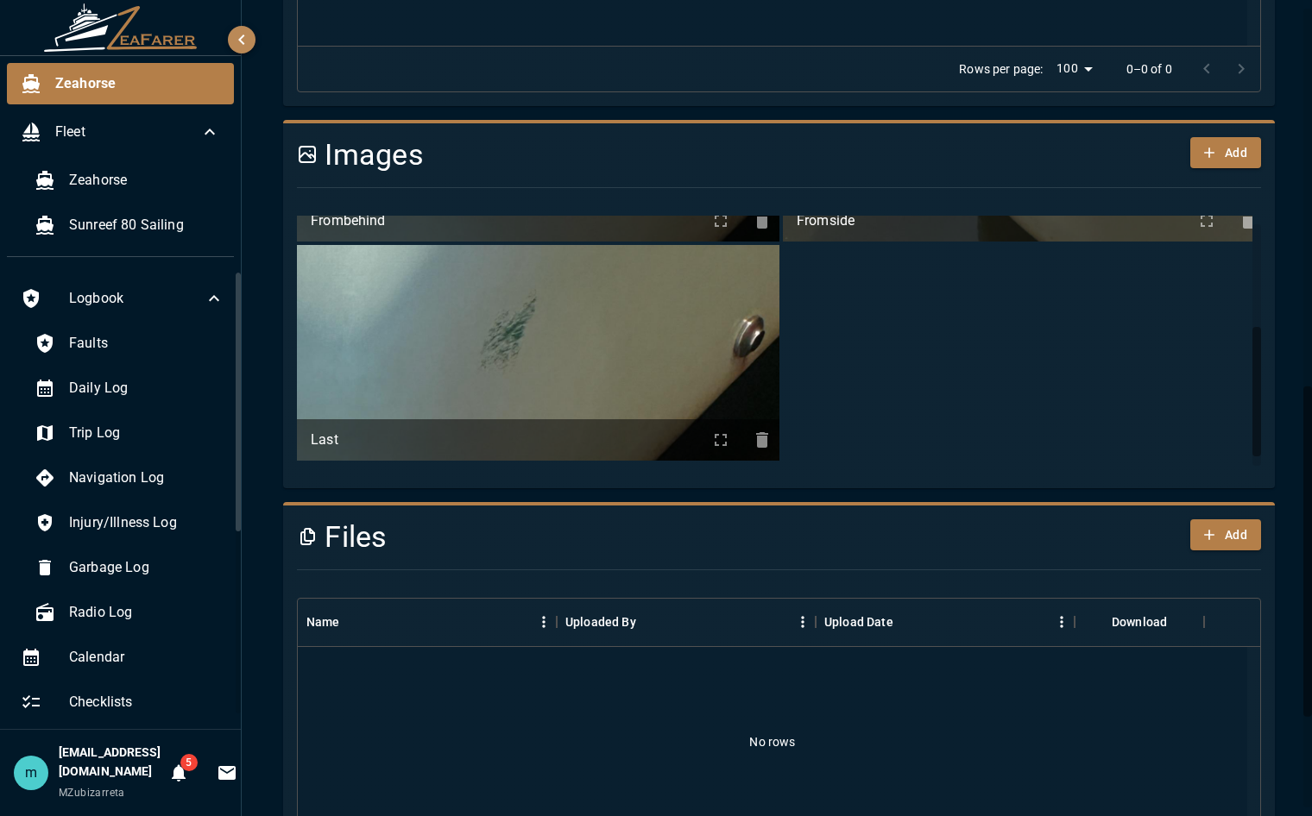
drag, startPoint x: 1245, startPoint y: 351, endPoint x: 1242, endPoint y: 369, distance: 17.6
click at [1252, 369] on div at bounding box center [1256, 401] width 9 height 129
